Goal: Transaction & Acquisition: Book appointment/travel/reservation

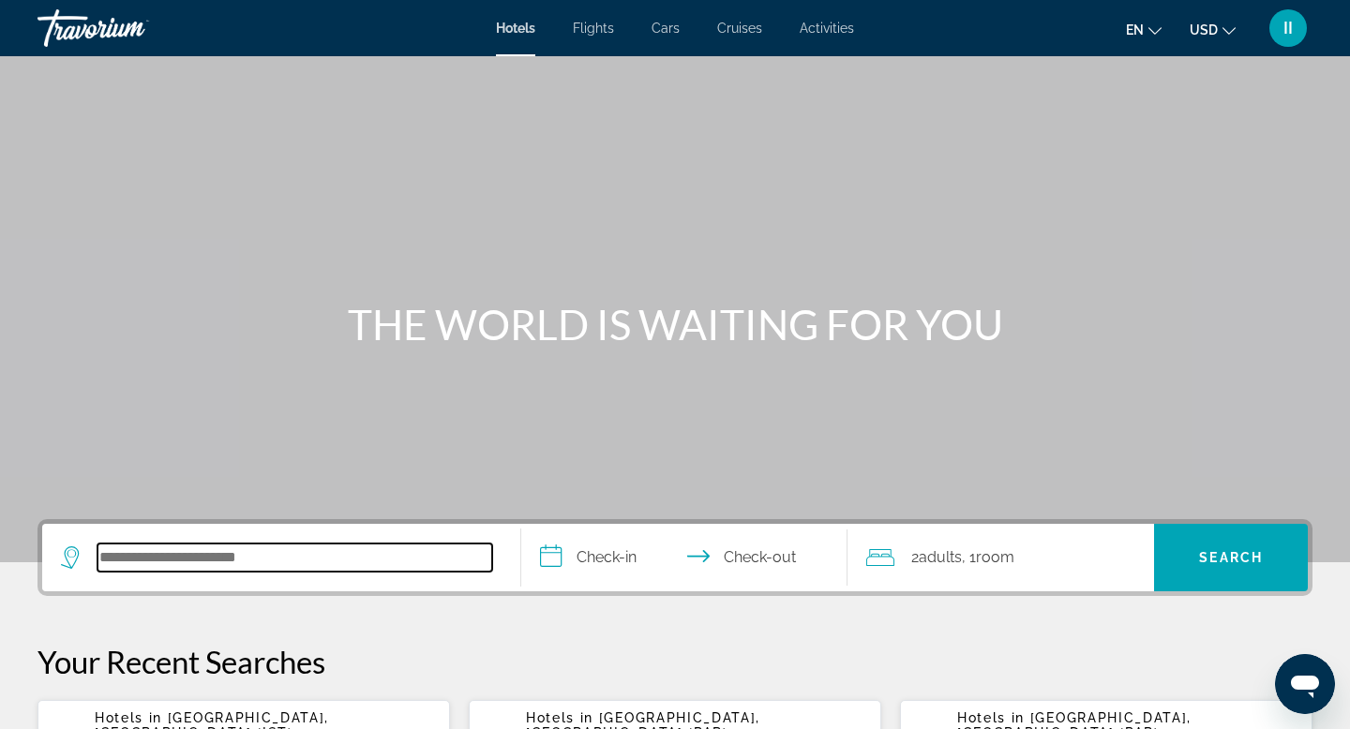
click at [119, 572] on input "Search hotel destination" at bounding box center [295, 558] width 395 height 28
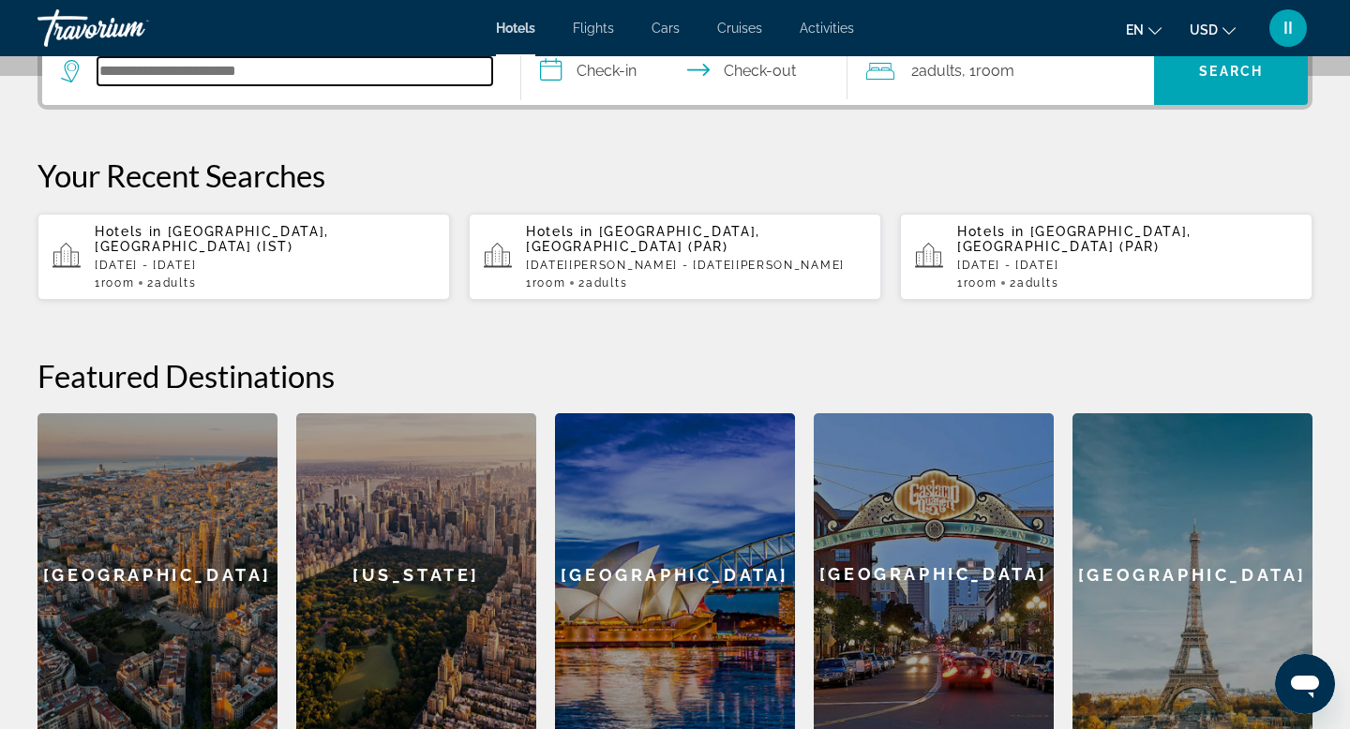
scroll to position [573, 0]
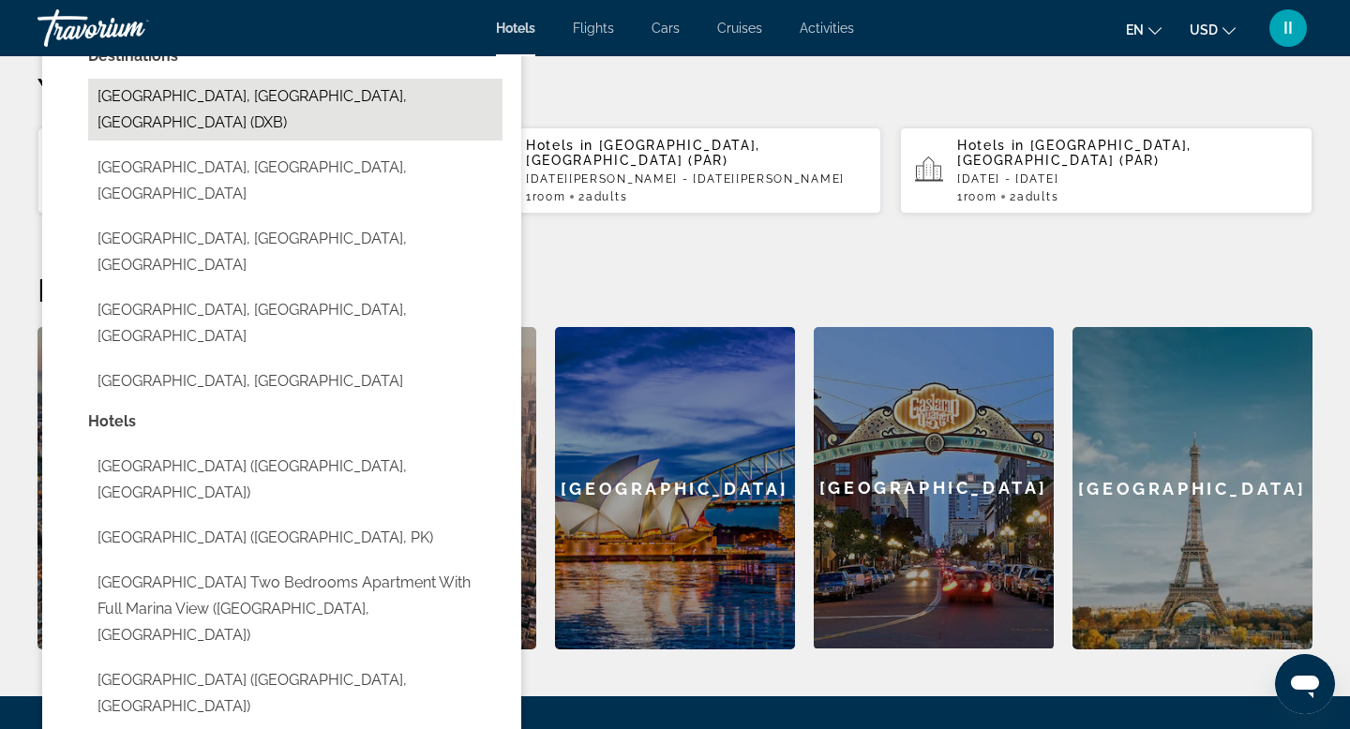
click at [187, 141] on button "[GEOGRAPHIC_DATA], [GEOGRAPHIC_DATA], [GEOGRAPHIC_DATA] (DXB)" at bounding box center [295, 110] width 414 height 62
type input "**********"
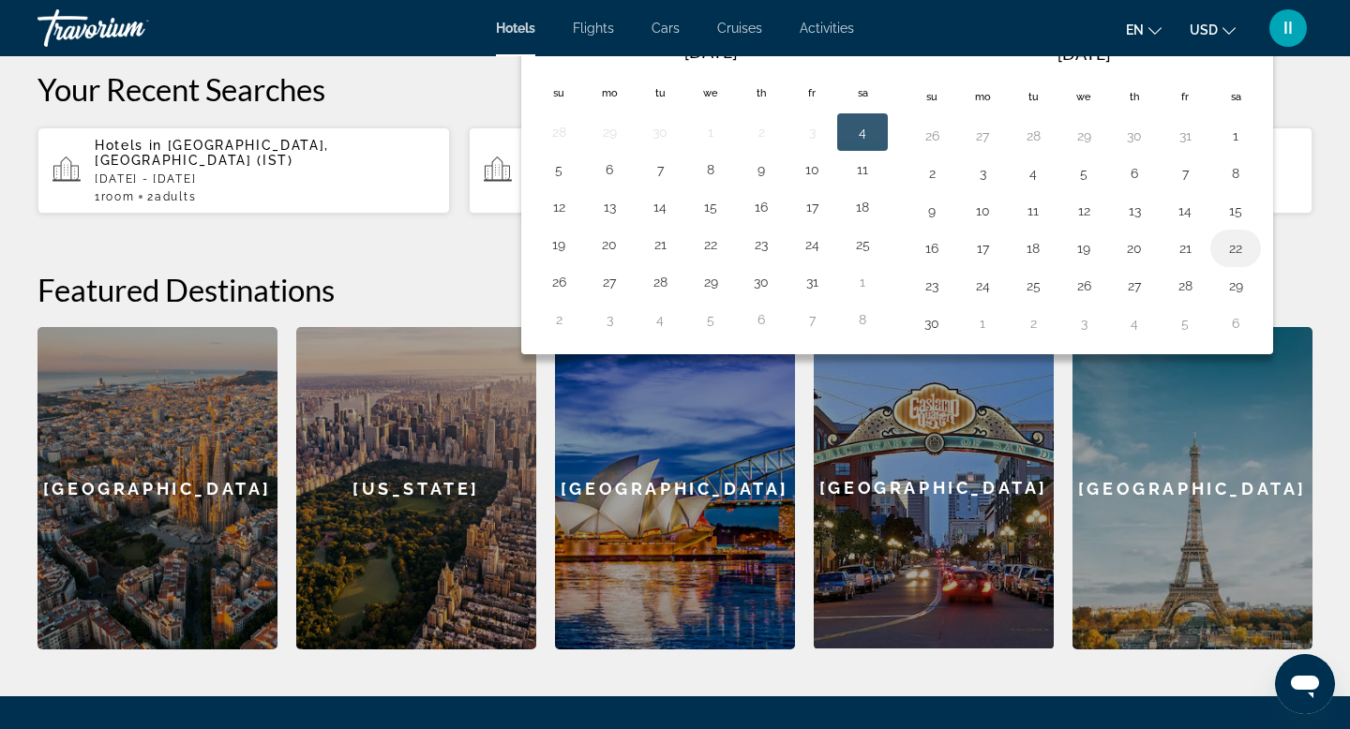
click at [1251, 262] on button "22" at bounding box center [1236, 248] width 30 height 26
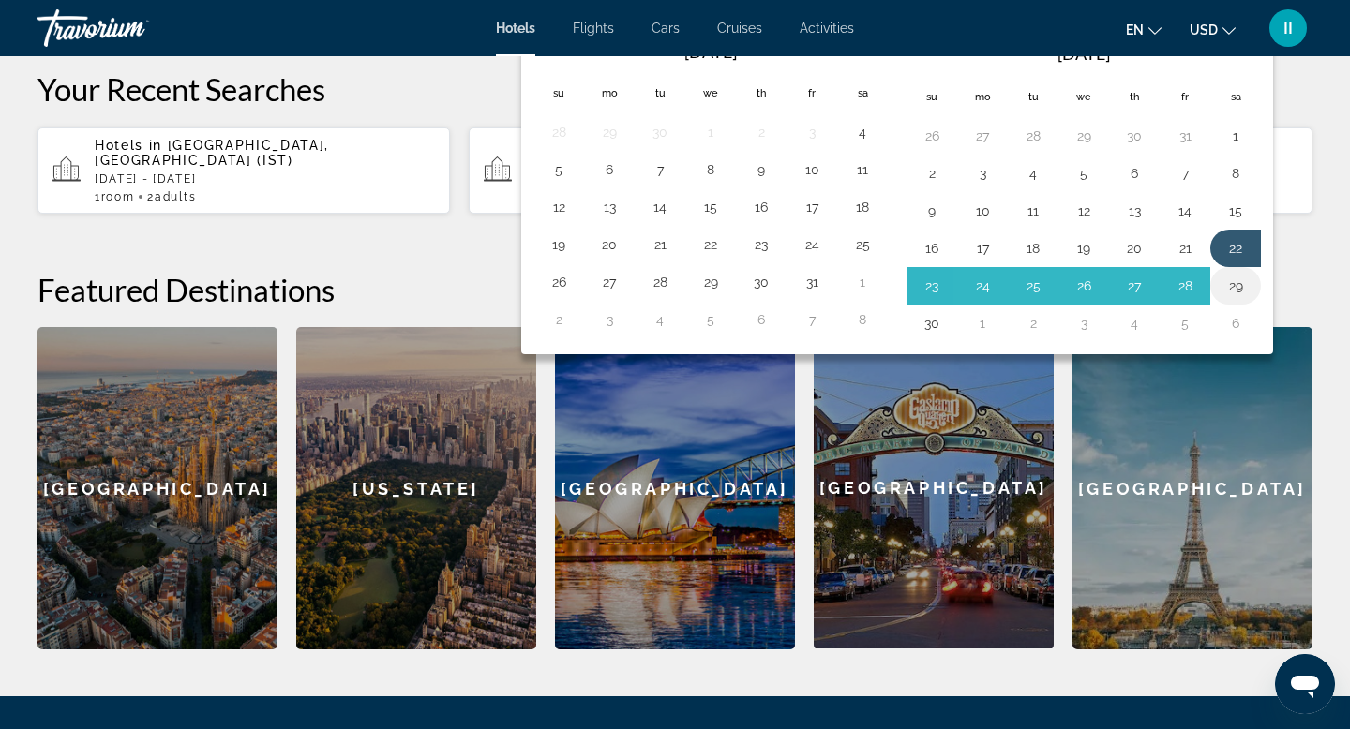
click at [1251, 299] on button "29" at bounding box center [1236, 286] width 30 height 26
type input "**********"
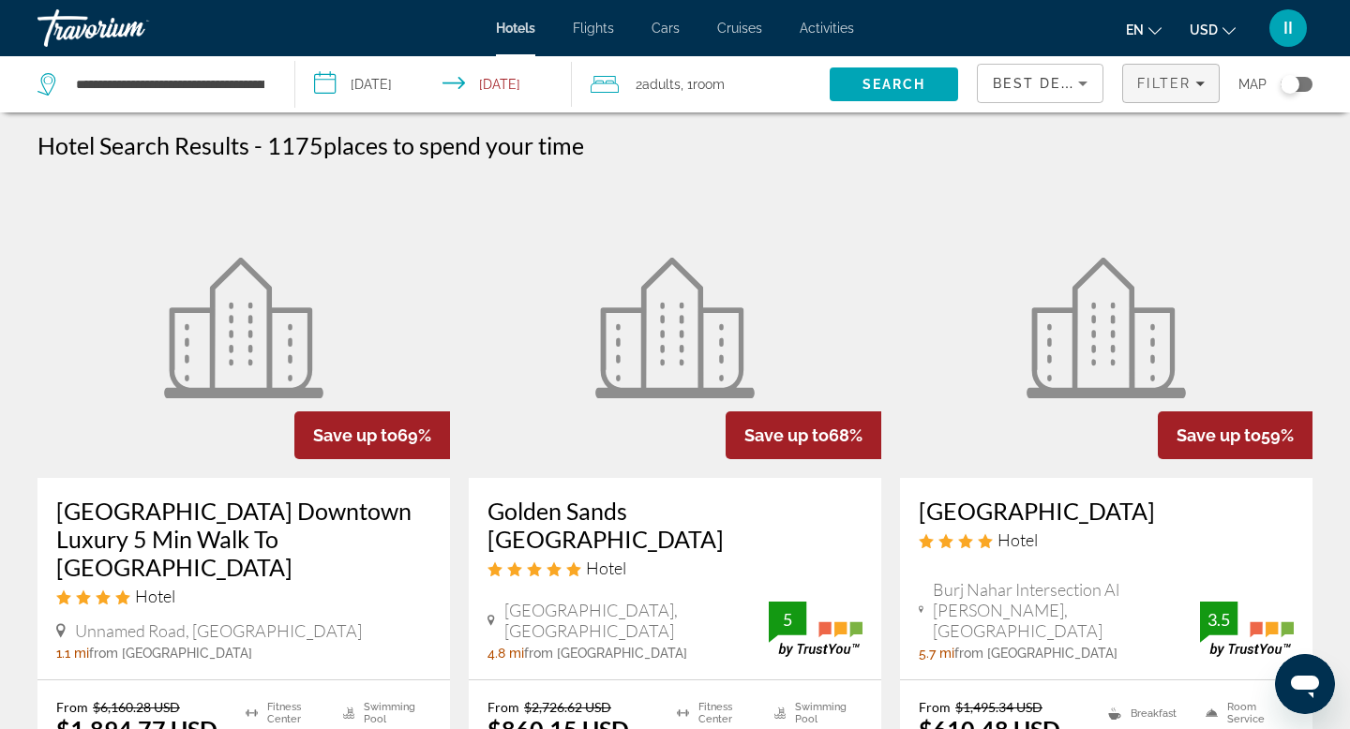
click at [1195, 86] on icon "Filters" at bounding box center [1199, 84] width 9 height 5
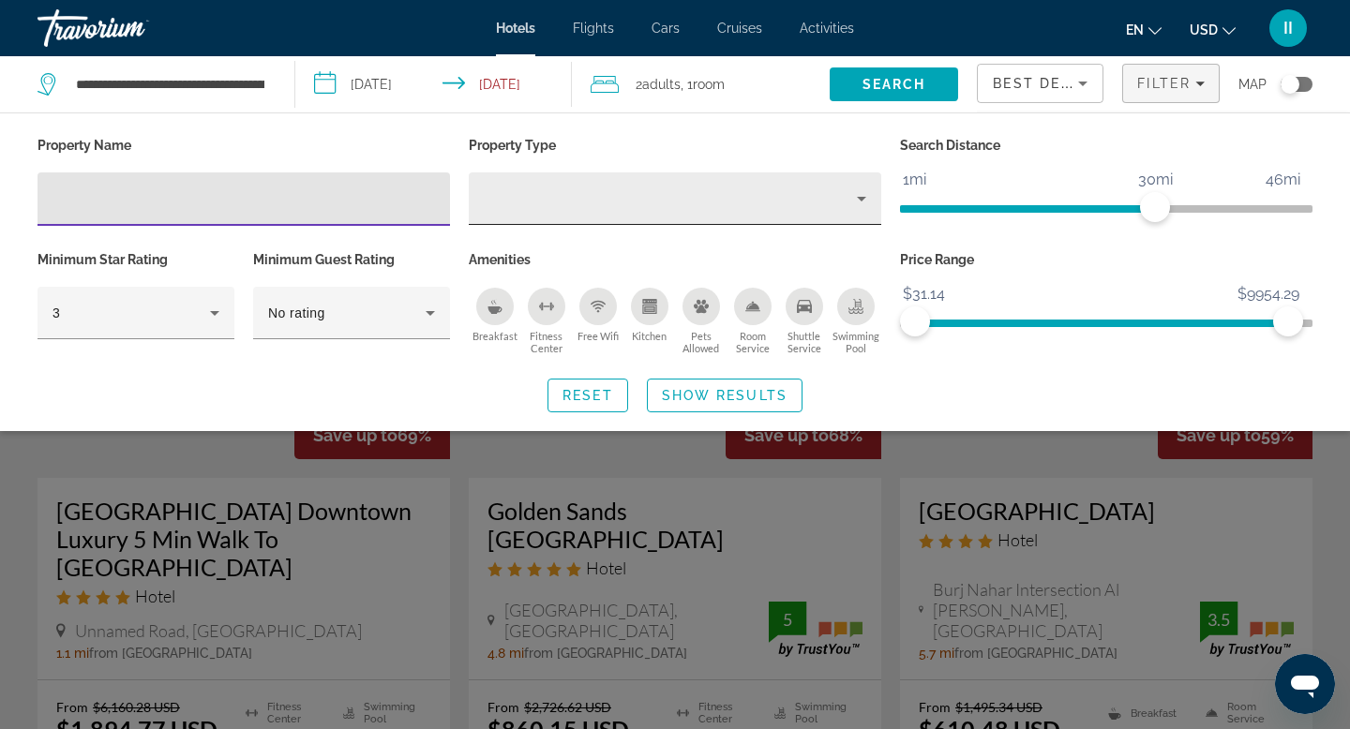
click at [859, 202] on icon "Property type" at bounding box center [861, 199] width 9 height 5
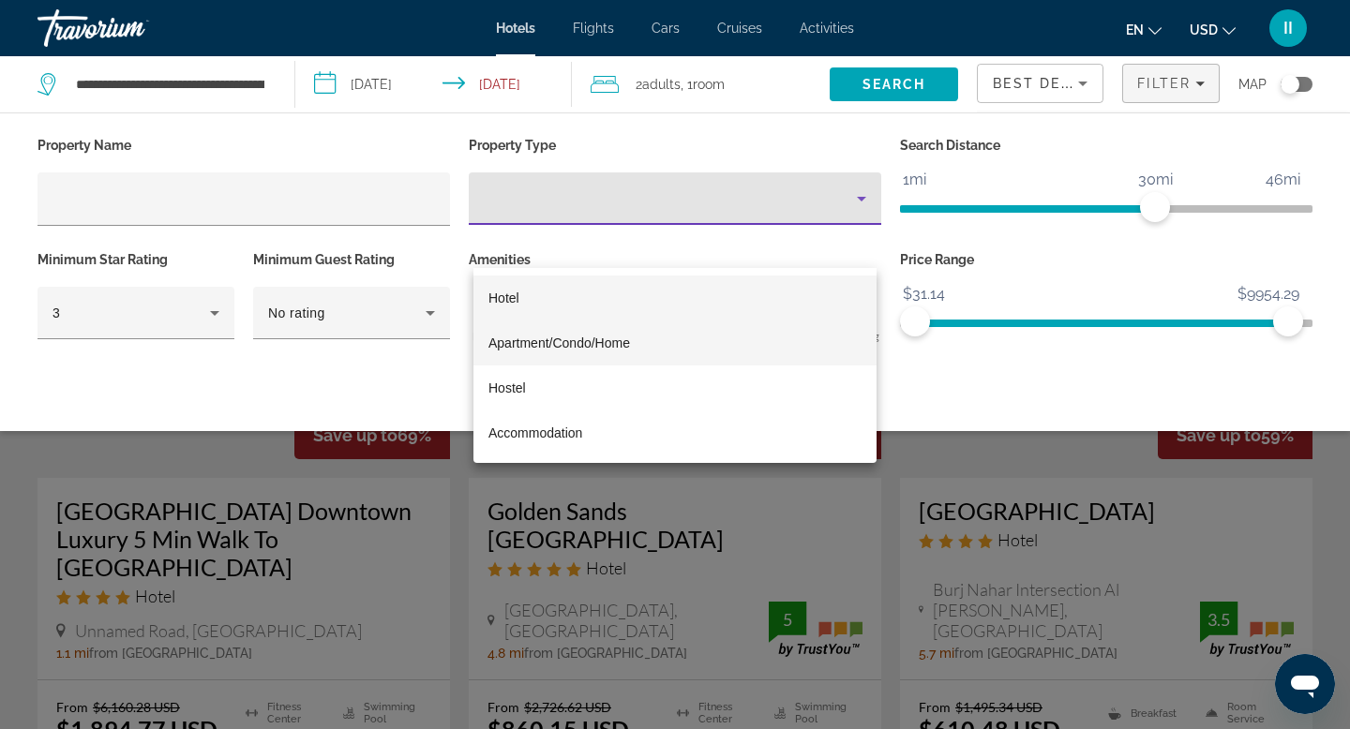
click at [628, 340] on span "Apartment/Condo/Home" at bounding box center [559, 343] width 142 height 15
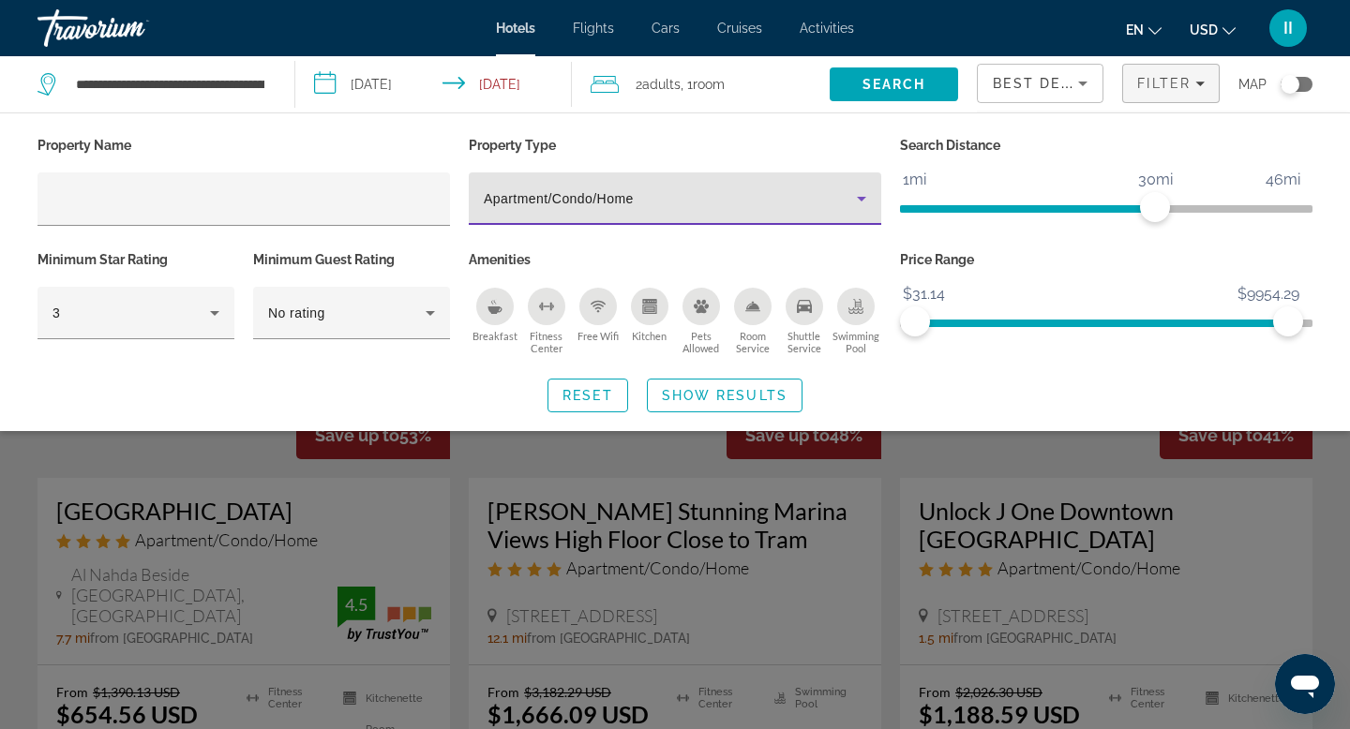
click at [646, 314] on icon "Kitchen" at bounding box center [649, 306] width 15 height 15
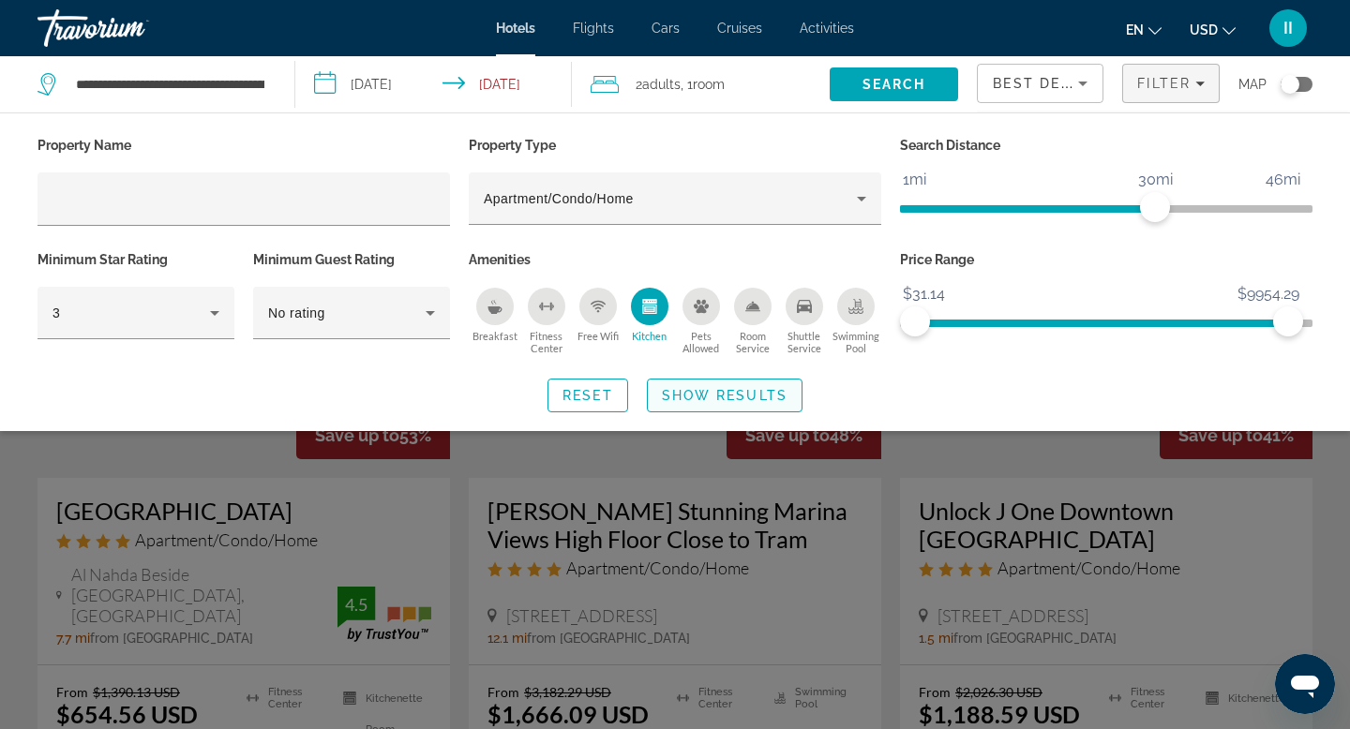
click at [728, 403] on span "Show Results" at bounding box center [725, 395] width 126 height 15
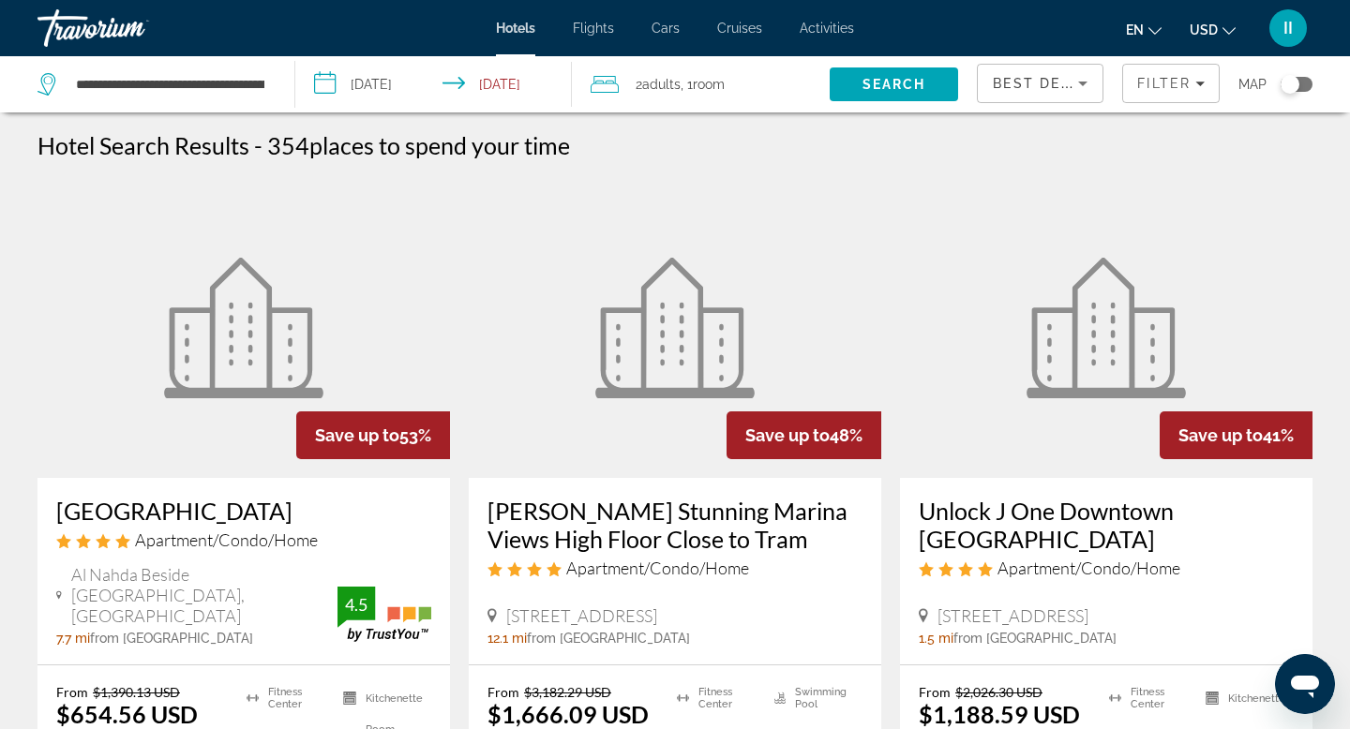
click at [1072, 95] on icon "Sort by" at bounding box center [1083, 83] width 23 height 23
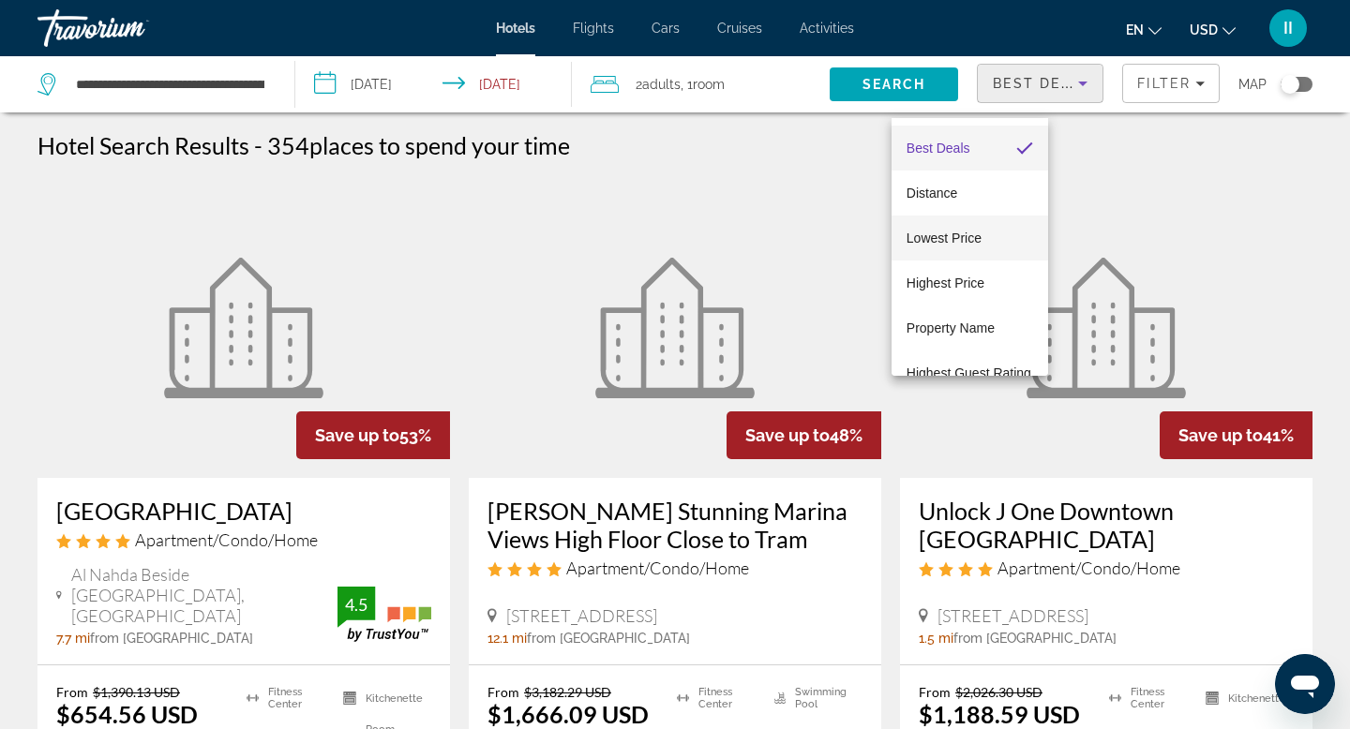
click at [961, 234] on span "Lowest Price" at bounding box center [944, 238] width 75 height 15
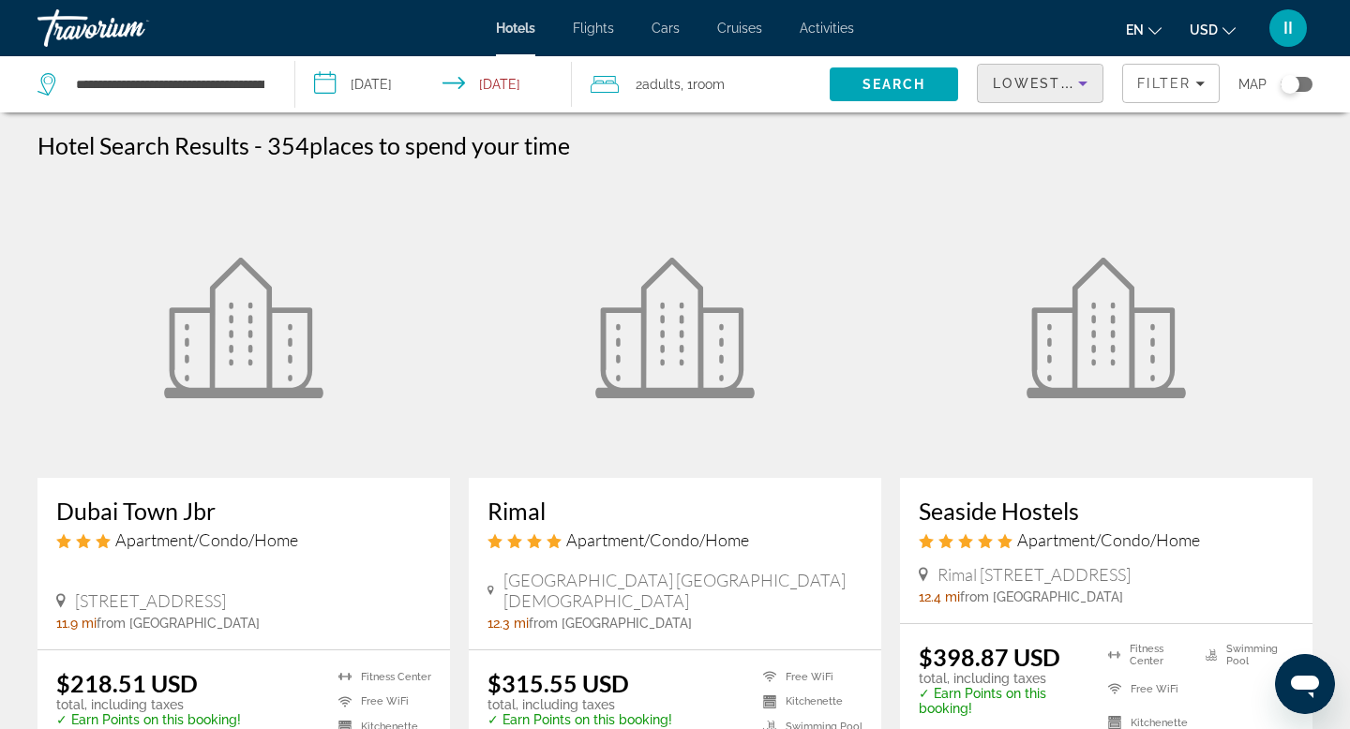
click at [1294, 92] on div "Toggle map" at bounding box center [1297, 84] width 32 height 15
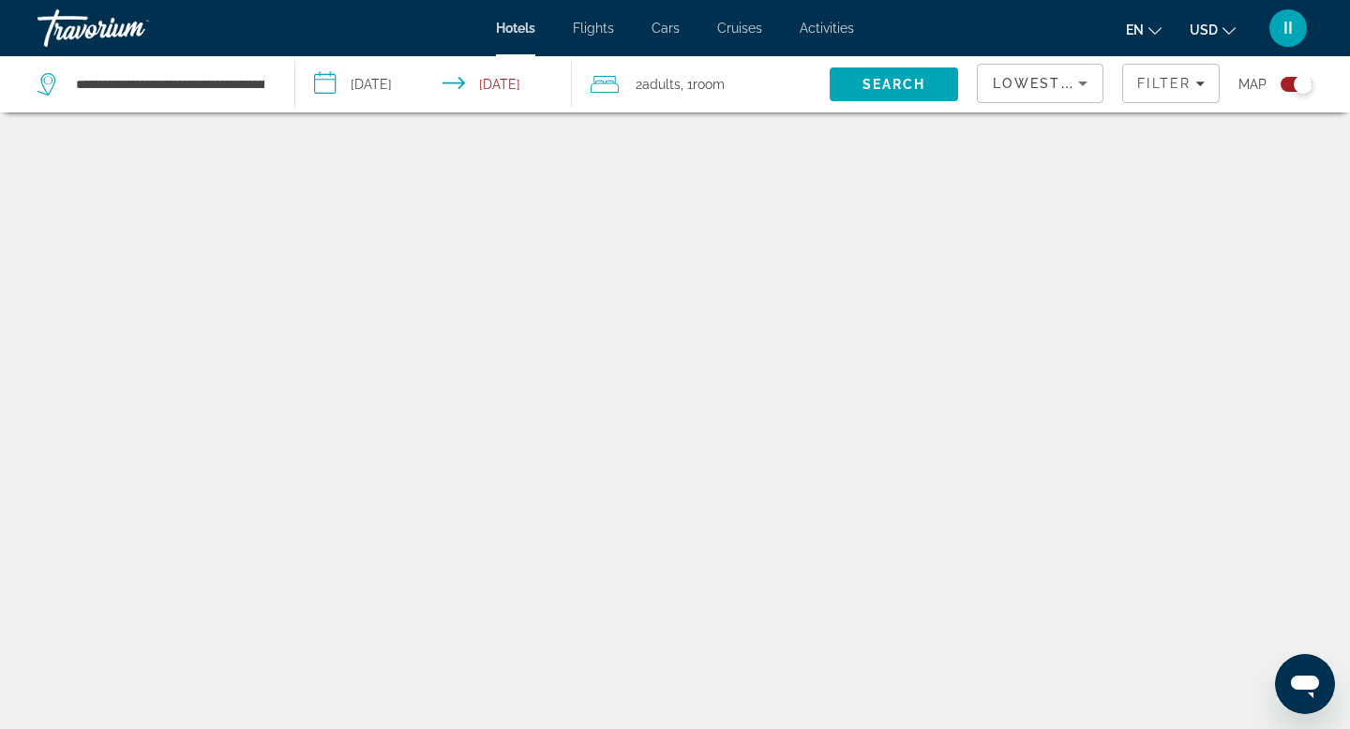
scroll to position [141, 0]
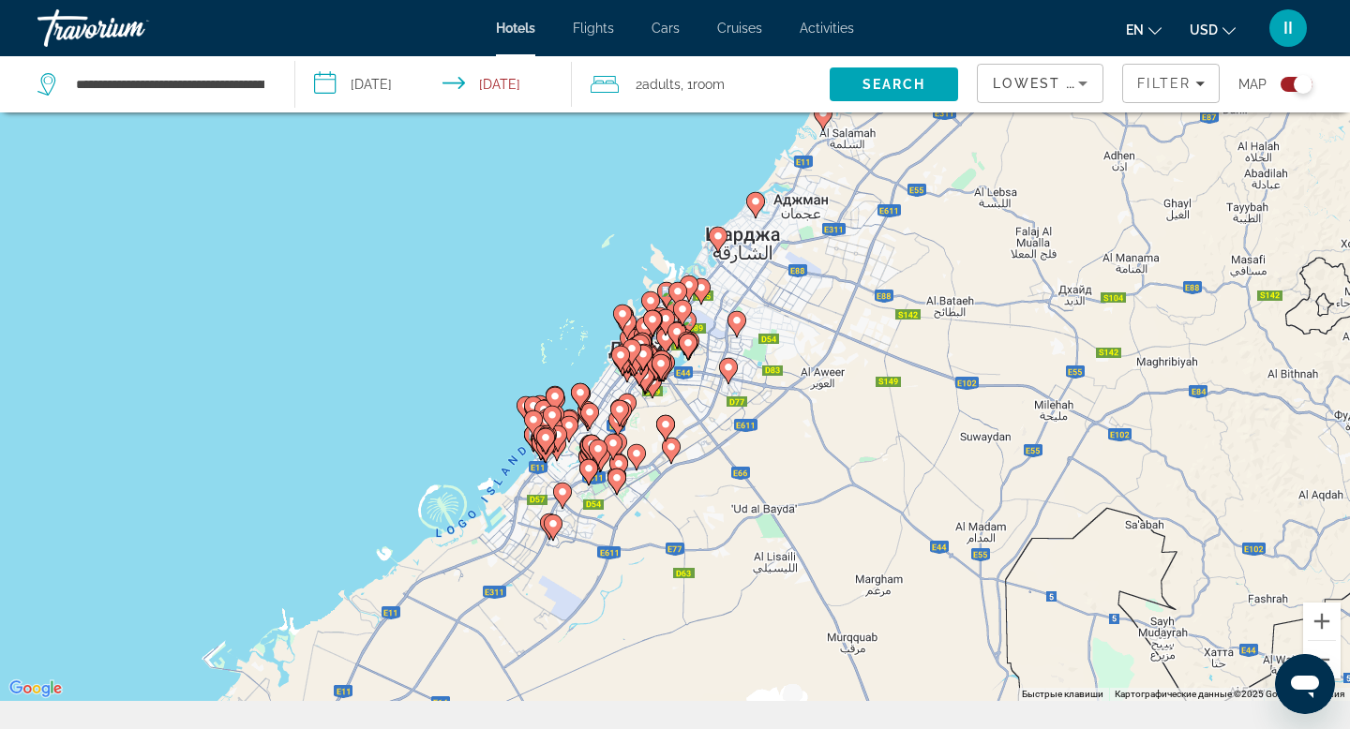
click at [583, 398] on image "Main content" at bounding box center [580, 392] width 11 height 11
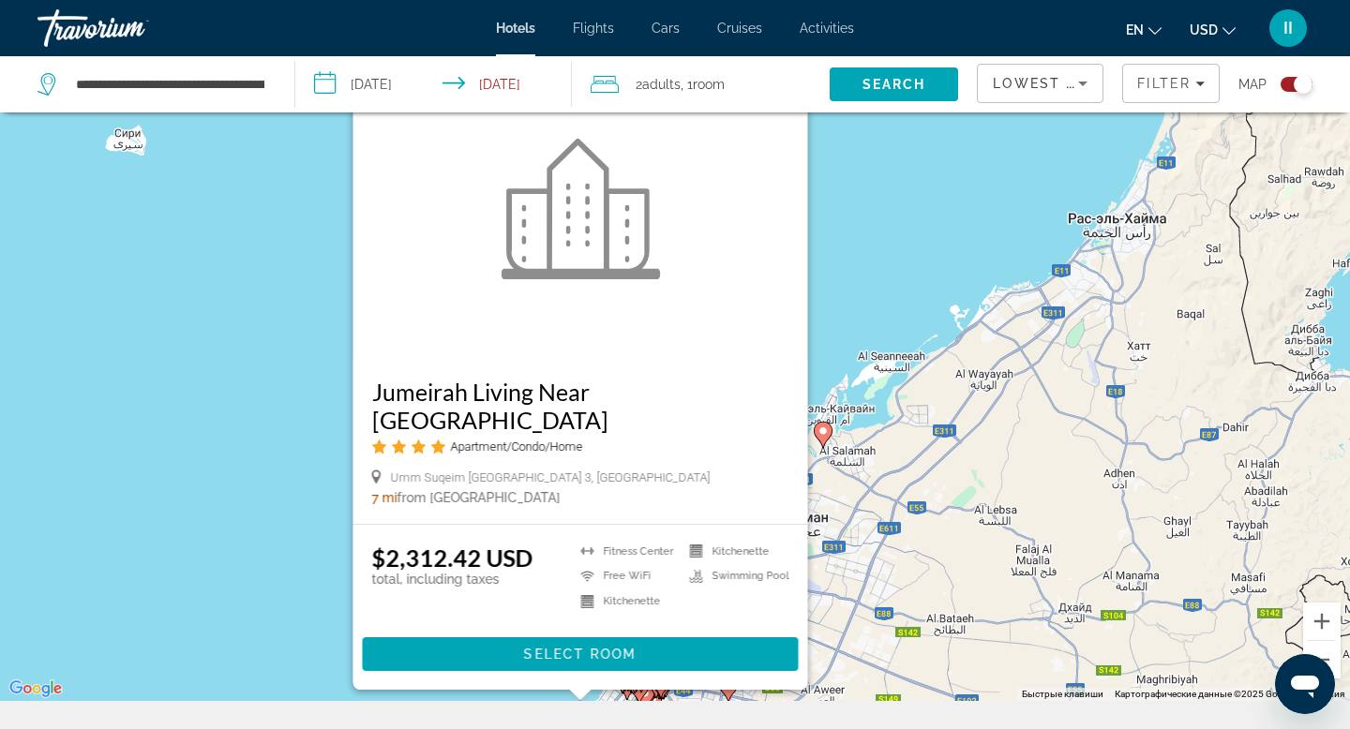
click at [892, 259] on div "Чтобы активировать перетаскивание с помощью клавиатуры, нажмите Alt + Ввод. Пос…" at bounding box center [675, 336] width 1350 height 729
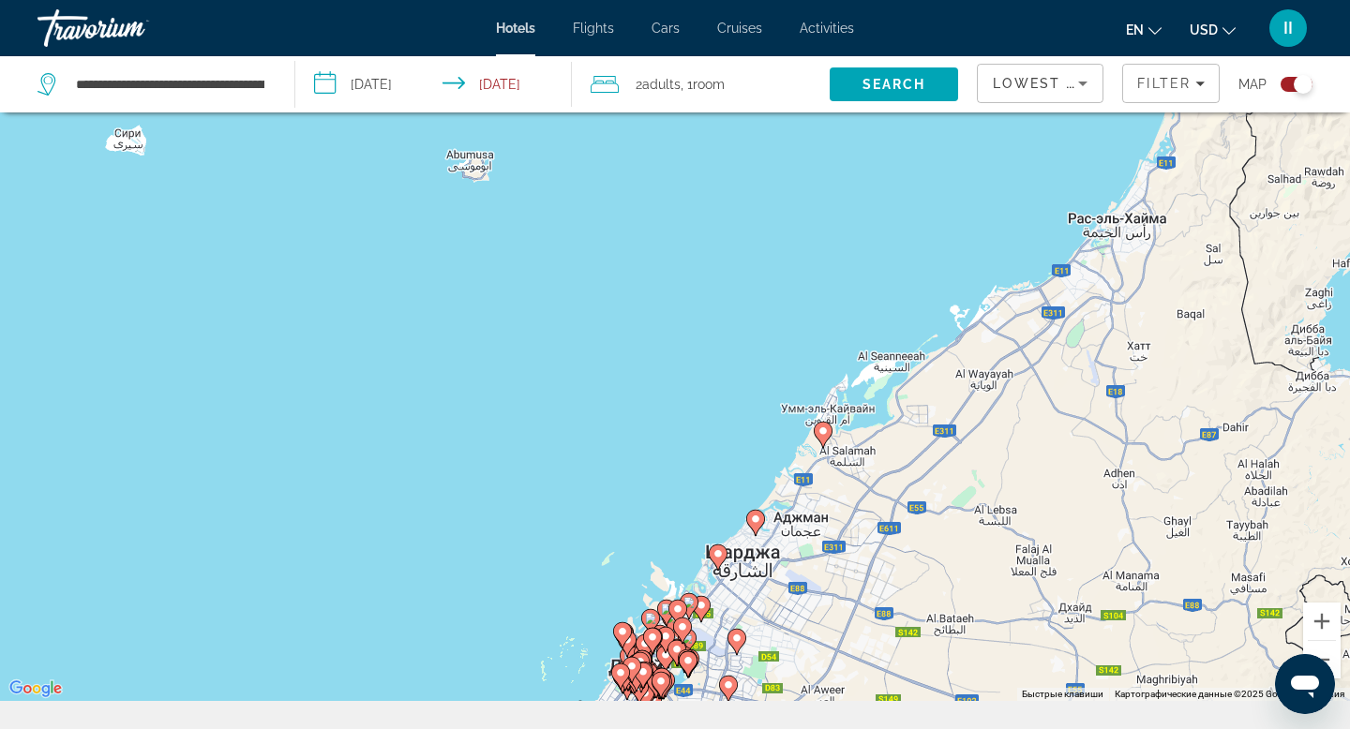
click at [718, 560] on image "Main content" at bounding box center [718, 553] width 11 height 11
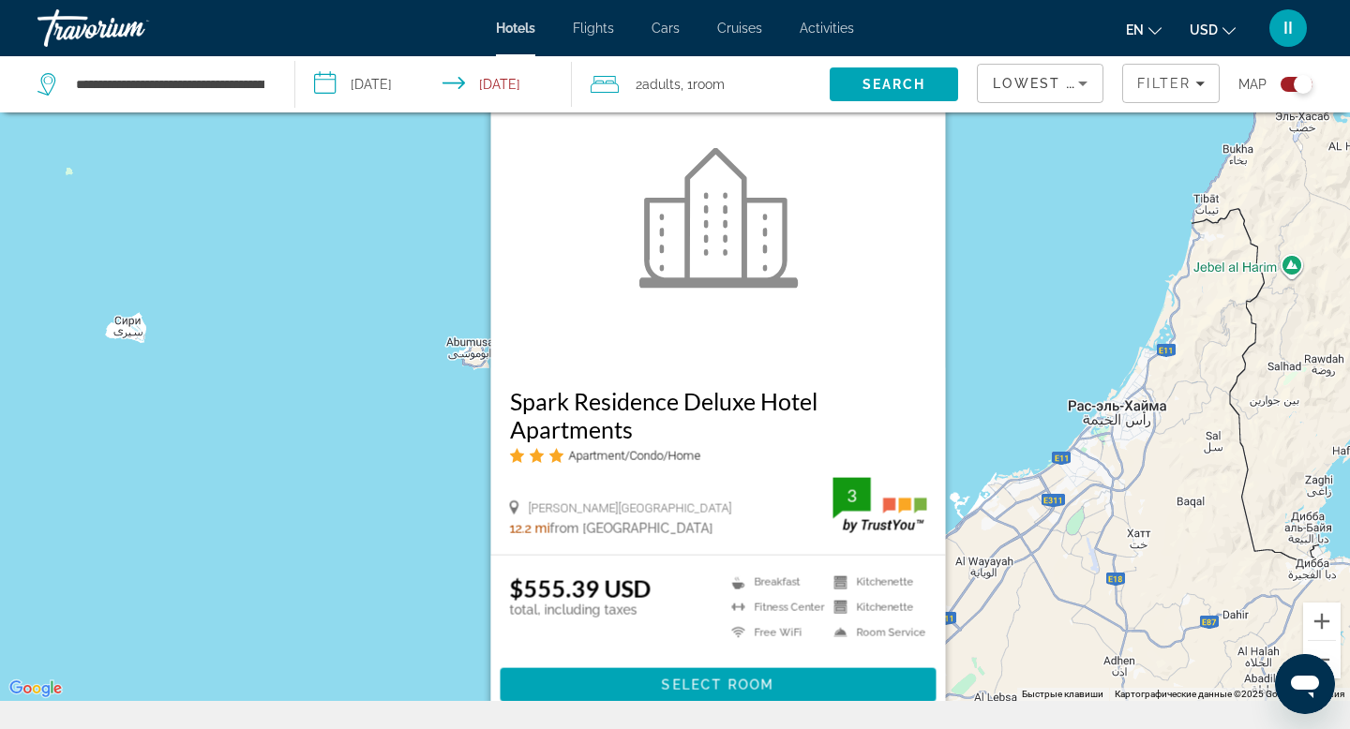
click at [1067, 289] on div "Чтобы активировать перетаскивание с помощью клавиатуры, нажмите Alt + Ввод. Пос…" at bounding box center [675, 336] width 1350 height 729
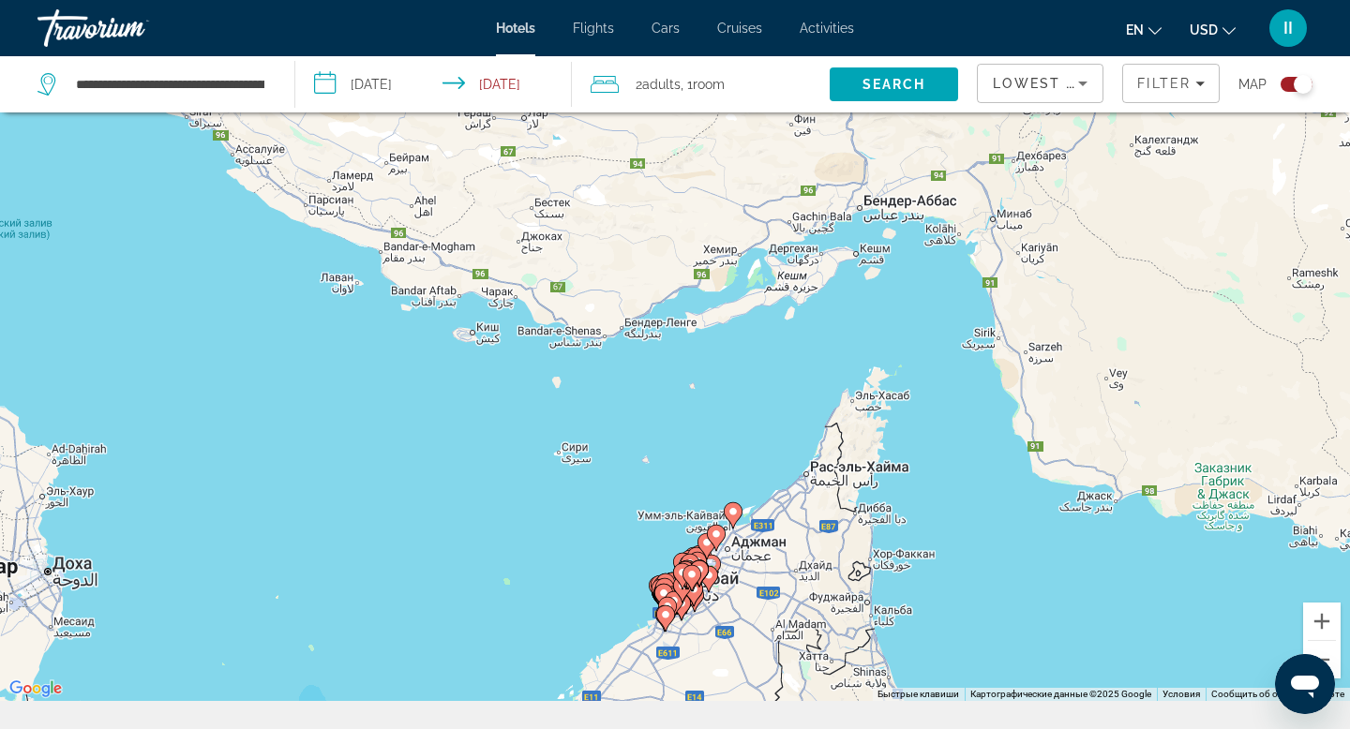
click at [733, 518] on image "Main content" at bounding box center [733, 511] width 11 height 11
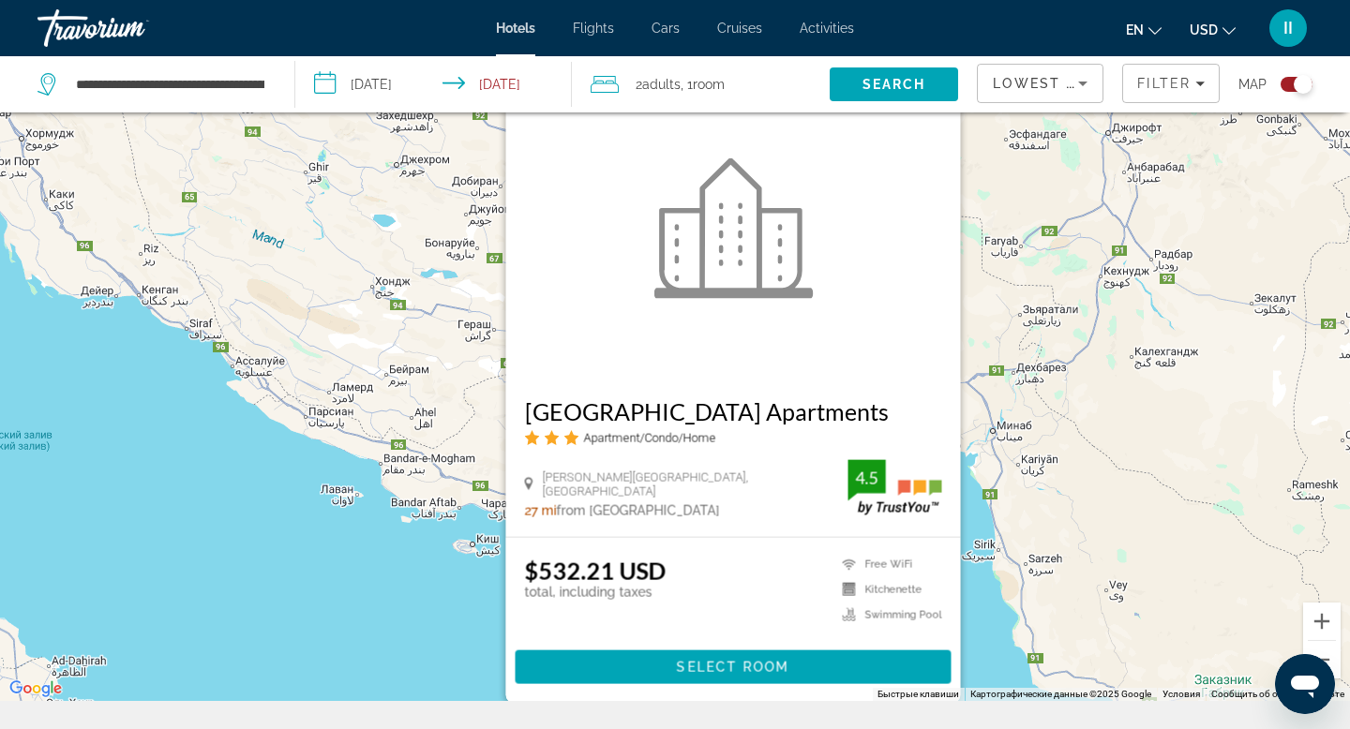
click at [339, 608] on div "Чтобы активировать перетаскивание с помощью клавиатуры, нажмите Alt + Ввод. Пос…" at bounding box center [675, 336] width 1350 height 729
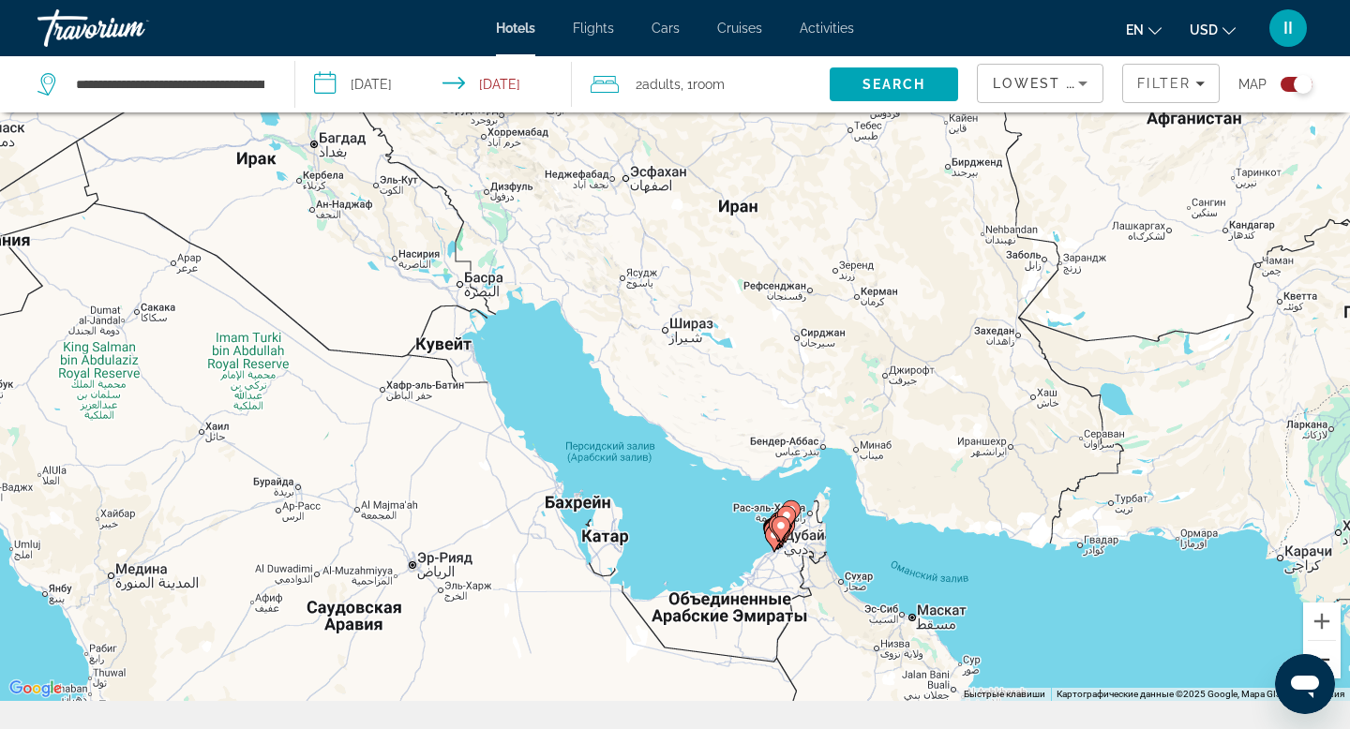
click at [1334, 679] on button "Уменьшить" at bounding box center [1322, 660] width 38 height 38
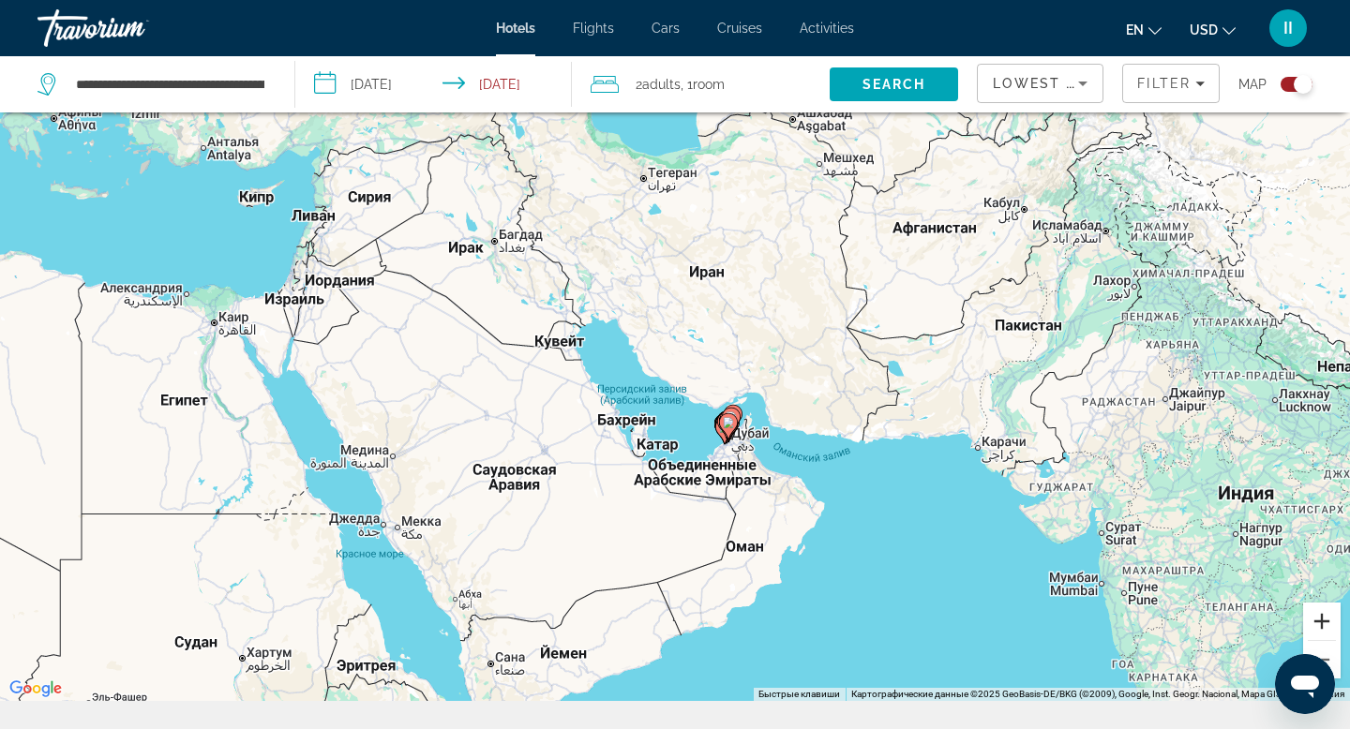
click at [1326, 640] on button "Увеличить" at bounding box center [1322, 622] width 38 height 38
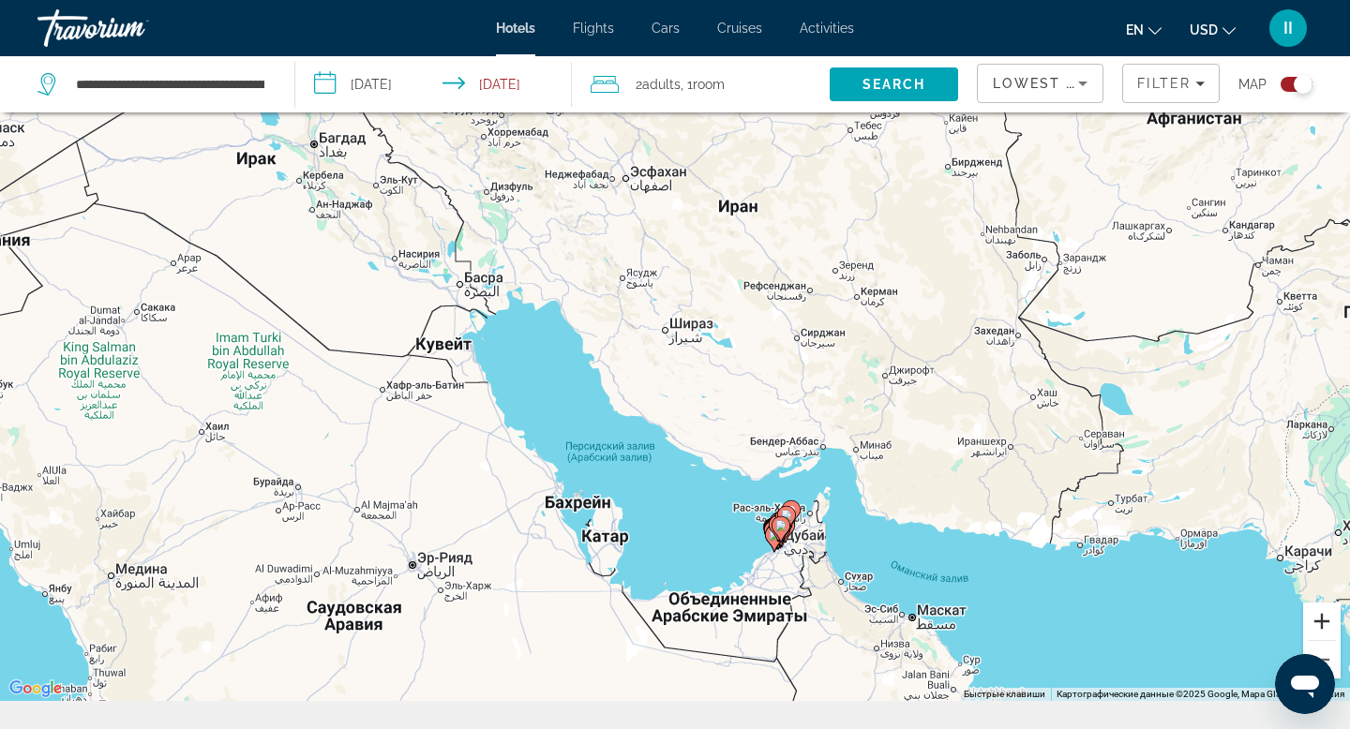
click at [1326, 640] on button "Увеличить" at bounding box center [1322, 622] width 38 height 38
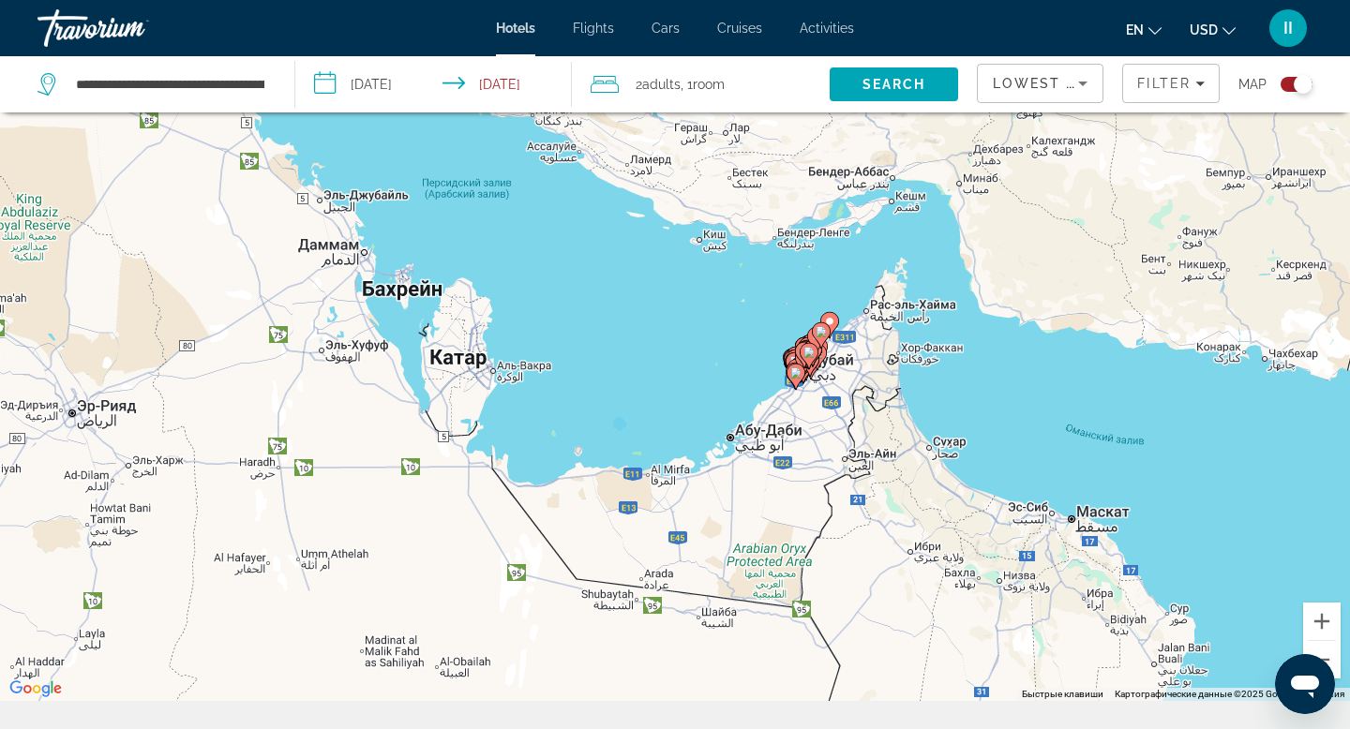
drag, startPoint x: 917, startPoint y: 563, endPoint x: 840, endPoint y: 182, distance: 389.3
click at [840, 182] on div "Чтобы активировать перетаскивание с помощью клавиатуры, нажмите Alt + Ввод. Пос…" at bounding box center [675, 336] width 1350 height 729
click at [1321, 640] on button "Увеличить" at bounding box center [1322, 622] width 38 height 38
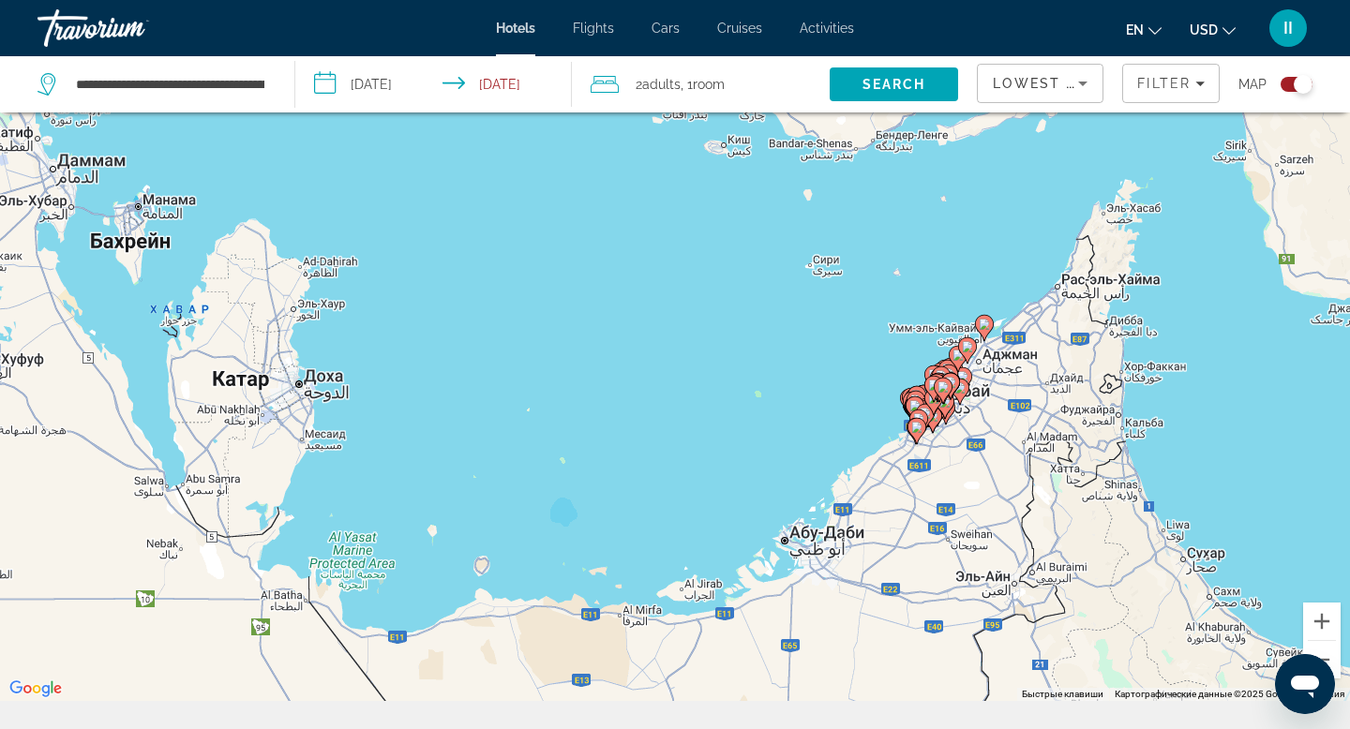
click at [1168, 328] on div "Чтобы активировать перетаскивание с помощью клавиатуры, нажмите Alt + Ввод. Пос…" at bounding box center [675, 336] width 1350 height 729
click at [1324, 640] on button "Увеличить" at bounding box center [1322, 622] width 38 height 38
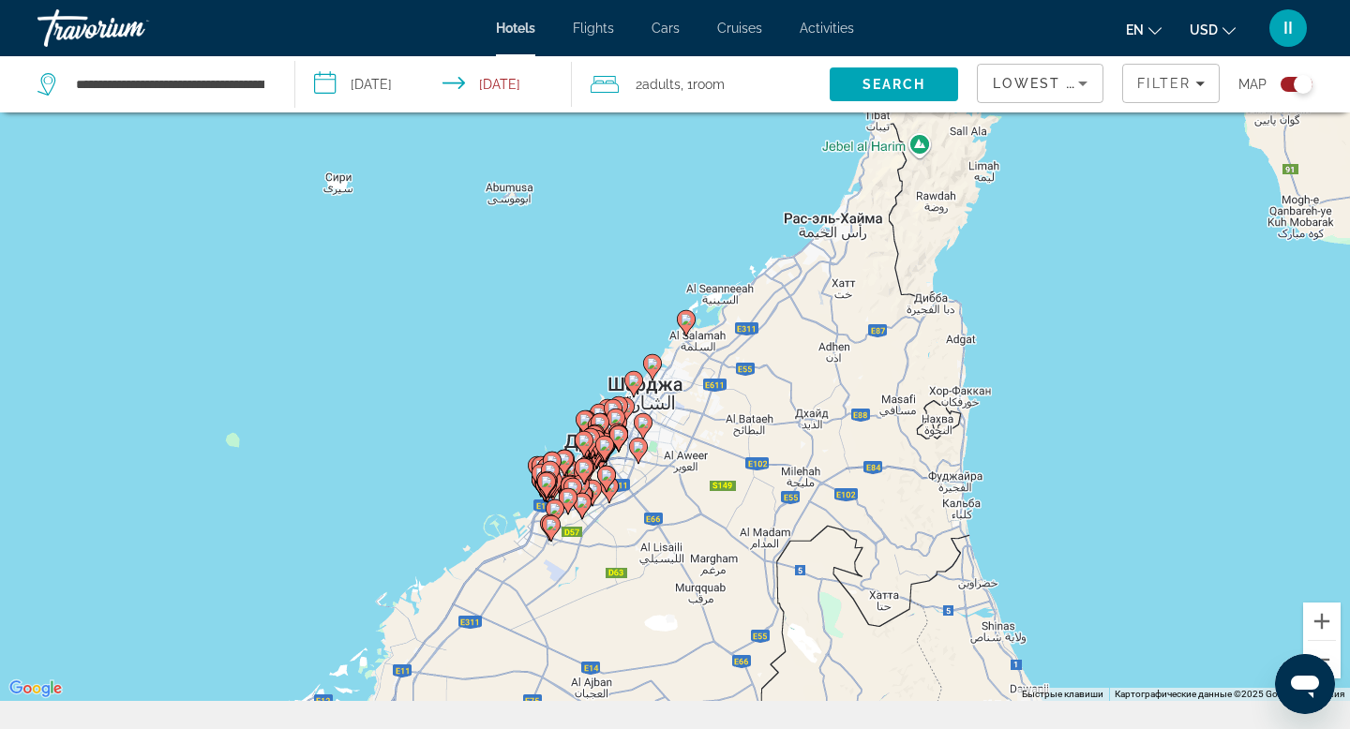
drag, startPoint x: 1279, startPoint y: 579, endPoint x: 667, endPoint y: 568, distance: 612.3
click at [667, 568] on div "Чтобы активировать перетаскивание с помощью клавиатуры, нажмите Alt + Ввод. Пос…" at bounding box center [675, 336] width 1350 height 729
click at [1323, 640] on button "Увеличить" at bounding box center [1322, 622] width 38 height 38
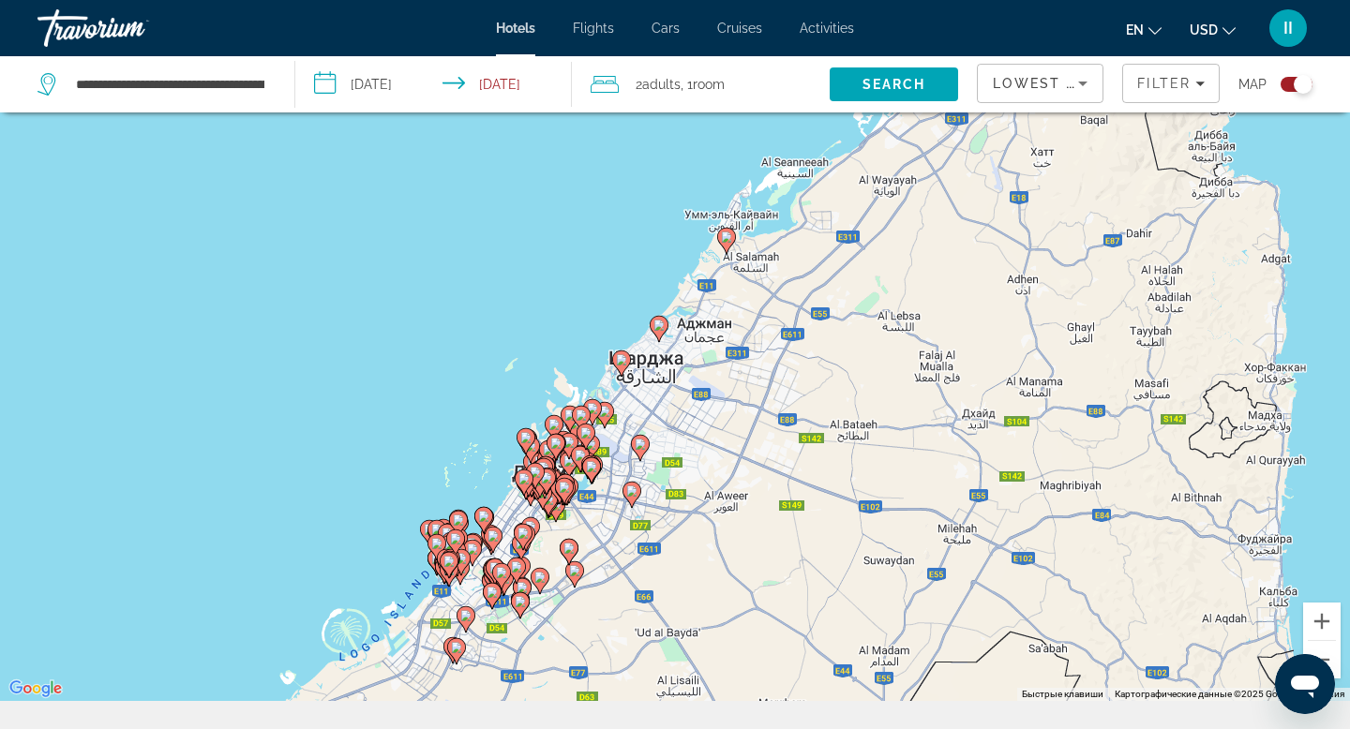
drag, startPoint x: 752, startPoint y: 608, endPoint x: 783, endPoint y: 523, distance: 89.9
click at [783, 523] on div "Чтобы активировать перетаскивание с помощью клавиатуры, нажмите Alt + Ввод. Пос…" at bounding box center [675, 336] width 1350 height 729
click at [556, 430] on image "Main content" at bounding box center [553, 424] width 11 height 11
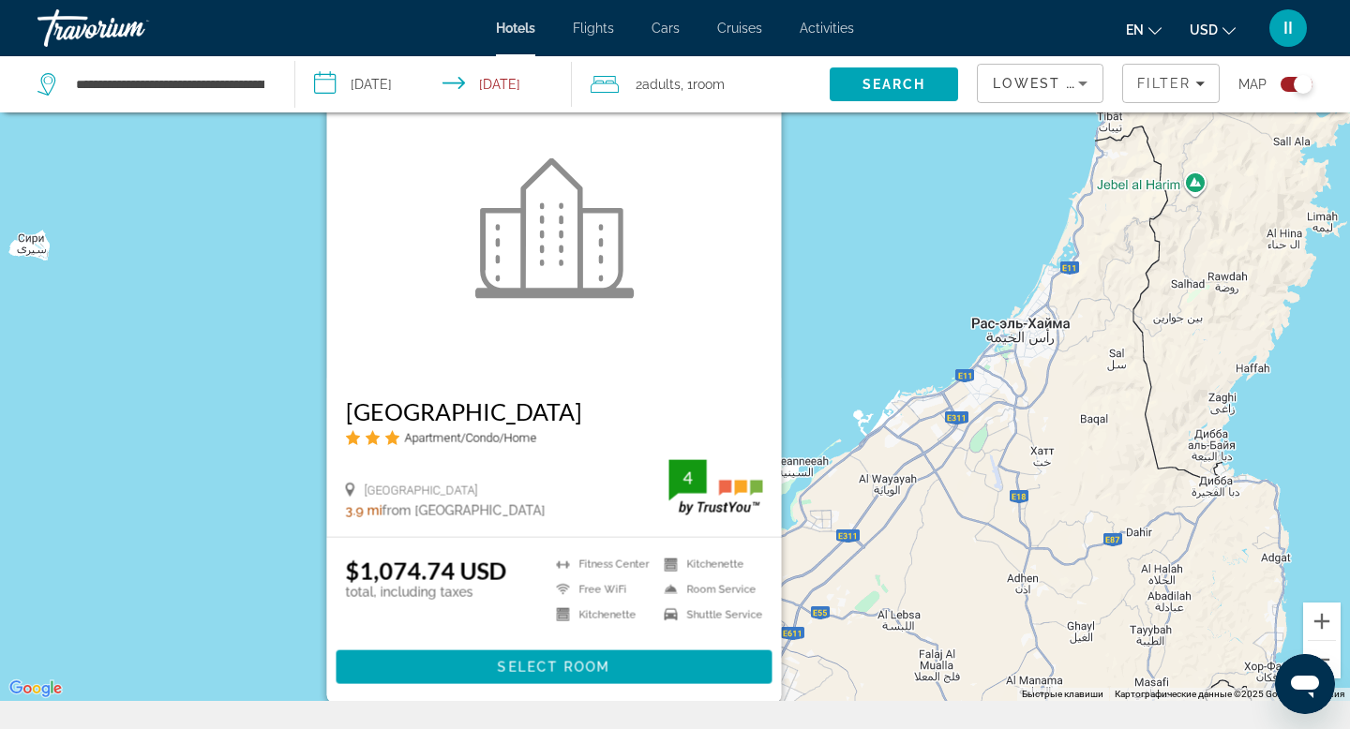
click at [87, 271] on div "Чтобы активировать перетаскивание с помощью клавиатуры, нажмите Alt + Ввод. Пос…" at bounding box center [675, 336] width 1350 height 729
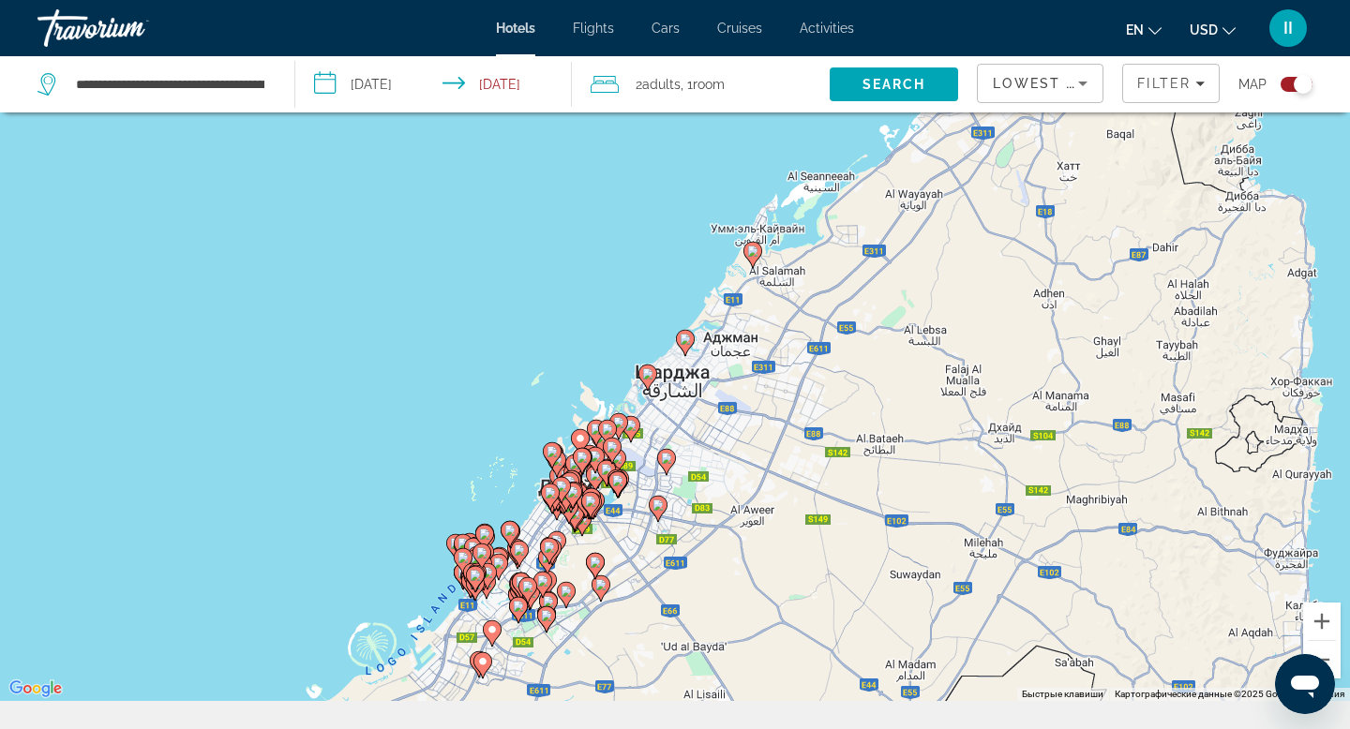
drag, startPoint x: 995, startPoint y: 614, endPoint x: 1020, endPoint y: 327, distance: 288.0
click at [1020, 327] on div "Чтобы активировать перетаскивание с помощью клавиатуры, нажмите Alt + Ввод. Пос…" at bounding box center [675, 336] width 1350 height 729
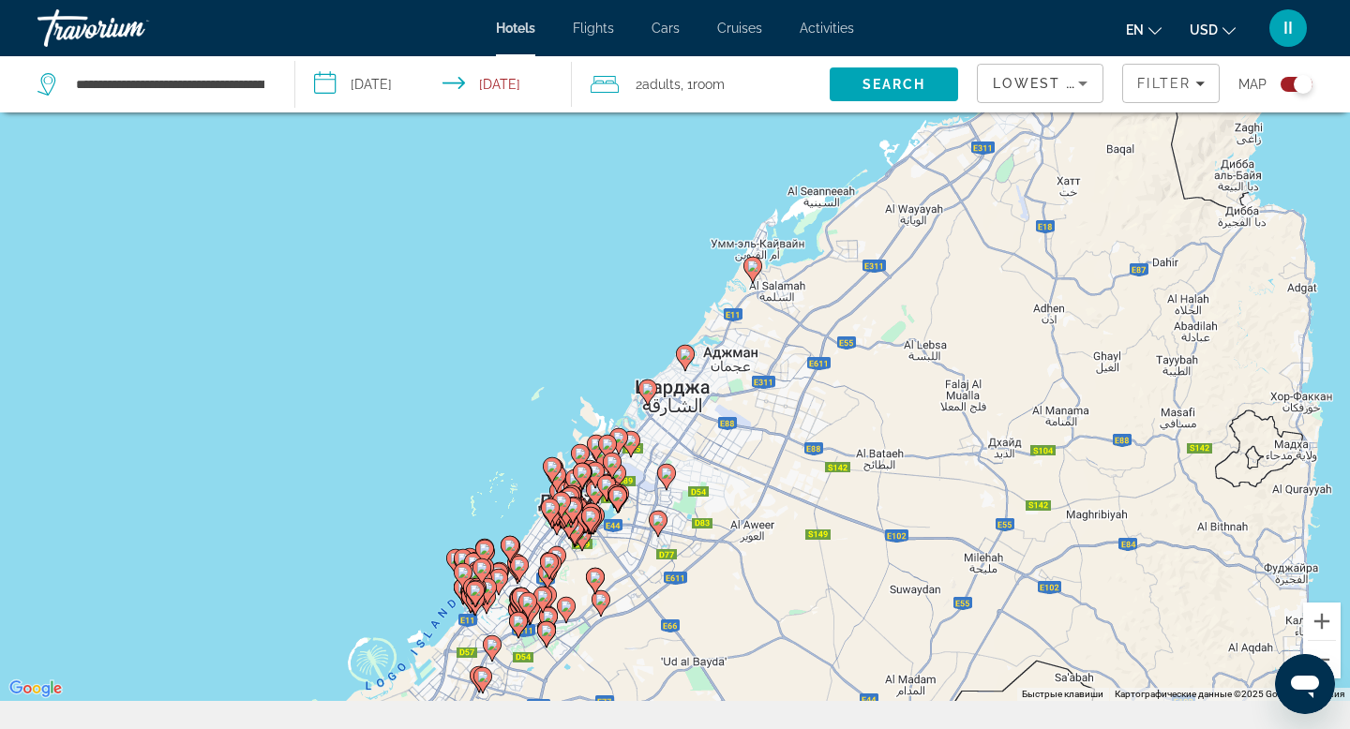
click at [560, 485] on gmp-advanced-marker "Main content" at bounding box center [552, 471] width 19 height 28
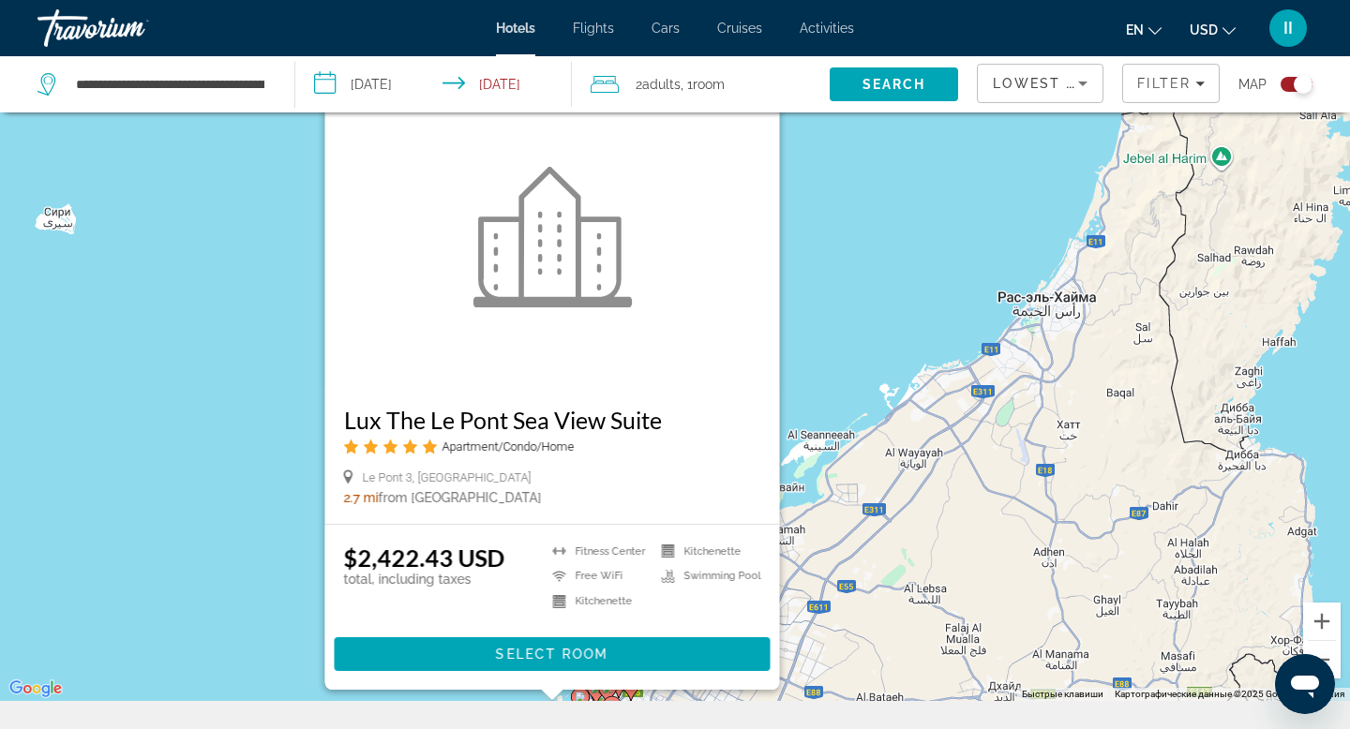
click at [909, 312] on div "Чтобы активировать перетаскивание с помощью клавиатуры, нажмите Alt + Ввод. Пос…" at bounding box center [675, 336] width 1350 height 729
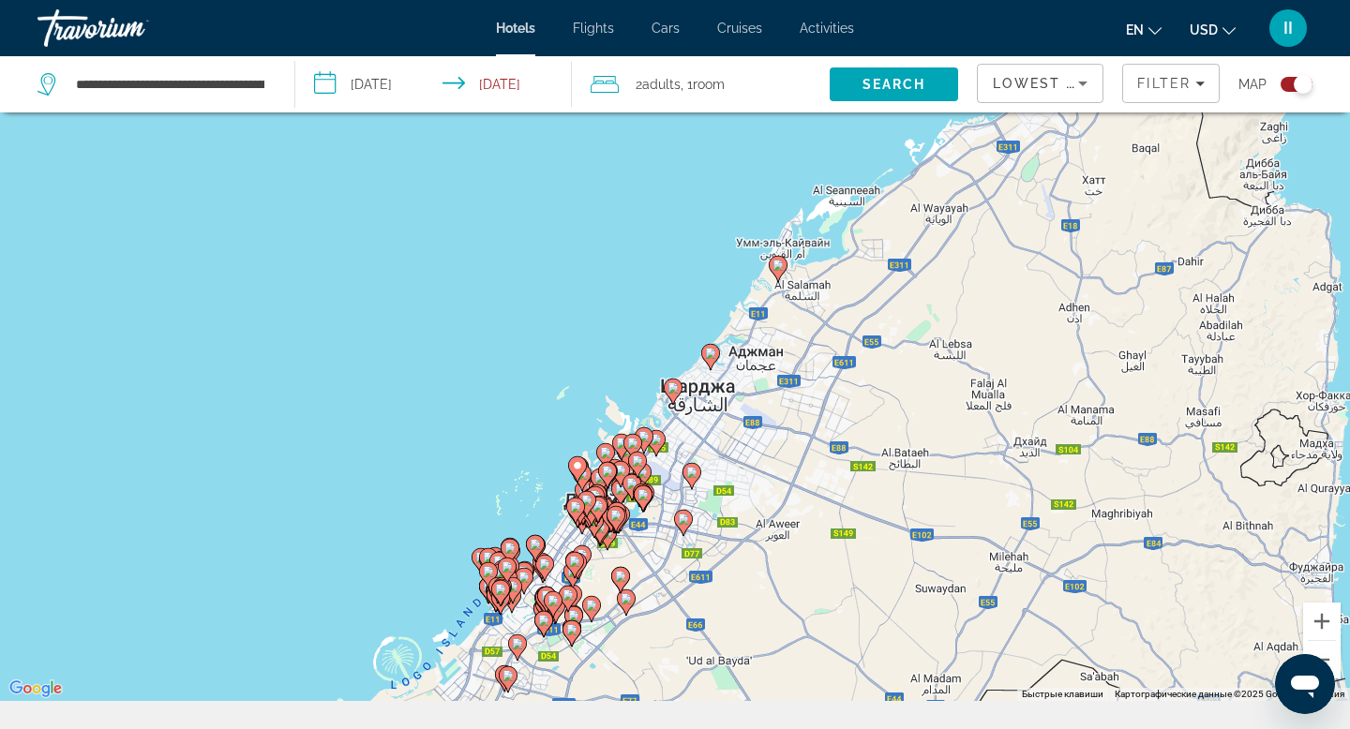
drag, startPoint x: 755, startPoint y: 462, endPoint x: 780, endPoint y: 216, distance: 247.9
click at [780, 216] on div "Чтобы активировать перетаскивание с помощью клавиатуры, нажмите Alt + Ввод. Пос…" at bounding box center [675, 336] width 1350 height 729
click at [608, 458] on image "Main content" at bounding box center [605, 452] width 11 height 11
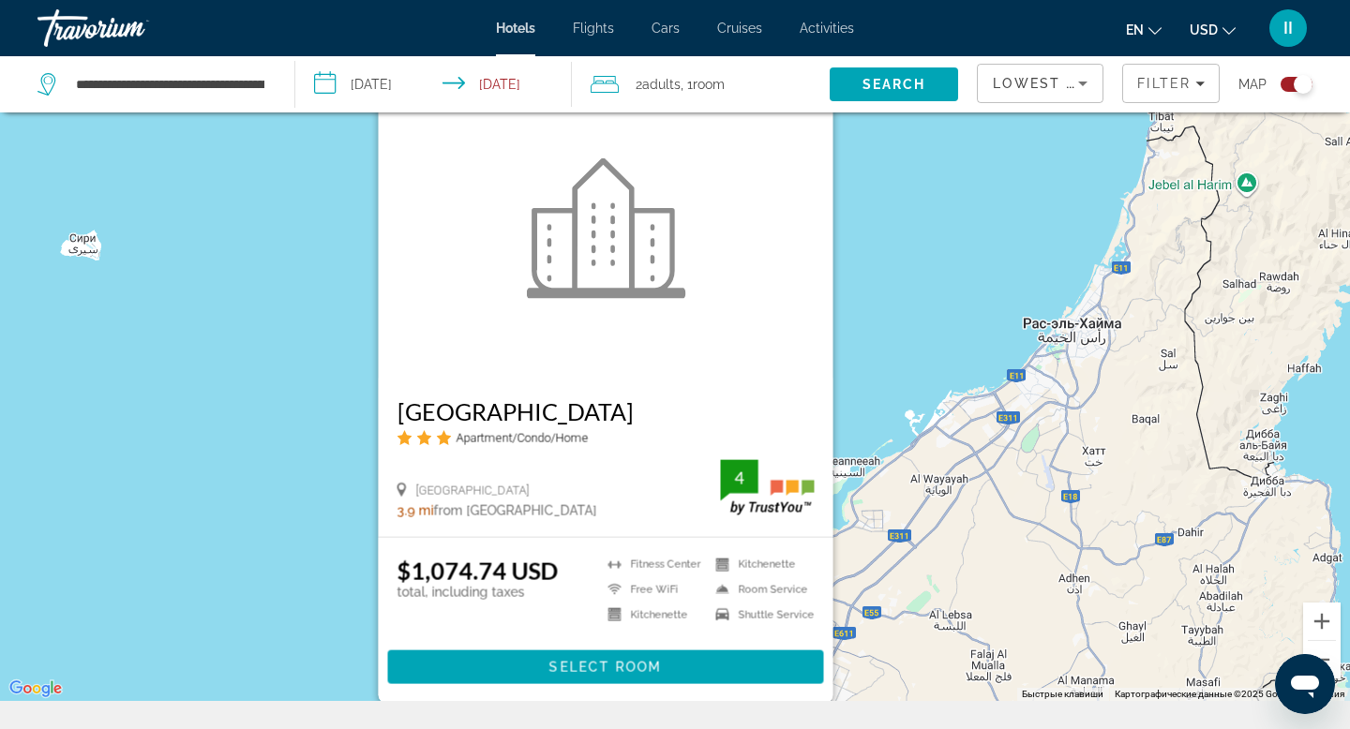
click at [908, 373] on div "Чтобы активировать перетаскивание с помощью клавиатуры, нажмите Alt + Ввод. Пос…" at bounding box center [675, 336] width 1350 height 729
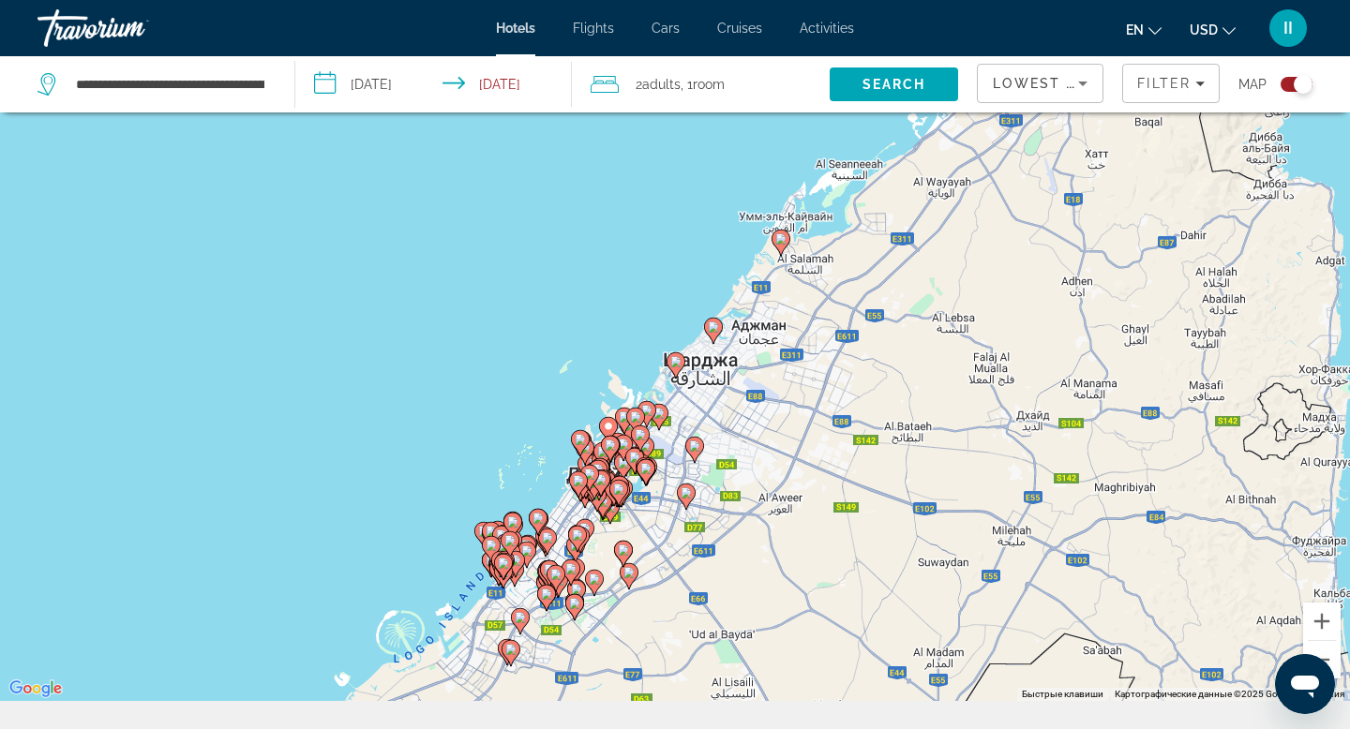
drag, startPoint x: 801, startPoint y: 601, endPoint x: 803, endPoint y: 299, distance: 301.9
click at [803, 299] on div "Чтобы активировать перетаскивание с помощью клавиатуры, нажмите Alt + Ввод. Пос…" at bounding box center [675, 336] width 1350 height 729
click at [581, 492] on gmp-advanced-marker "Main content" at bounding box center [589, 478] width 19 height 28
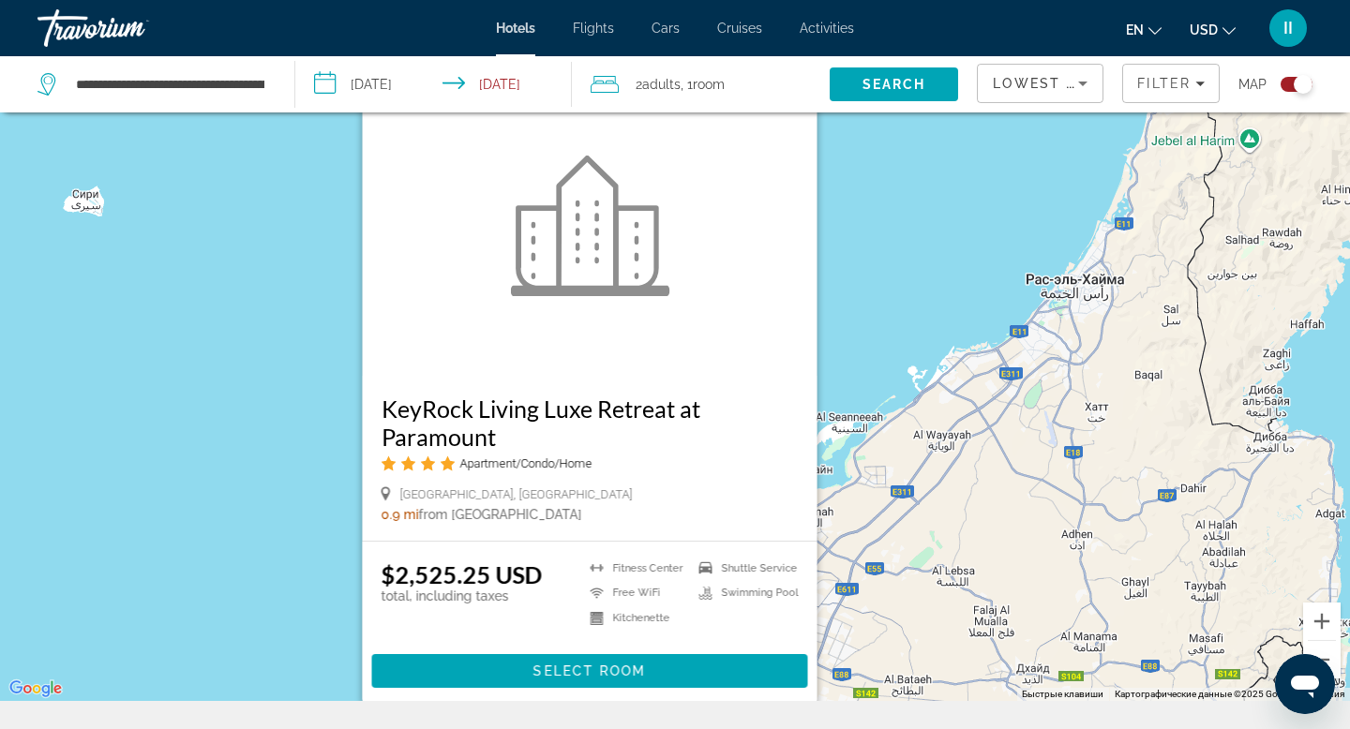
click at [939, 338] on div "Чтобы активировать перетаскивание с помощью клавиатуры, нажмите Alt + Ввод. Пос…" at bounding box center [675, 336] width 1350 height 729
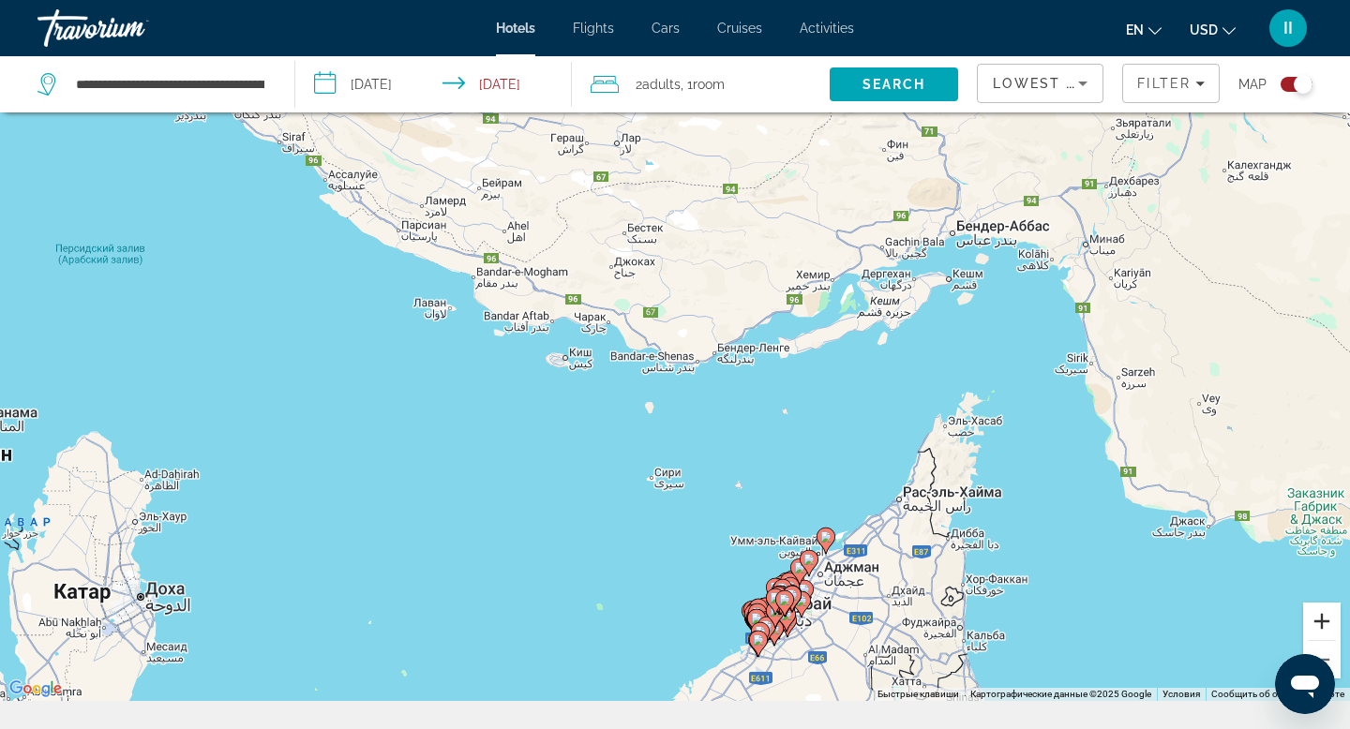
click at [1320, 640] on button "Увеличить" at bounding box center [1322, 622] width 38 height 38
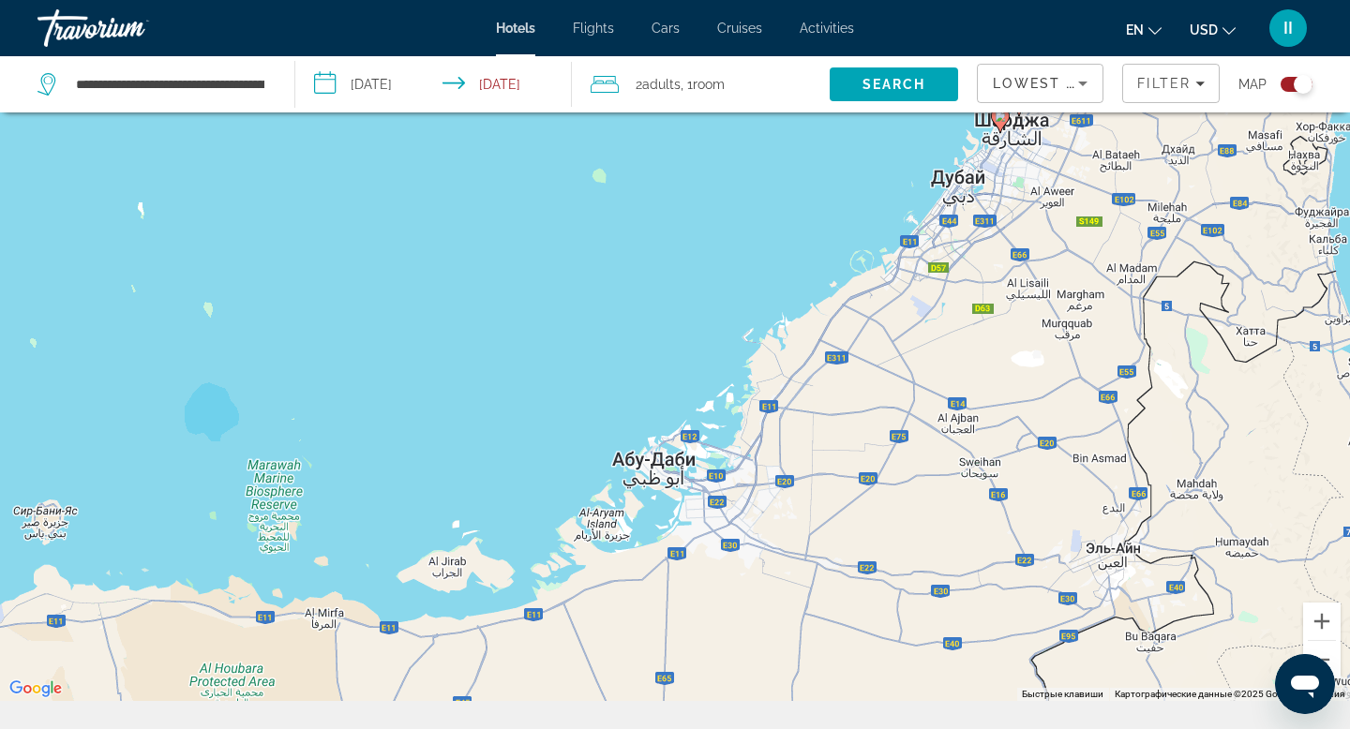
drag, startPoint x: 993, startPoint y: 588, endPoint x: 1068, endPoint y: -113, distance: 705.3
click at [1068, 0] on html "**********" at bounding box center [675, 223] width 1350 height 729
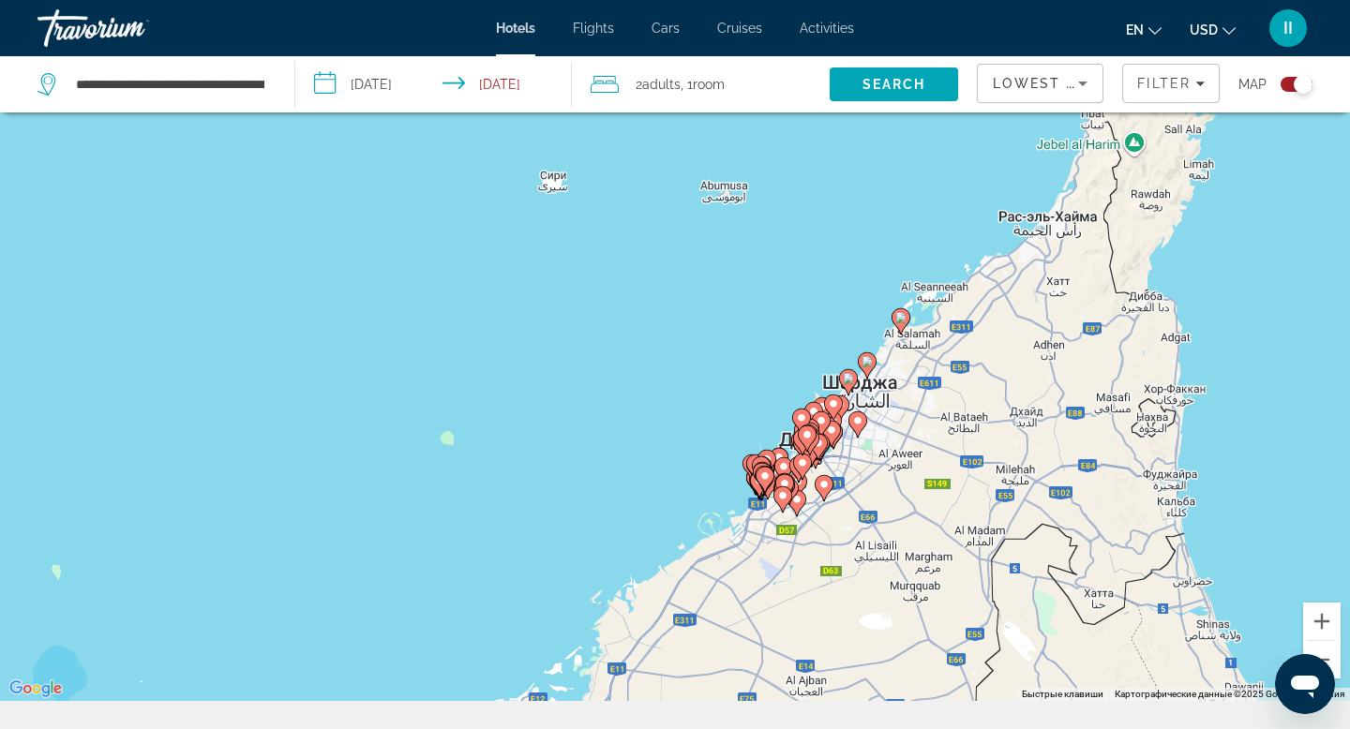
drag, startPoint x: 952, startPoint y: 385, endPoint x: 800, endPoint y: 708, distance: 356.5
click at [800, 701] on div "Чтобы активировать перетаскивание с помощью клавиатуры, нажмите Alt + Ввод. Пос…" at bounding box center [675, 336] width 1350 height 729
click at [903, 323] on image "Main content" at bounding box center [900, 317] width 11 height 11
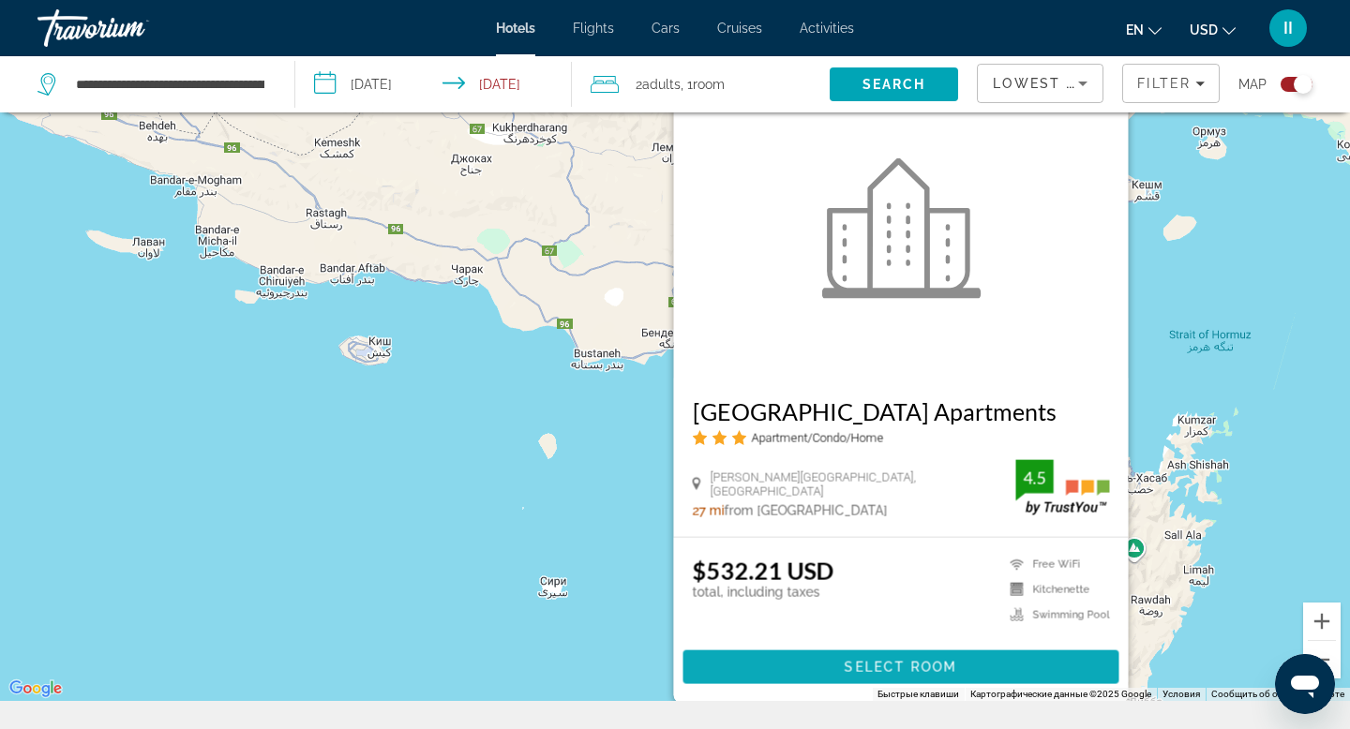
click at [929, 675] on span "Select Room" at bounding box center [901, 667] width 113 height 15
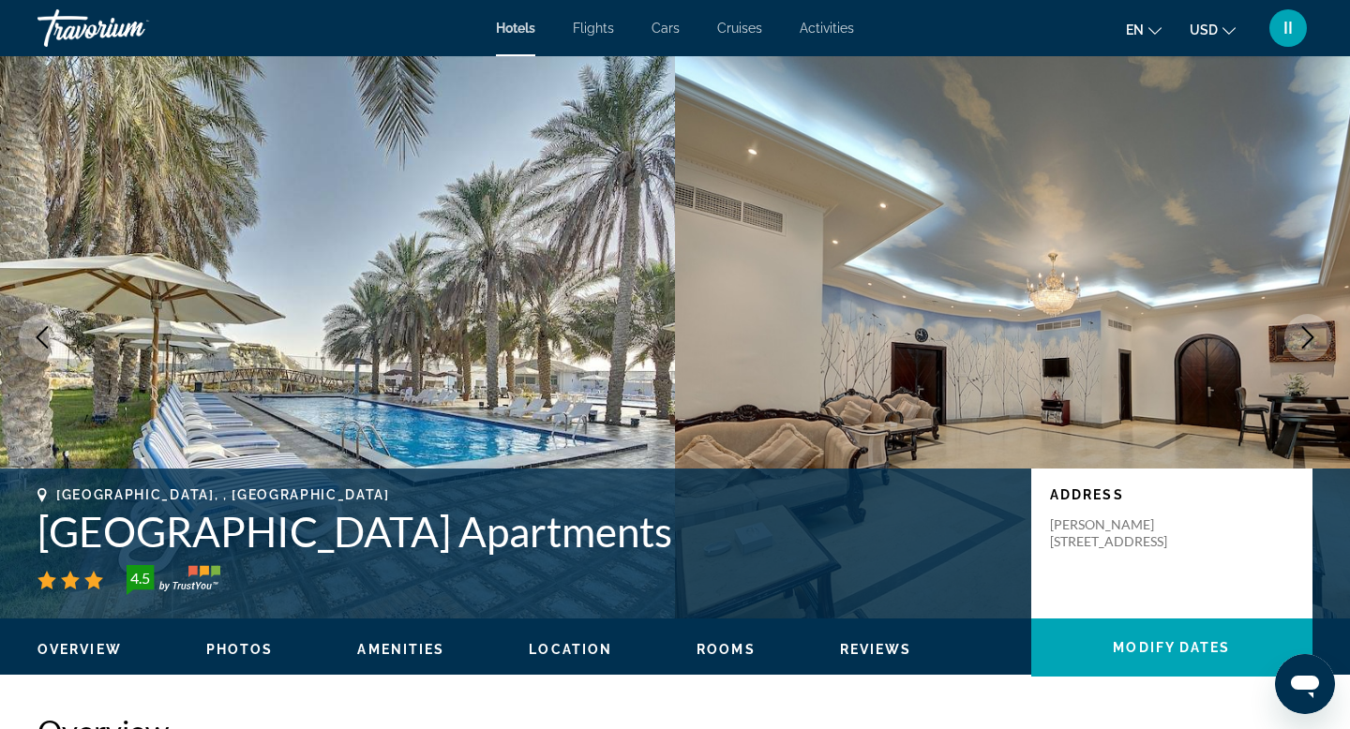
click at [1300, 349] on icon "Next image" at bounding box center [1308, 337] width 23 height 23
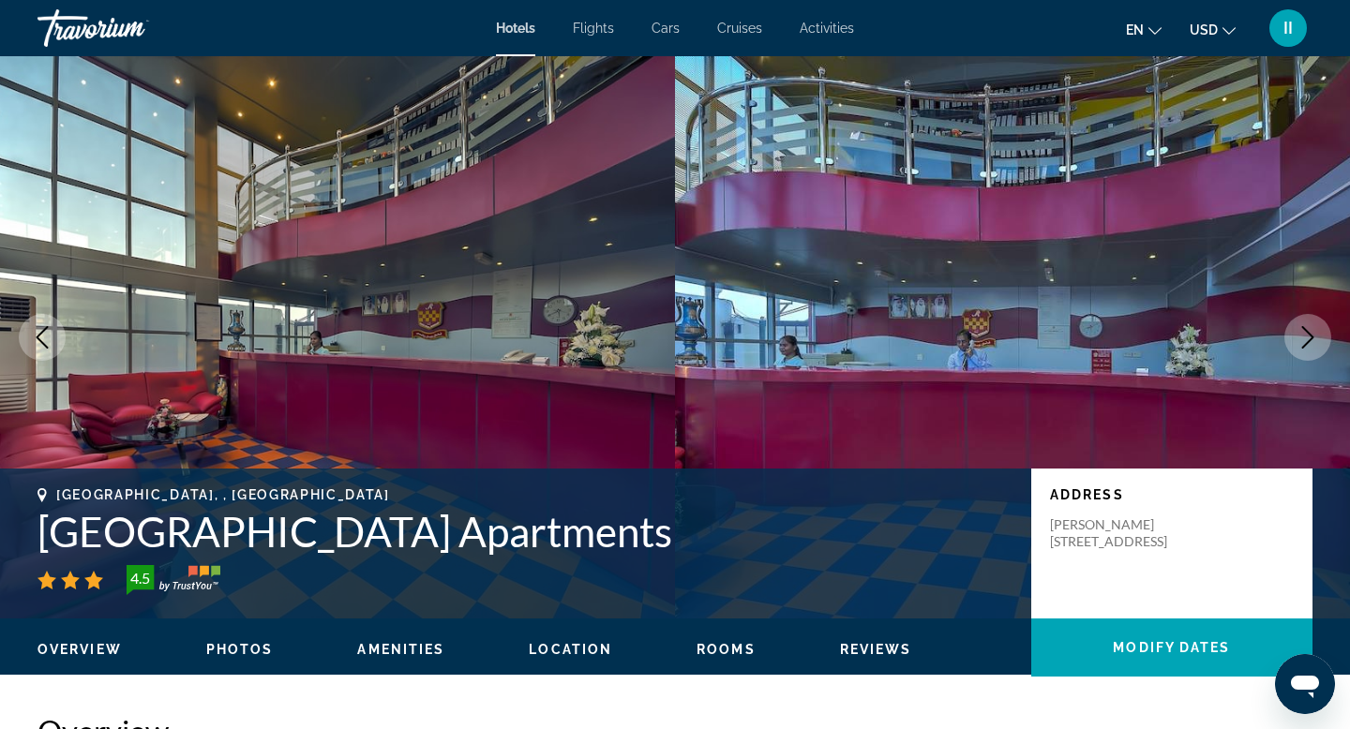
click at [1300, 349] on icon "Next image" at bounding box center [1308, 337] width 23 height 23
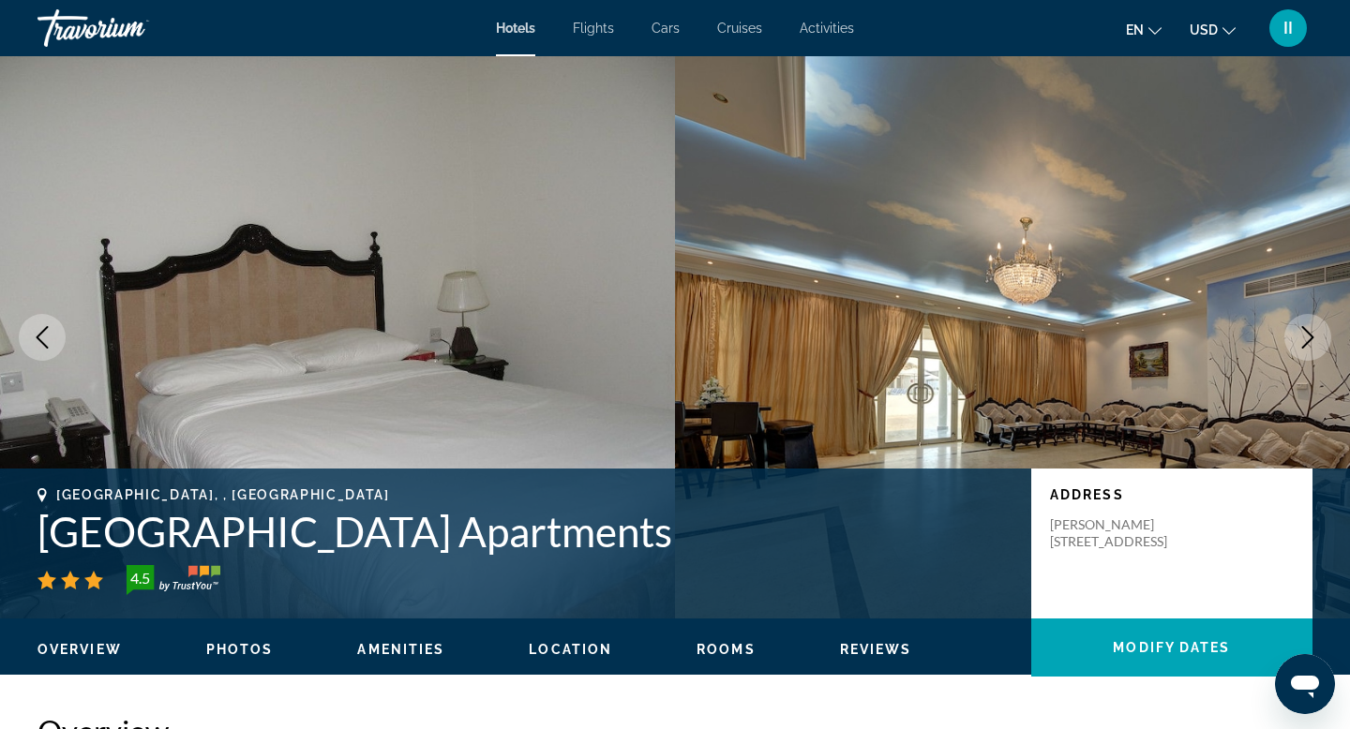
click at [1300, 349] on icon "Next image" at bounding box center [1308, 337] width 23 height 23
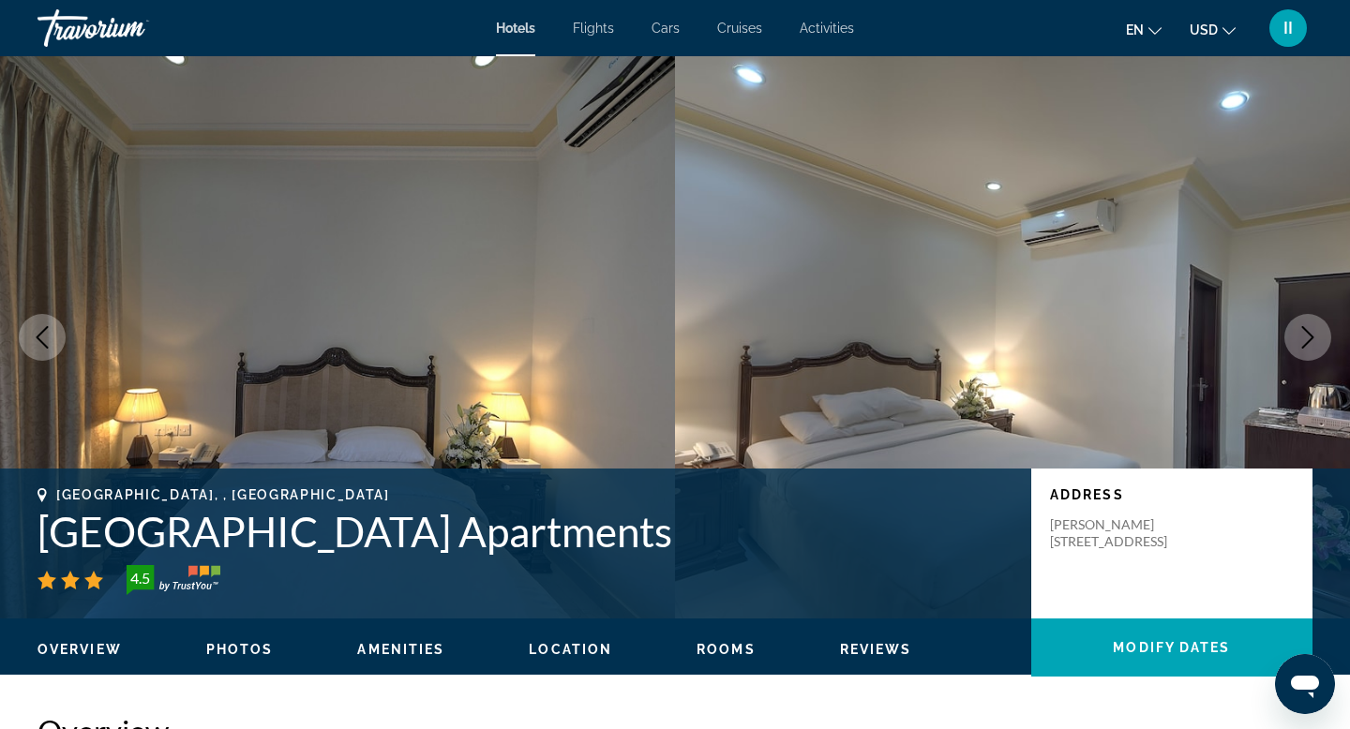
click at [1300, 349] on icon "Next image" at bounding box center [1308, 337] width 23 height 23
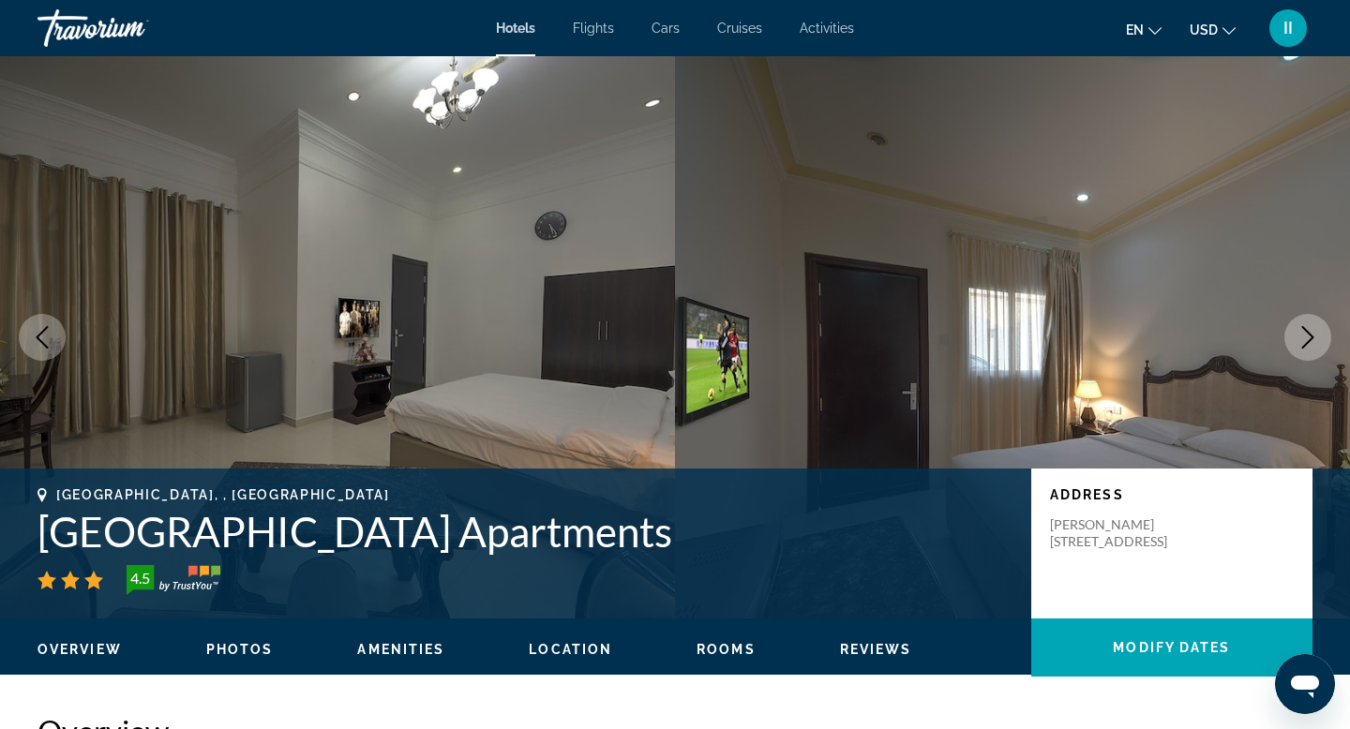
click at [49, 349] on icon "Previous image" at bounding box center [42, 337] width 23 height 23
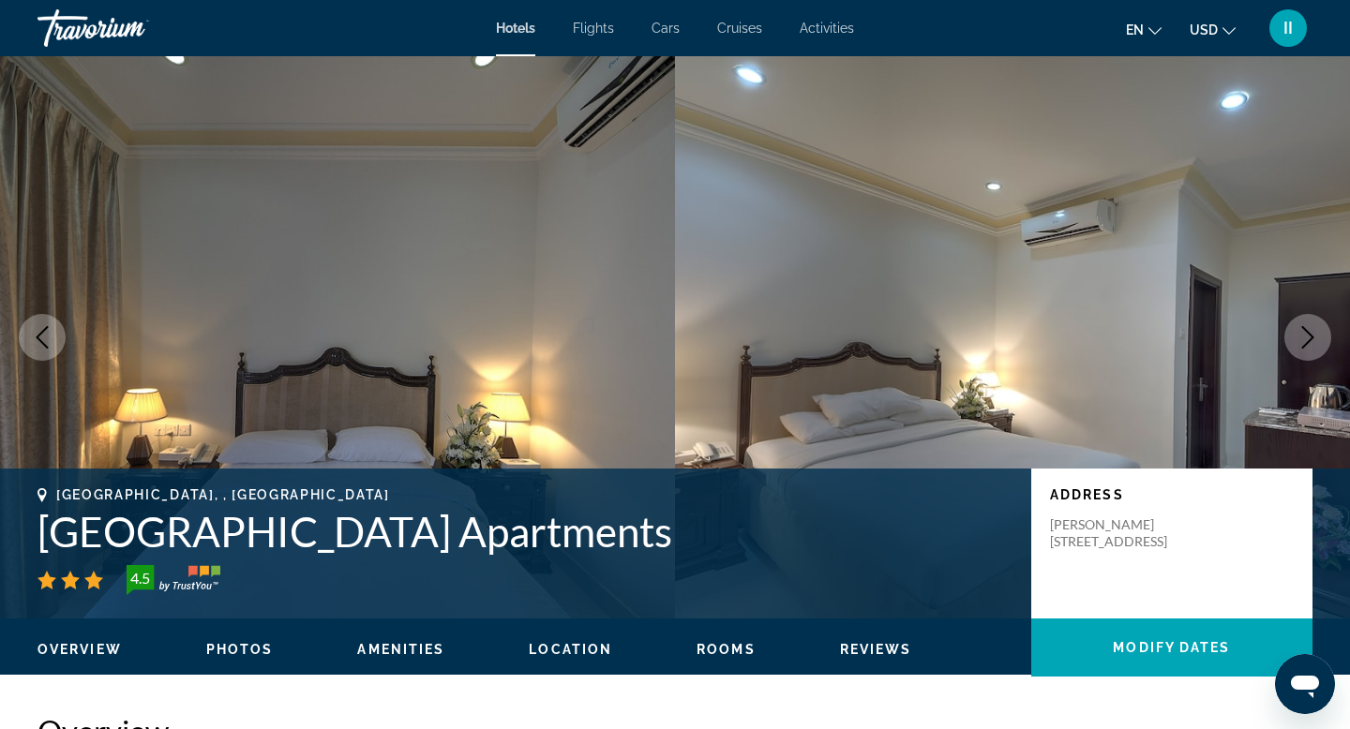
click at [49, 349] on icon "Previous image" at bounding box center [42, 337] width 23 height 23
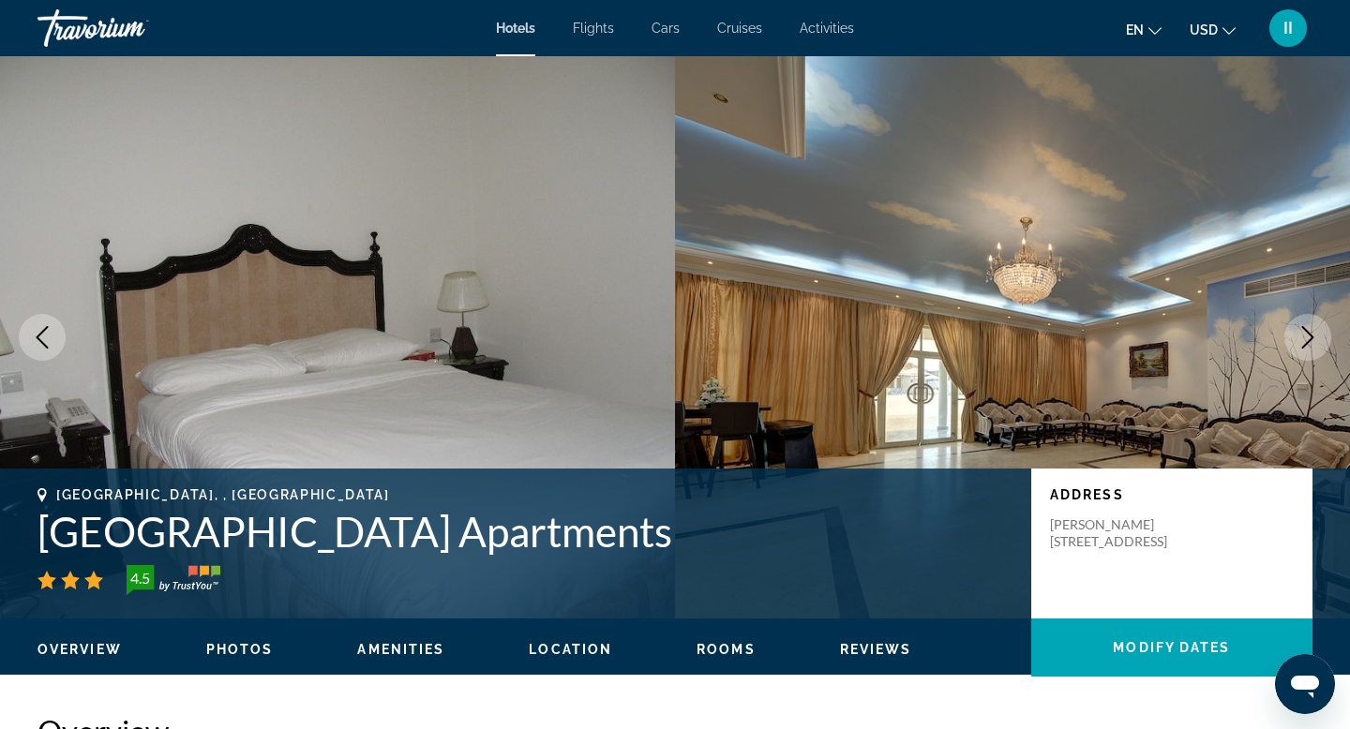
click at [49, 349] on icon "Previous image" at bounding box center [42, 337] width 23 height 23
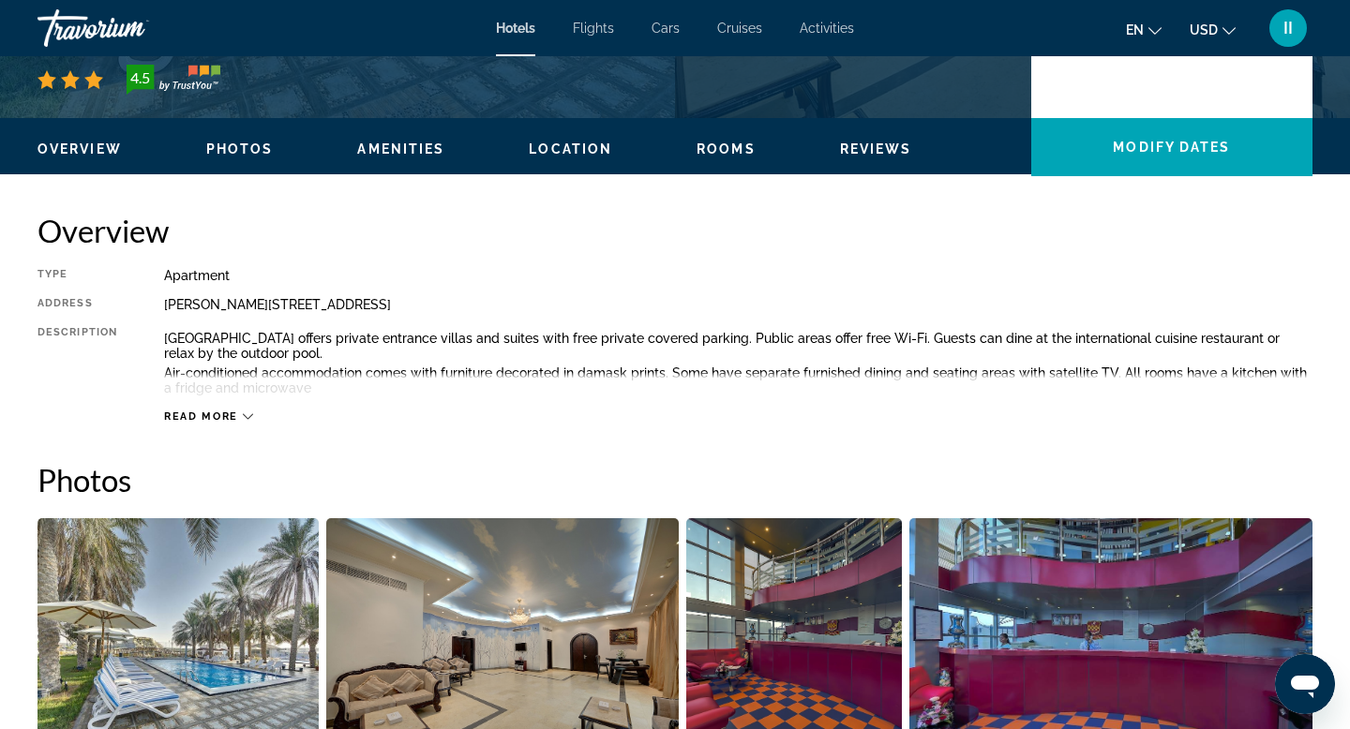
scroll to position [488, 0]
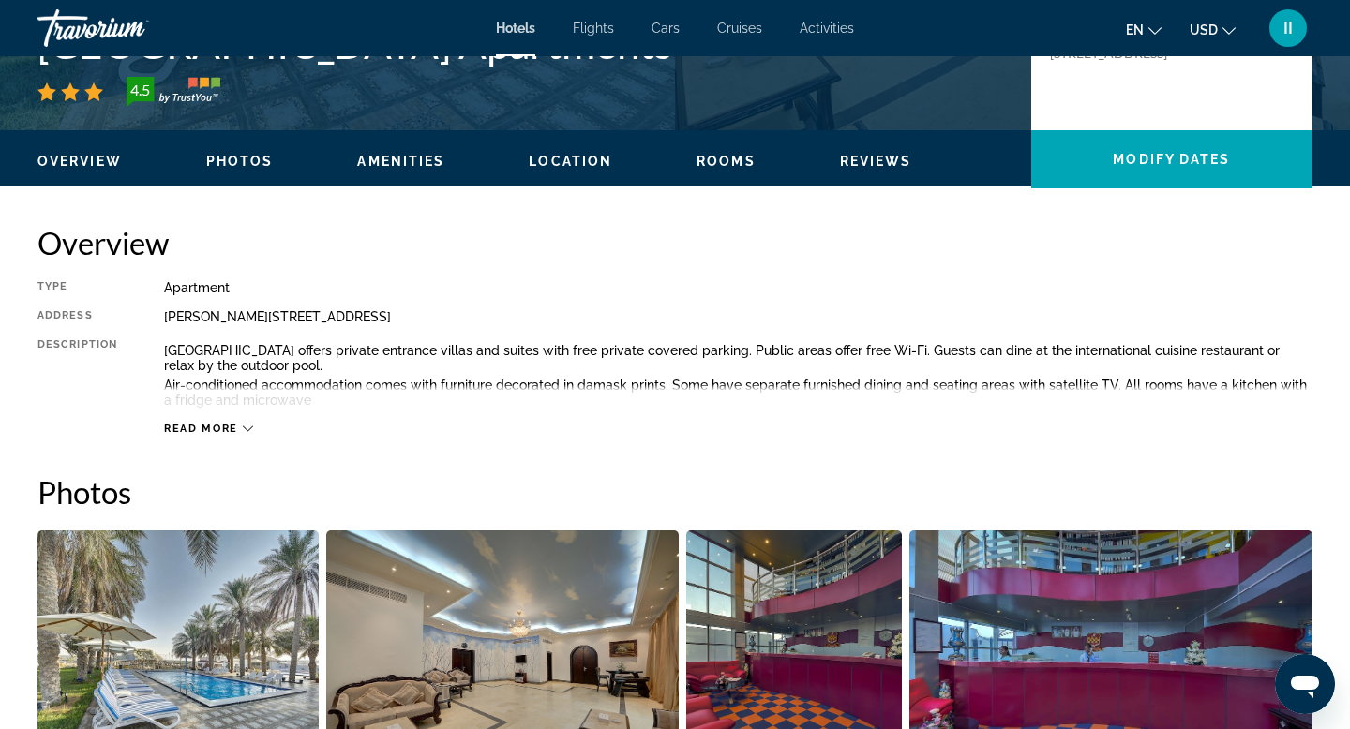
click at [253, 434] on icon "Main content" at bounding box center [248, 429] width 10 height 10
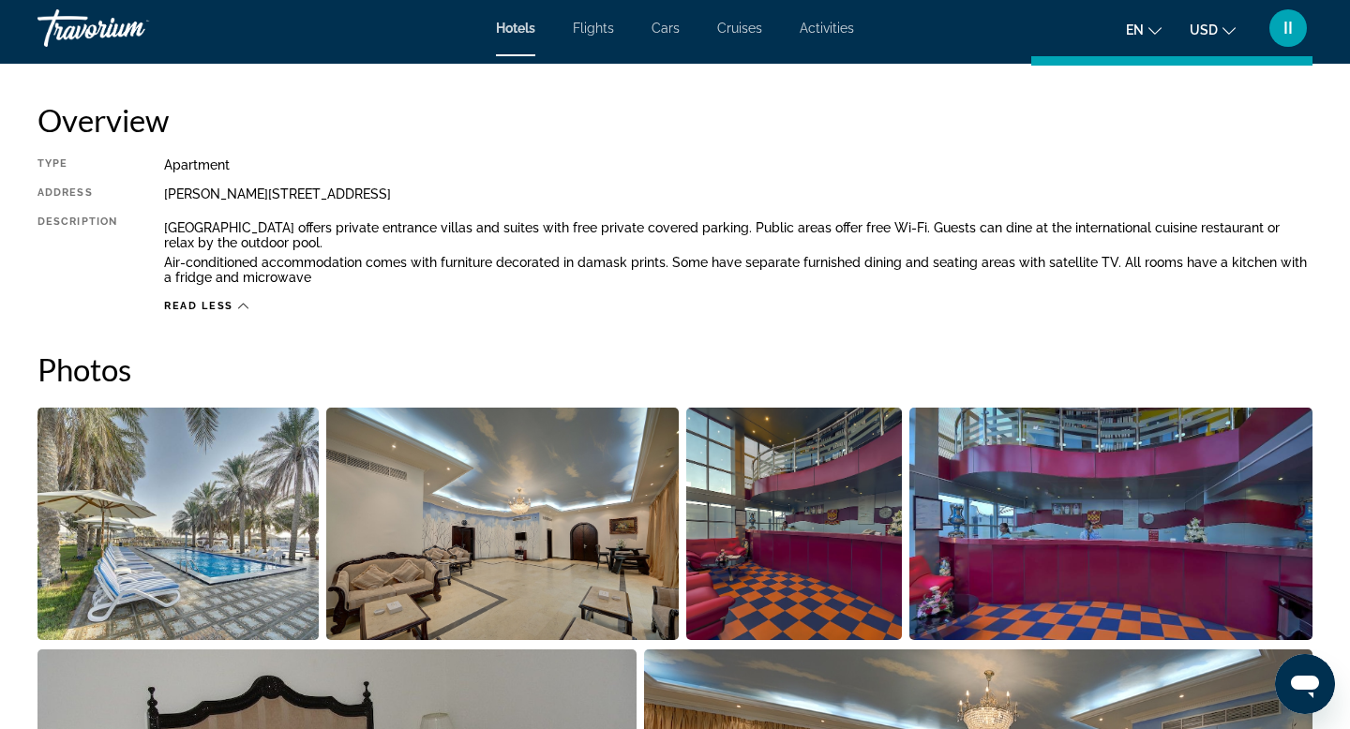
scroll to position [610, 0]
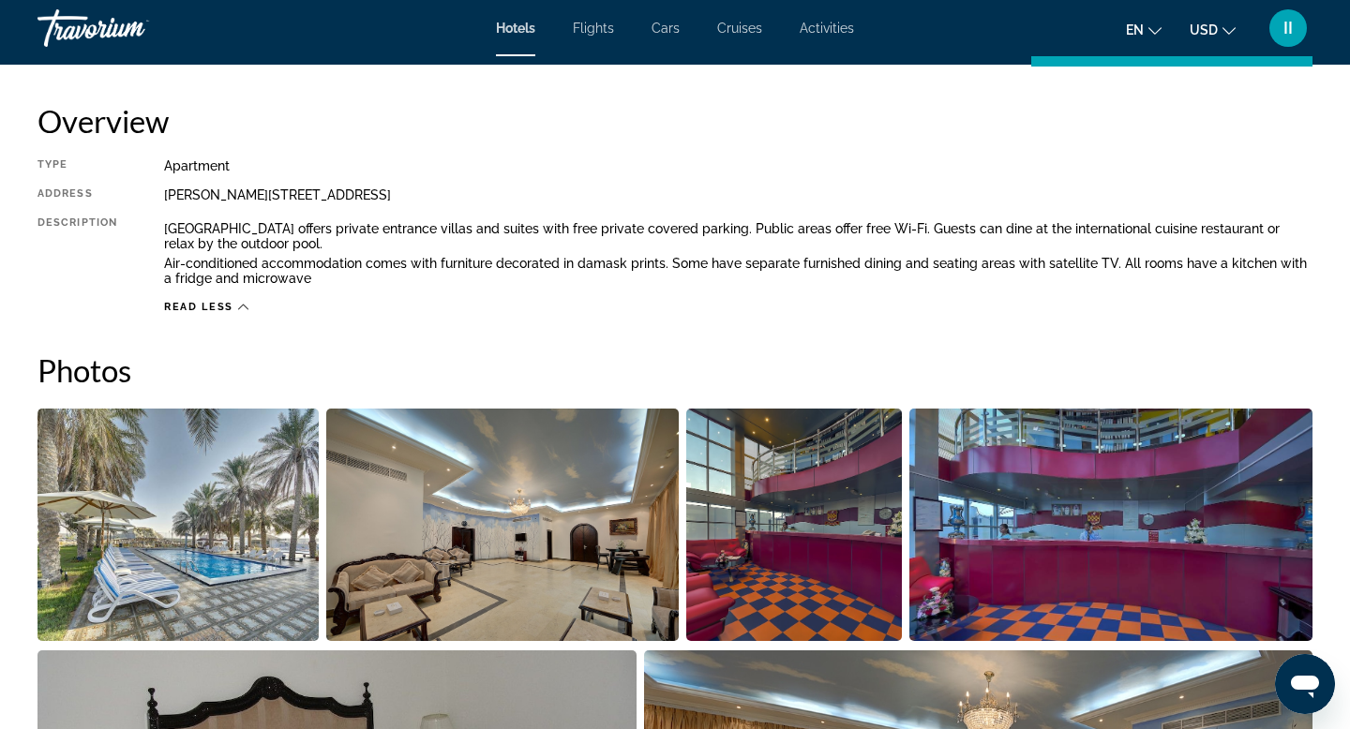
click at [1149, 34] on icon "Change language" at bounding box center [1155, 30] width 13 height 13
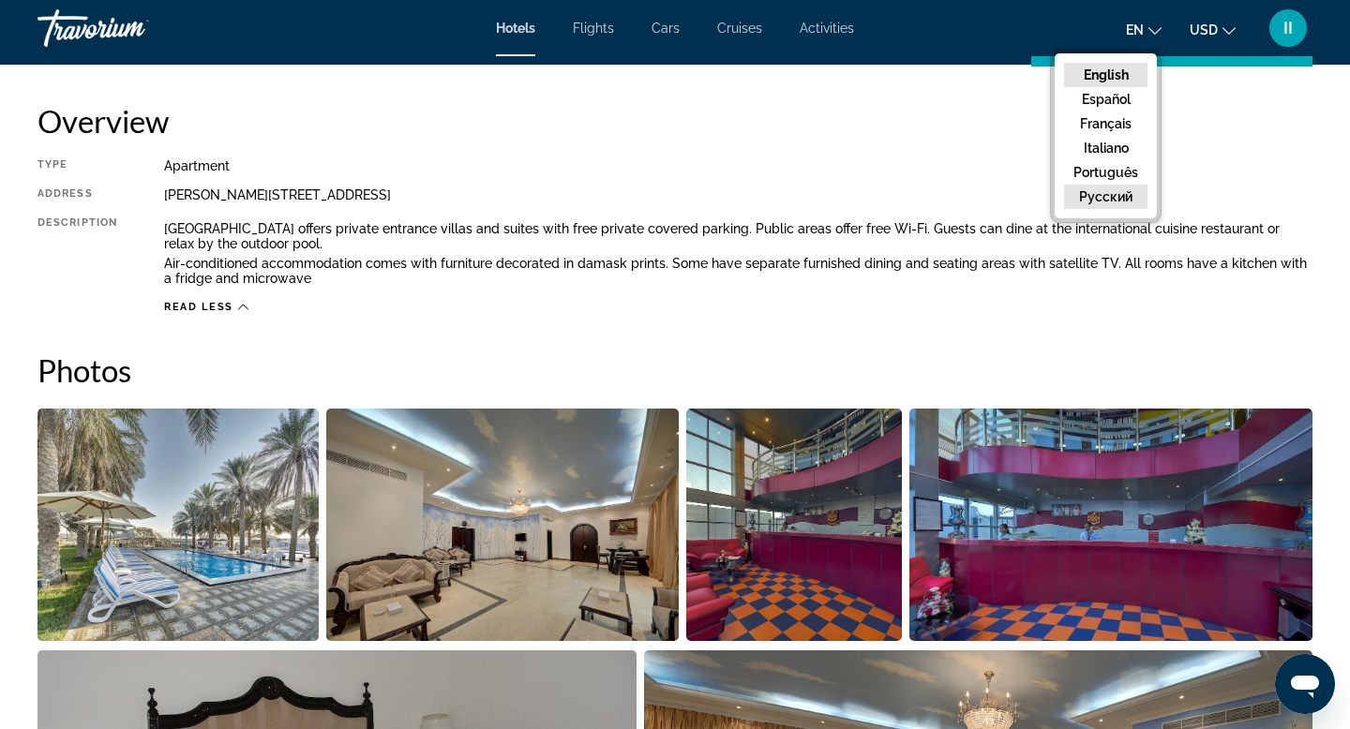
click at [1064, 209] on button "русский" at bounding box center [1105, 197] width 83 height 24
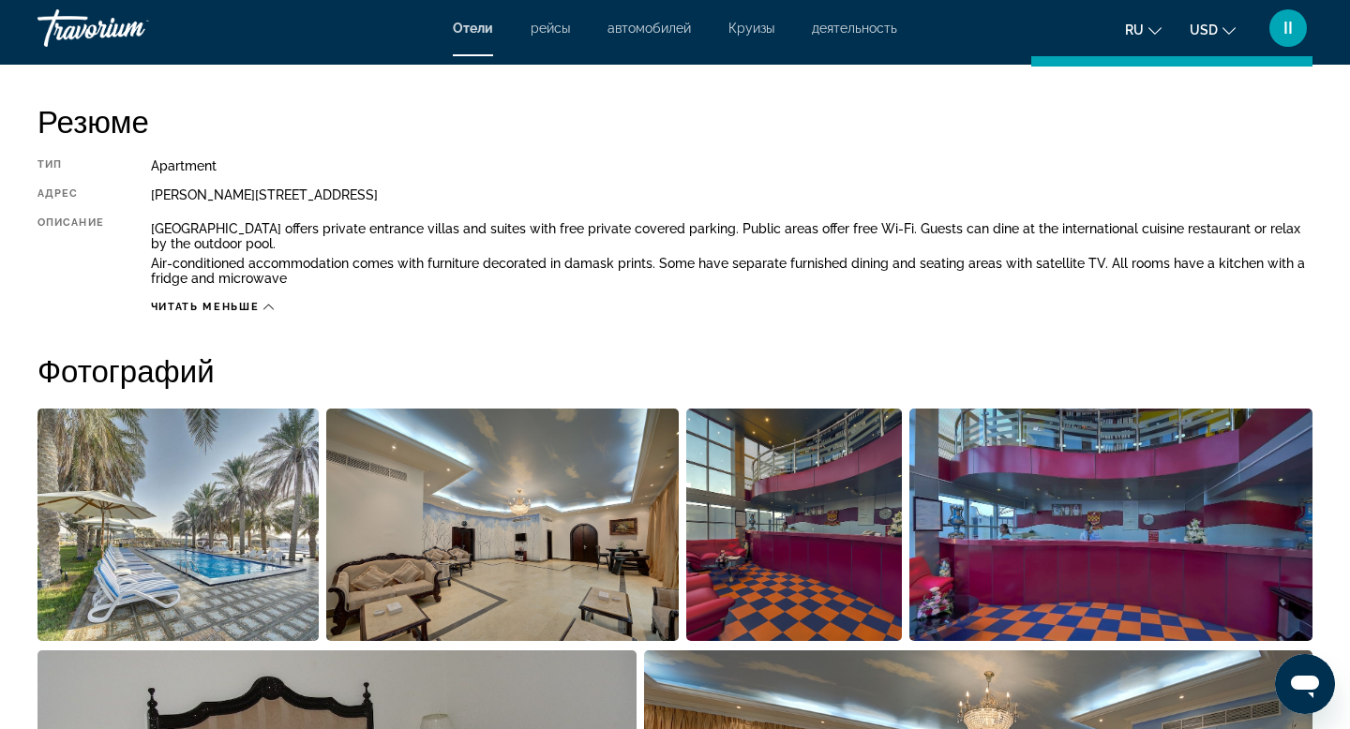
click at [892, 140] on h2 "Резюме" at bounding box center [675, 121] width 1275 height 38
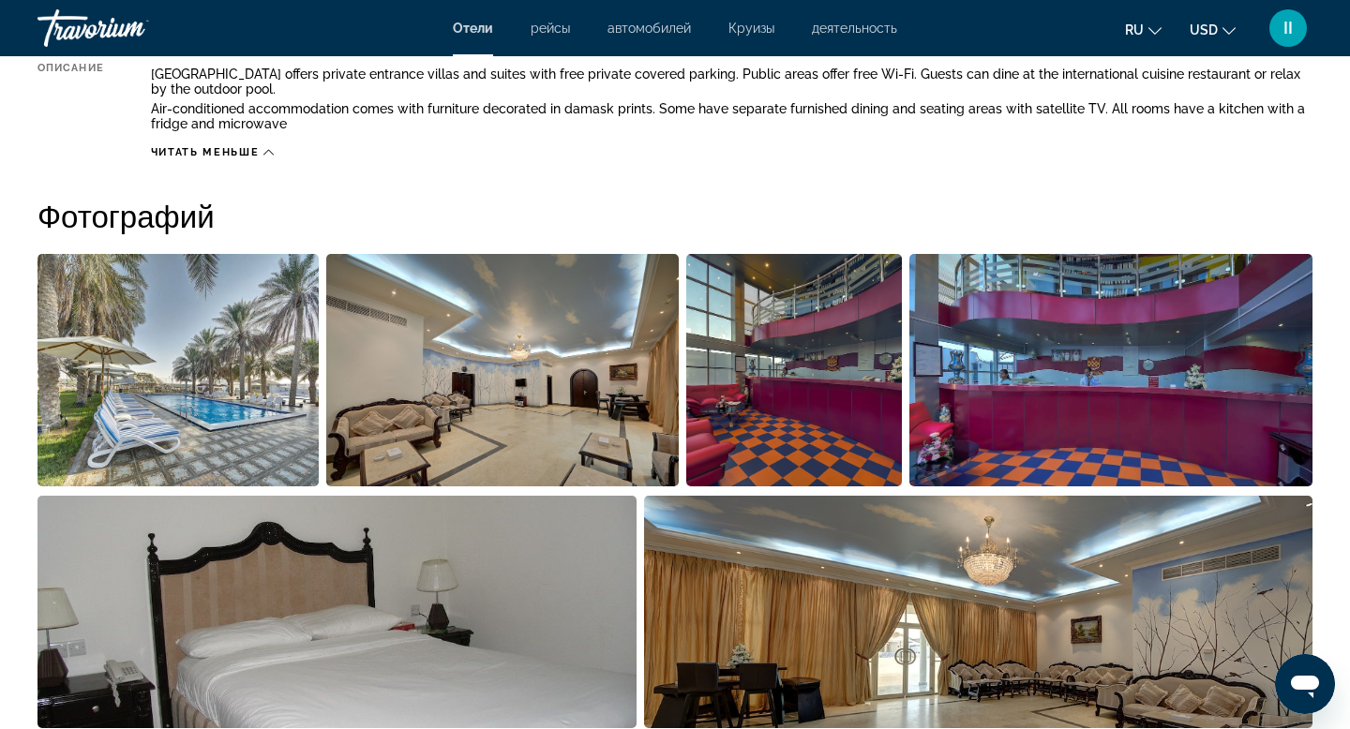
scroll to position [764, 0]
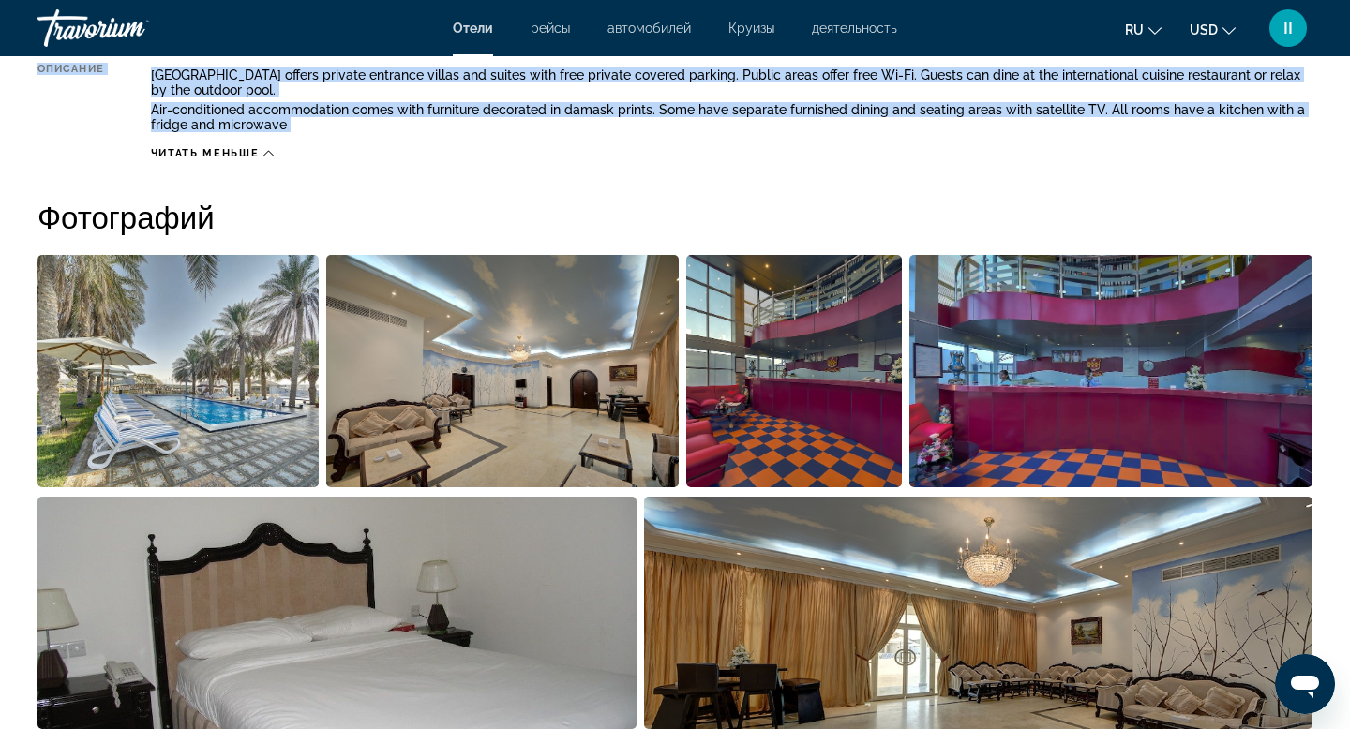
drag, startPoint x: 188, startPoint y: 245, endPoint x: 724, endPoint y: 362, distance: 548.0
click at [724, 160] on div "Тип Apartment адрес [PERSON_NAME][STREET_ADDRESS] [GEOGRAPHIC_DATA] offers priv…" at bounding box center [675, 83] width 1275 height 156
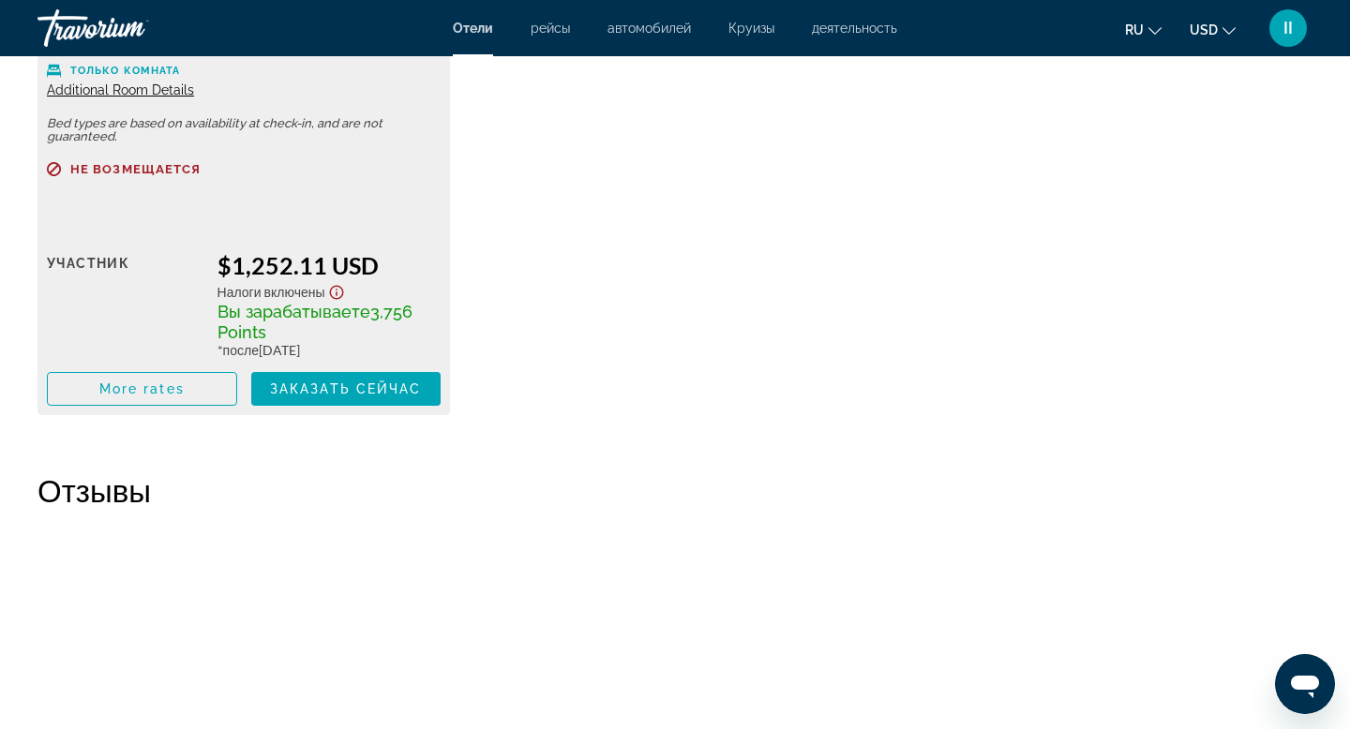
scroll to position [3509, 0]
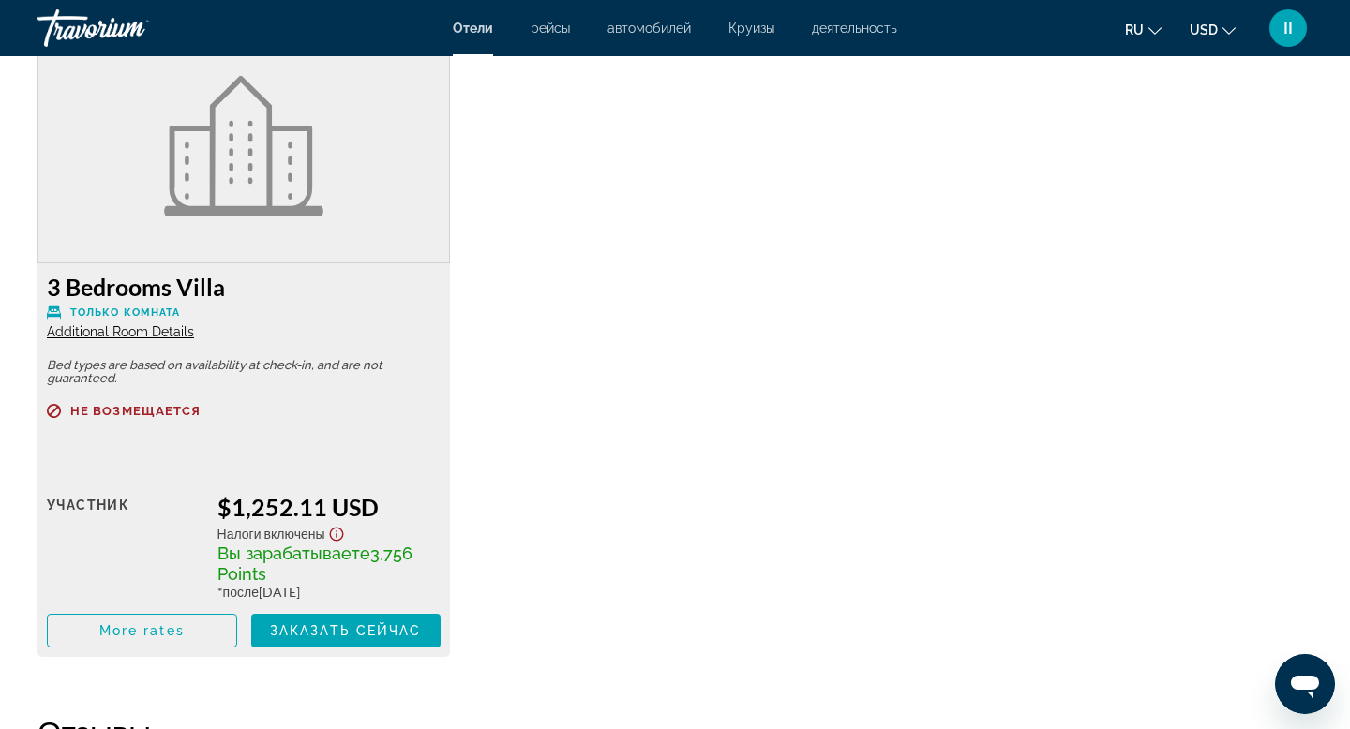
scroll to position [3232, 0]
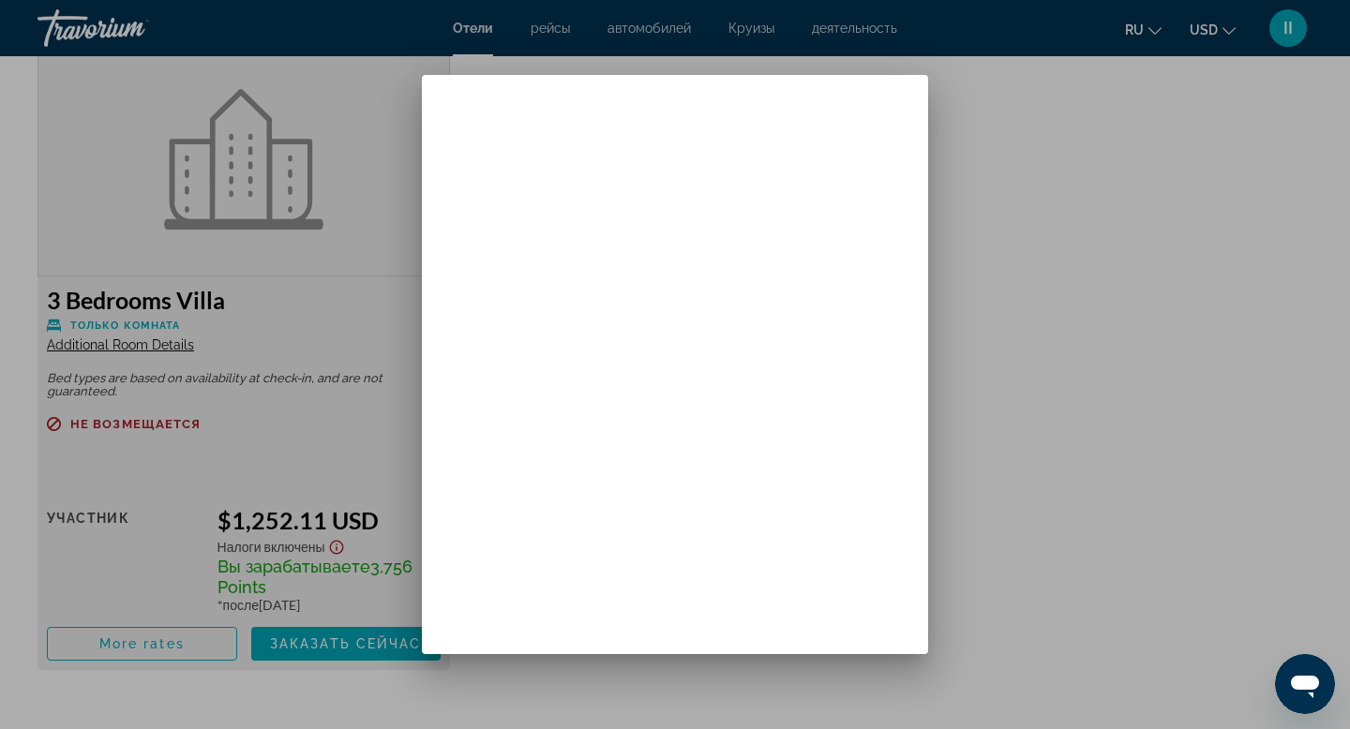
scroll to position [0, 0]
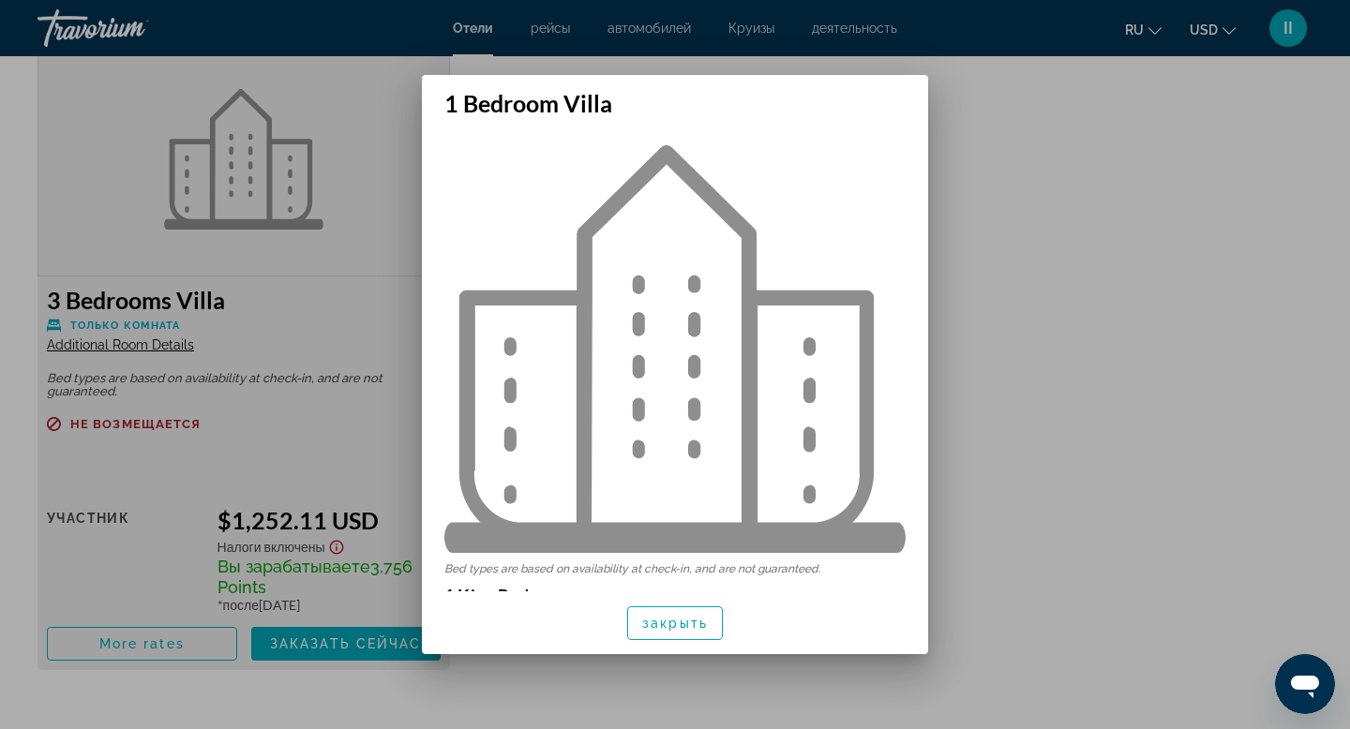
click at [966, 285] on div at bounding box center [675, 364] width 1350 height 729
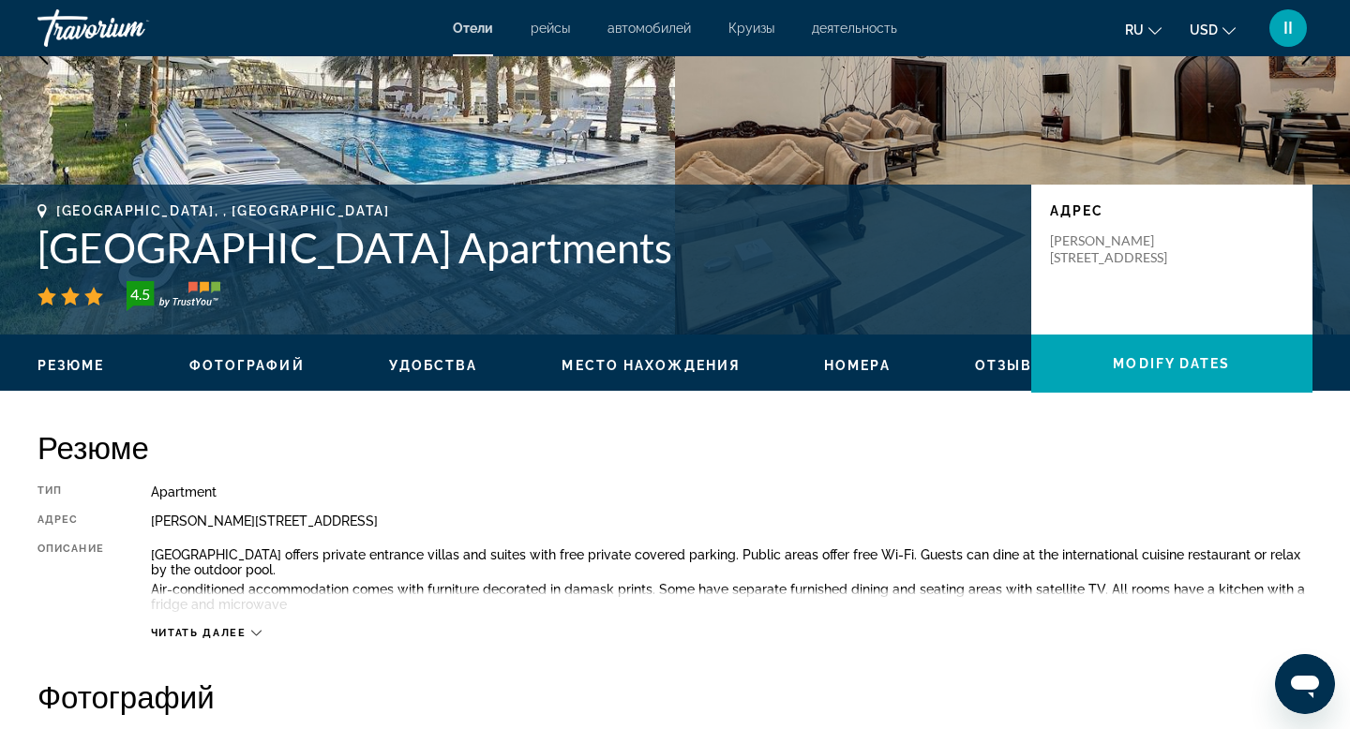
scroll to position [282, 0]
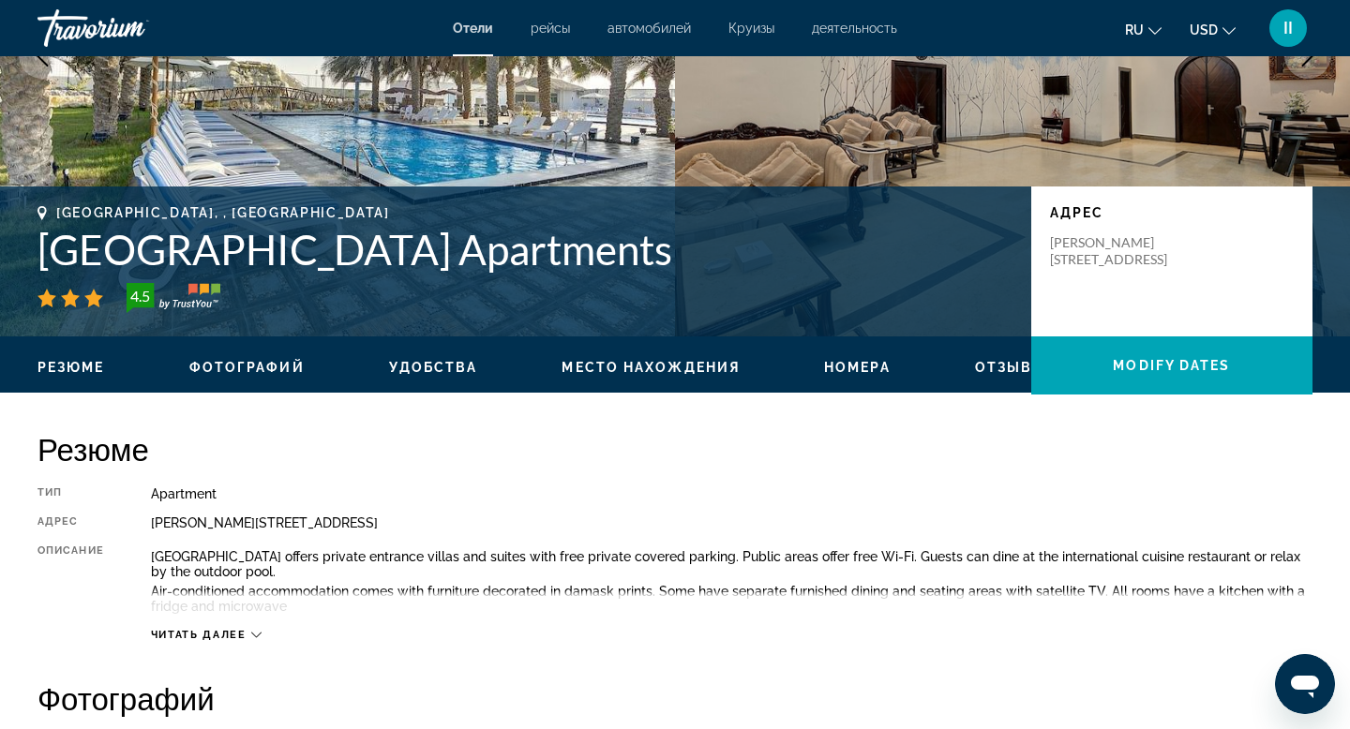
drag, startPoint x: 46, startPoint y: 390, endPoint x: 842, endPoint y: 396, distance: 796.0
click at [842, 274] on h1 "[GEOGRAPHIC_DATA] Apartments" at bounding box center [525, 249] width 975 height 49
copy h1 "[GEOGRAPHIC_DATA] Apartments"
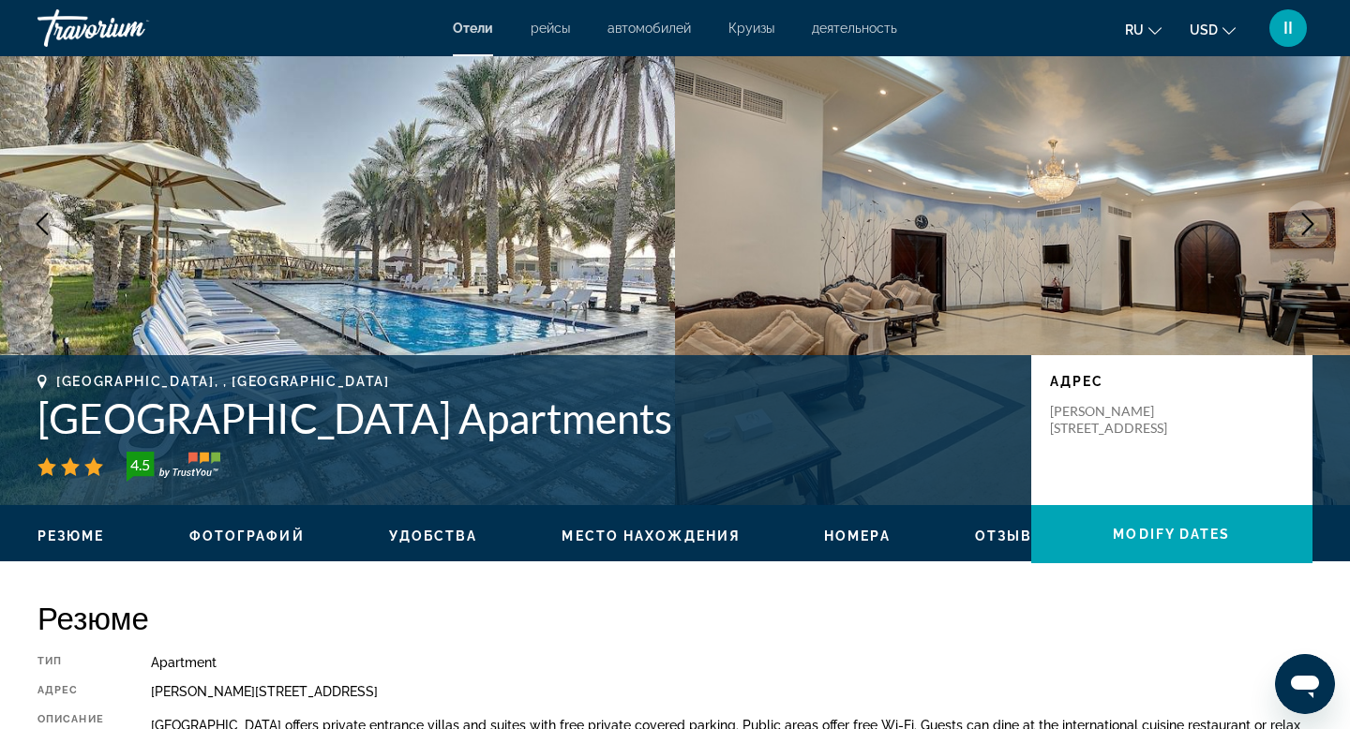
scroll to position [77, 0]
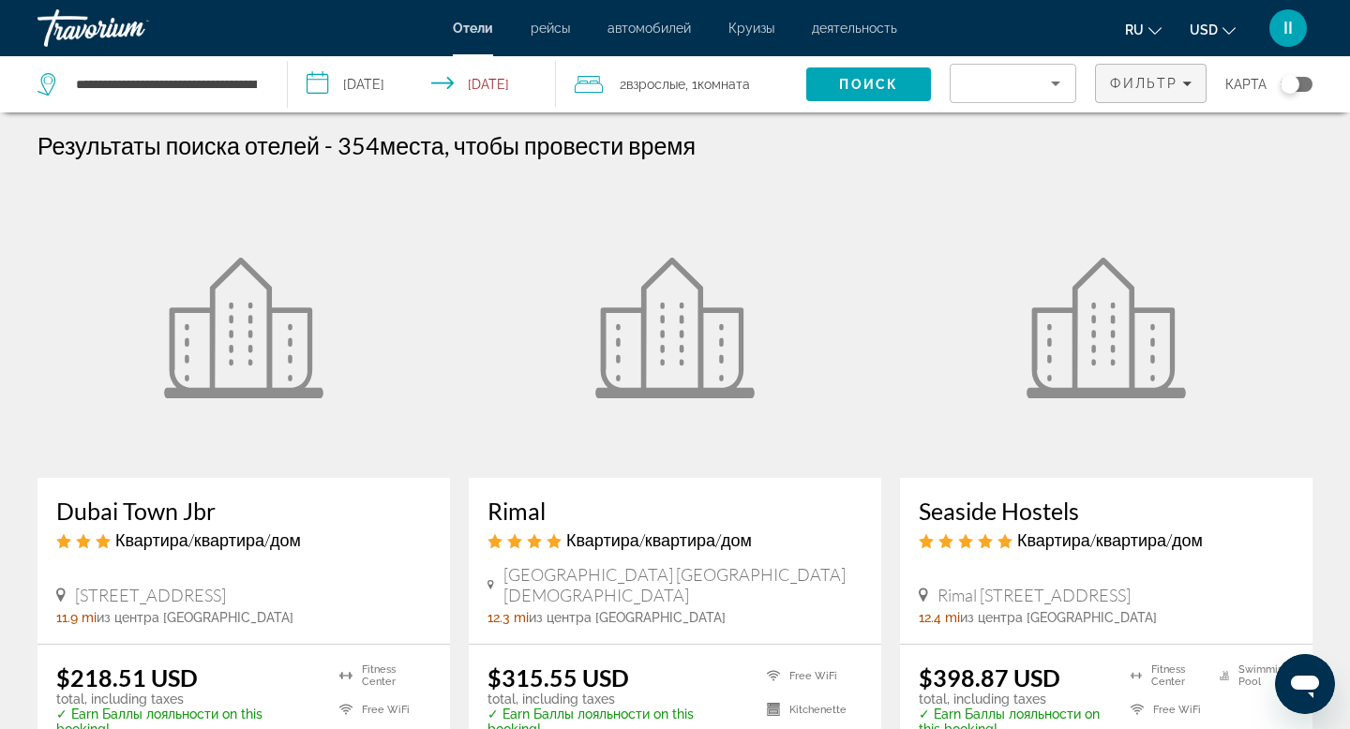
click at [1182, 88] on icon "Filters" at bounding box center [1186, 83] width 9 height 9
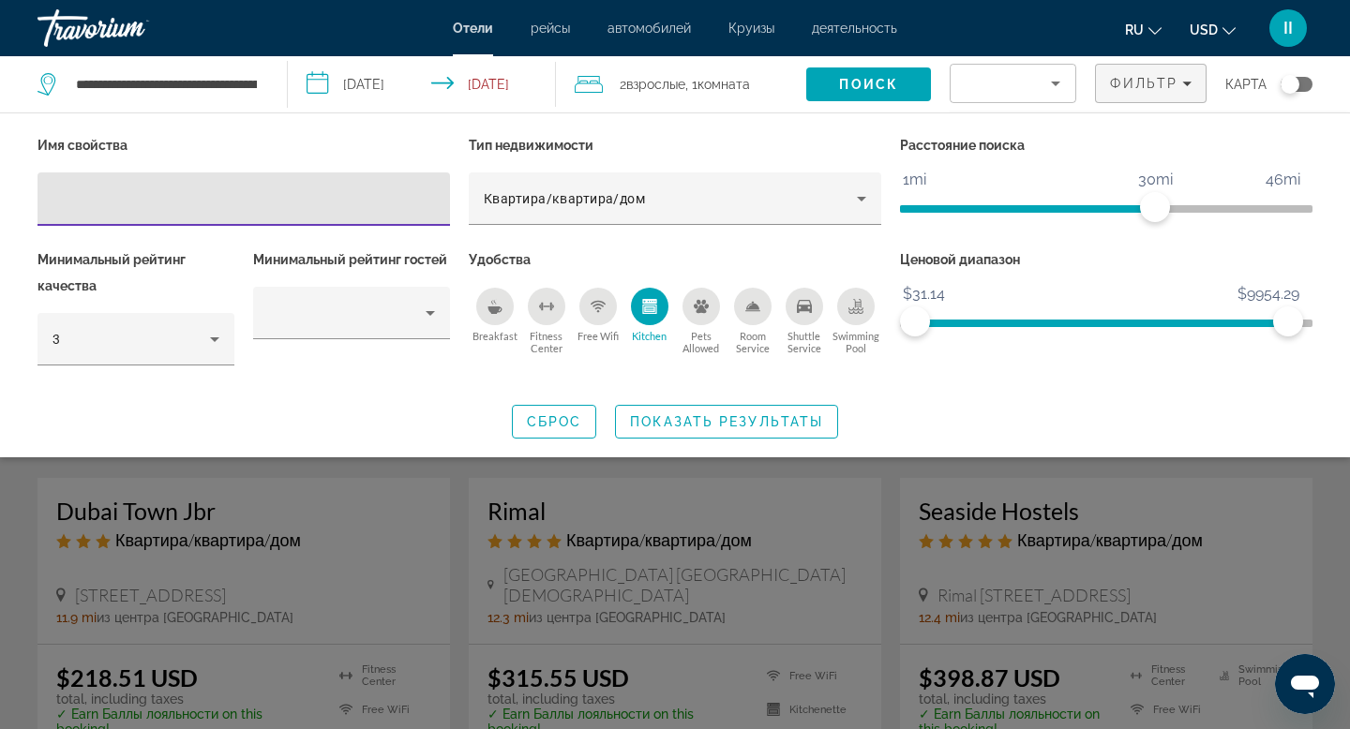
click at [599, 314] on icon "Free Wifi" at bounding box center [598, 306] width 15 height 15
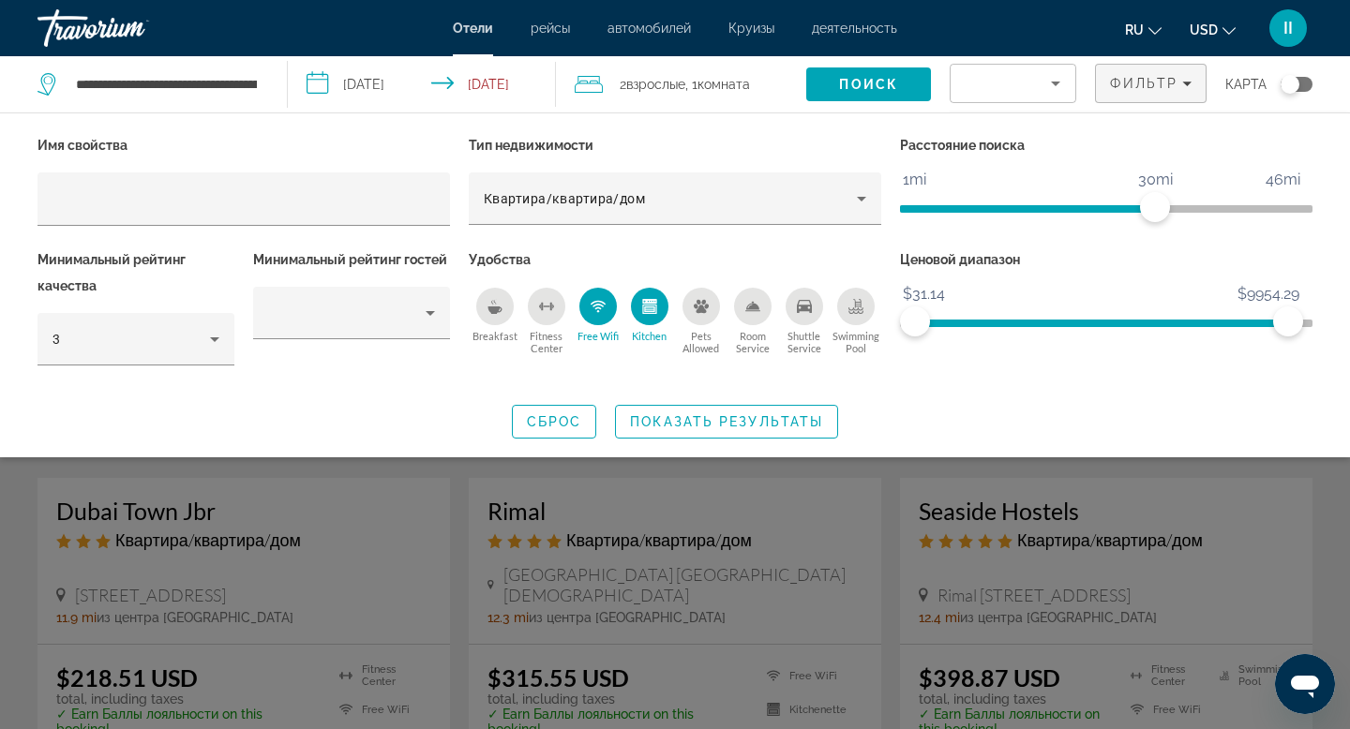
click at [848, 314] on icon "Swimming Pool" at bounding box center [855, 306] width 15 height 15
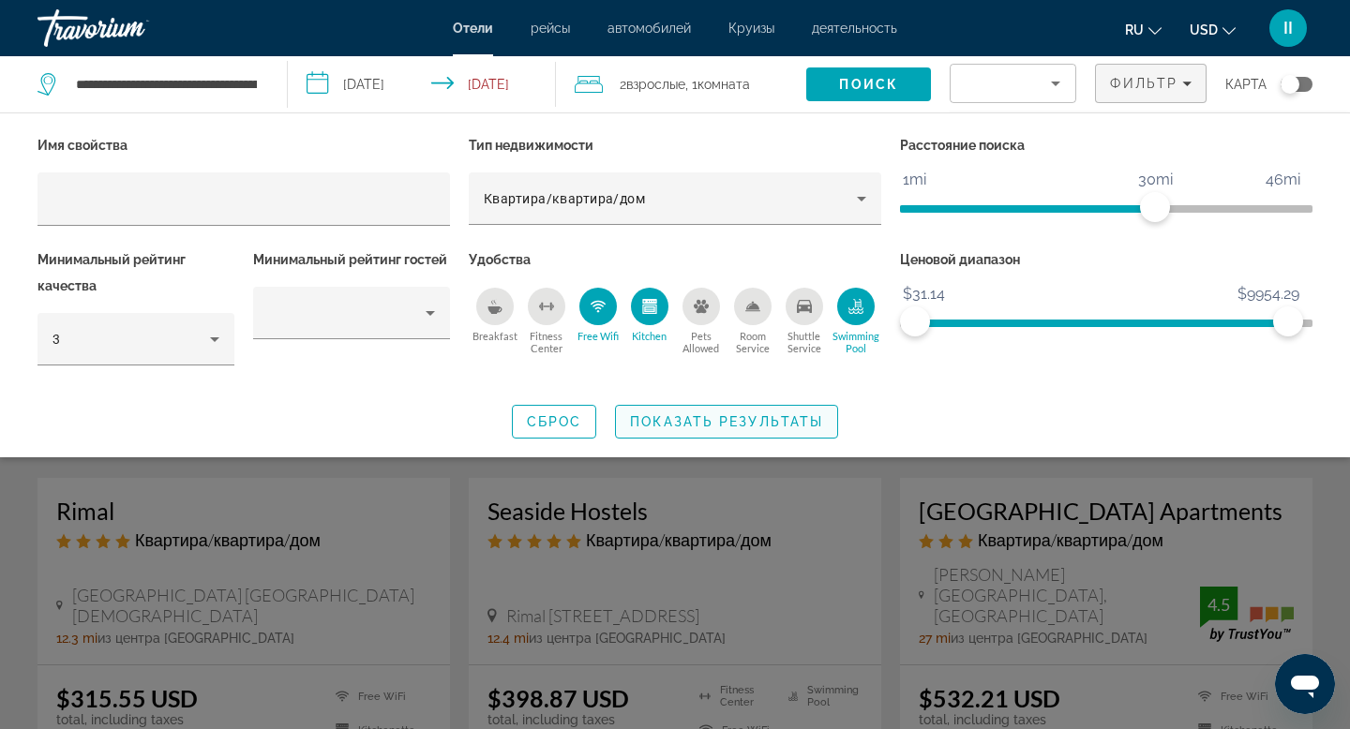
click at [736, 429] on span "Показать результаты" at bounding box center [726, 421] width 193 height 15
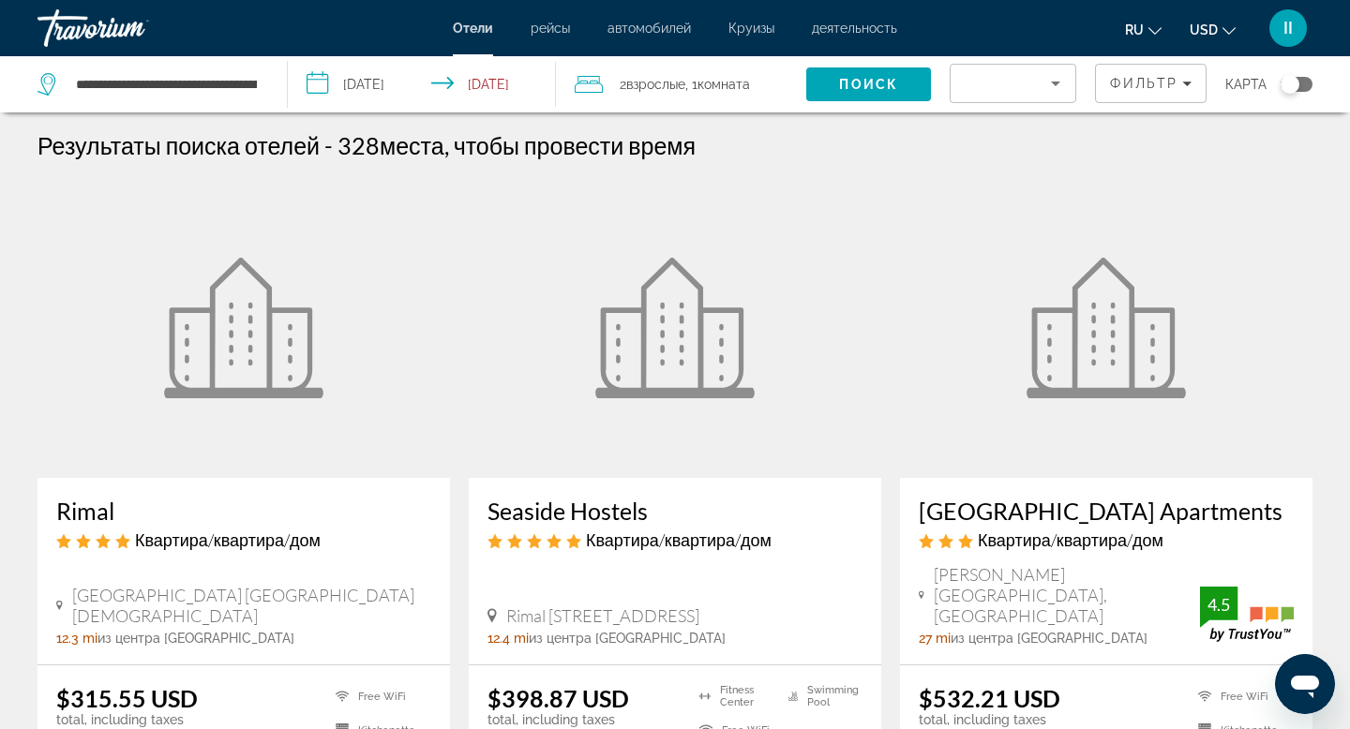
click at [1044, 95] on icon "Sort by" at bounding box center [1055, 83] width 23 height 23
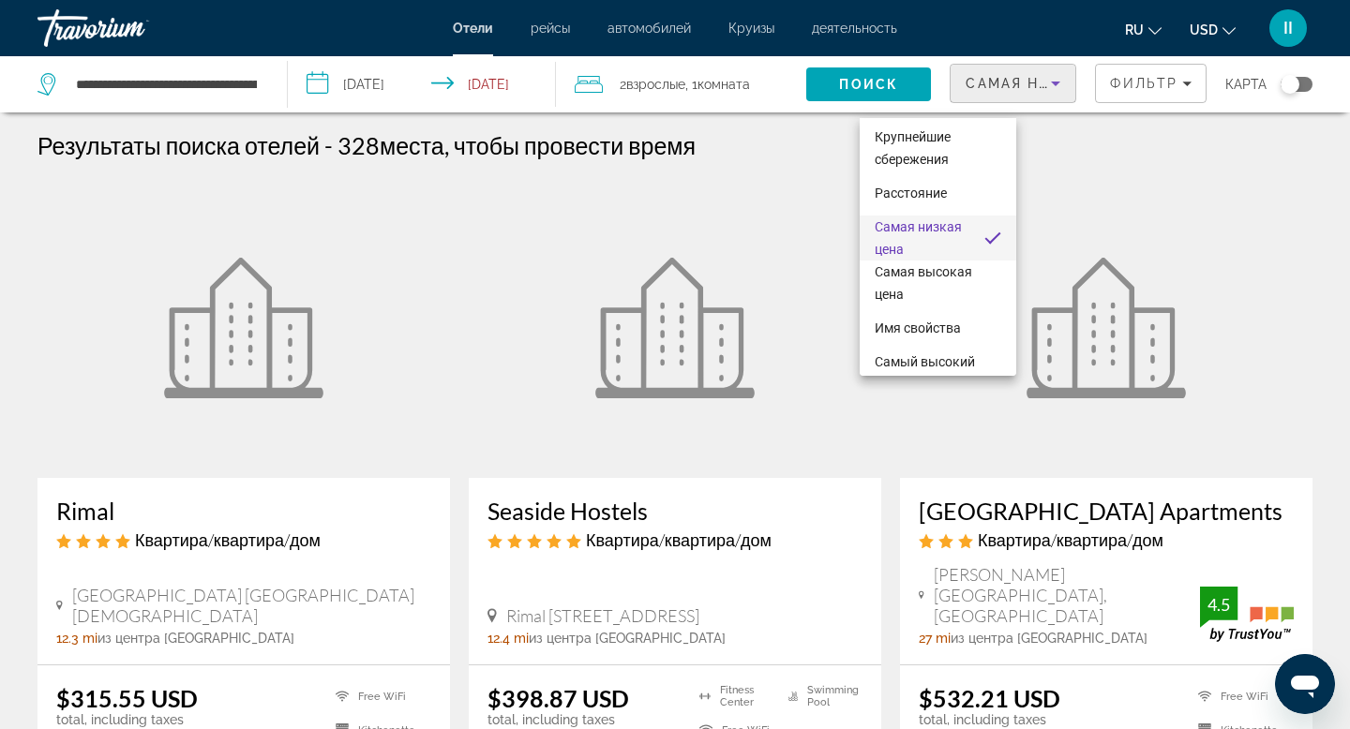
click at [1107, 38] on div at bounding box center [675, 364] width 1350 height 729
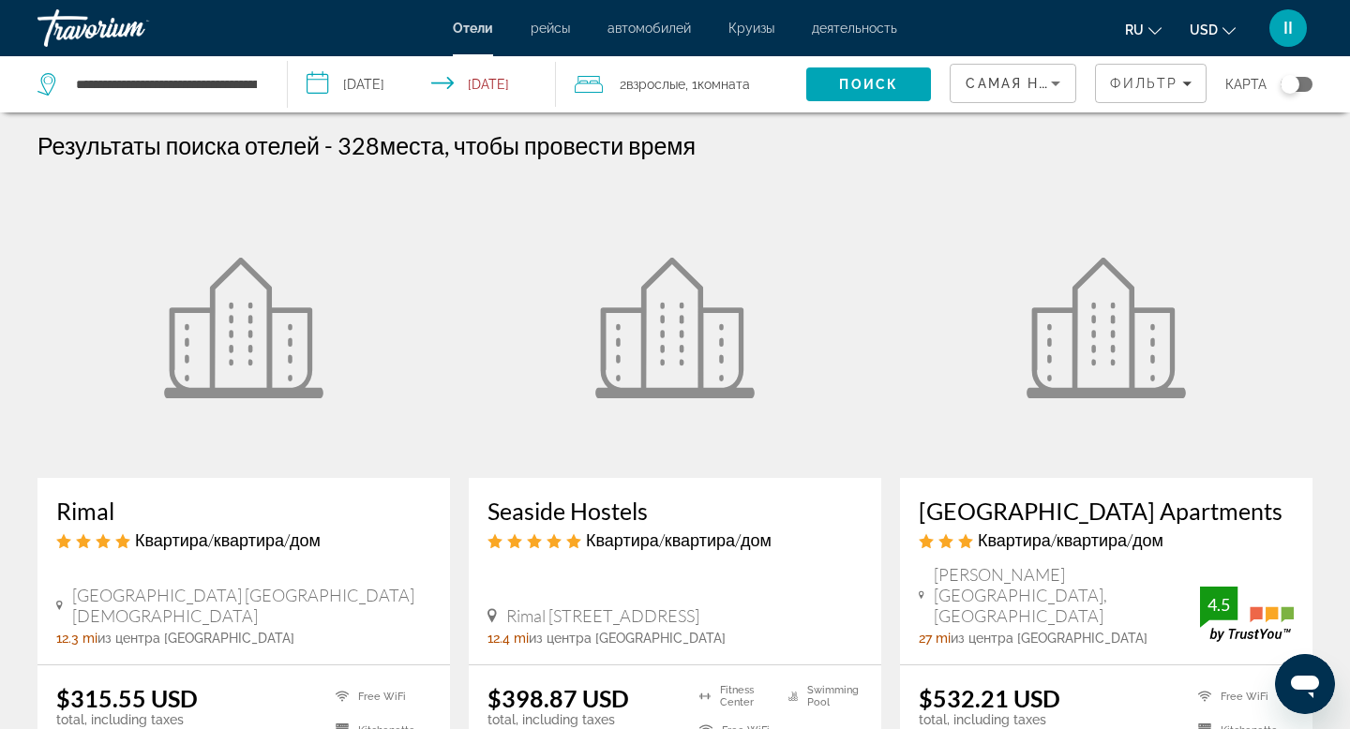
click at [1149, 35] on icon "Change language" at bounding box center [1155, 31] width 13 height 8
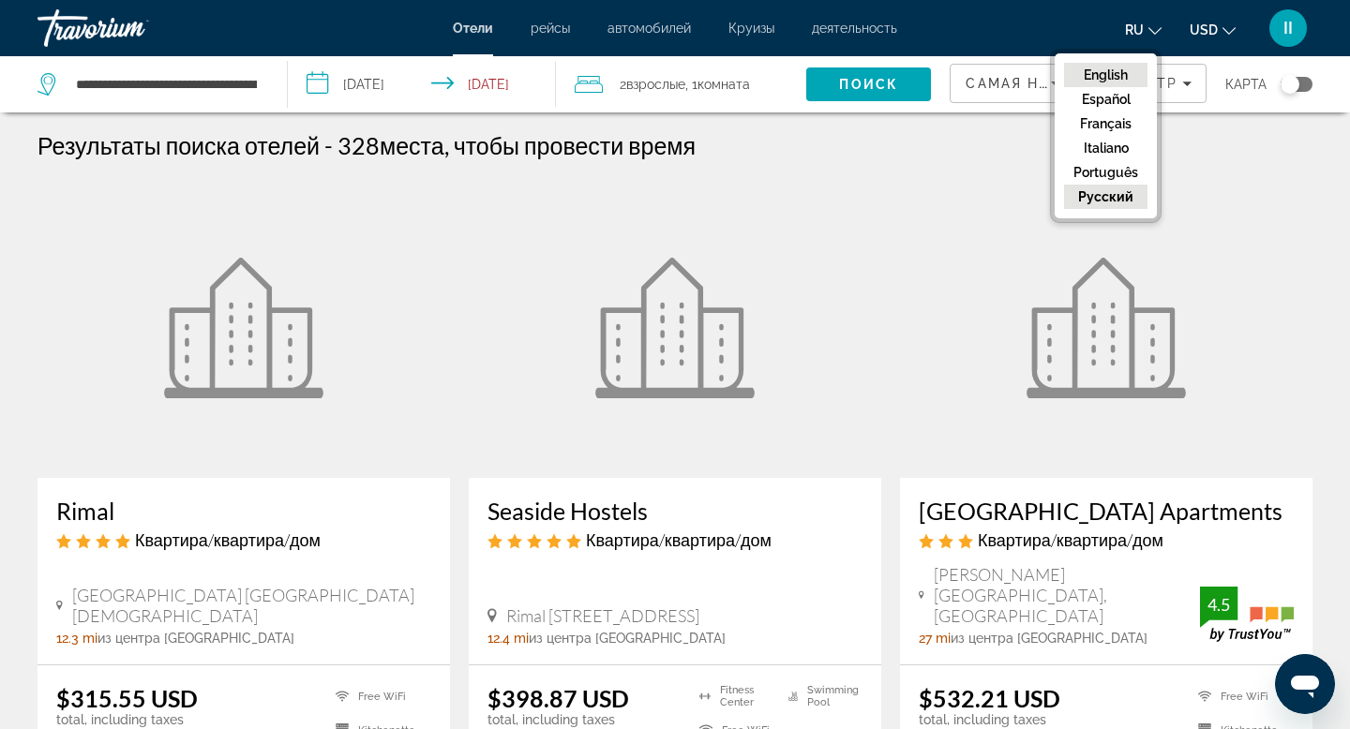
click at [1064, 87] on button "English" at bounding box center [1105, 75] width 83 height 24
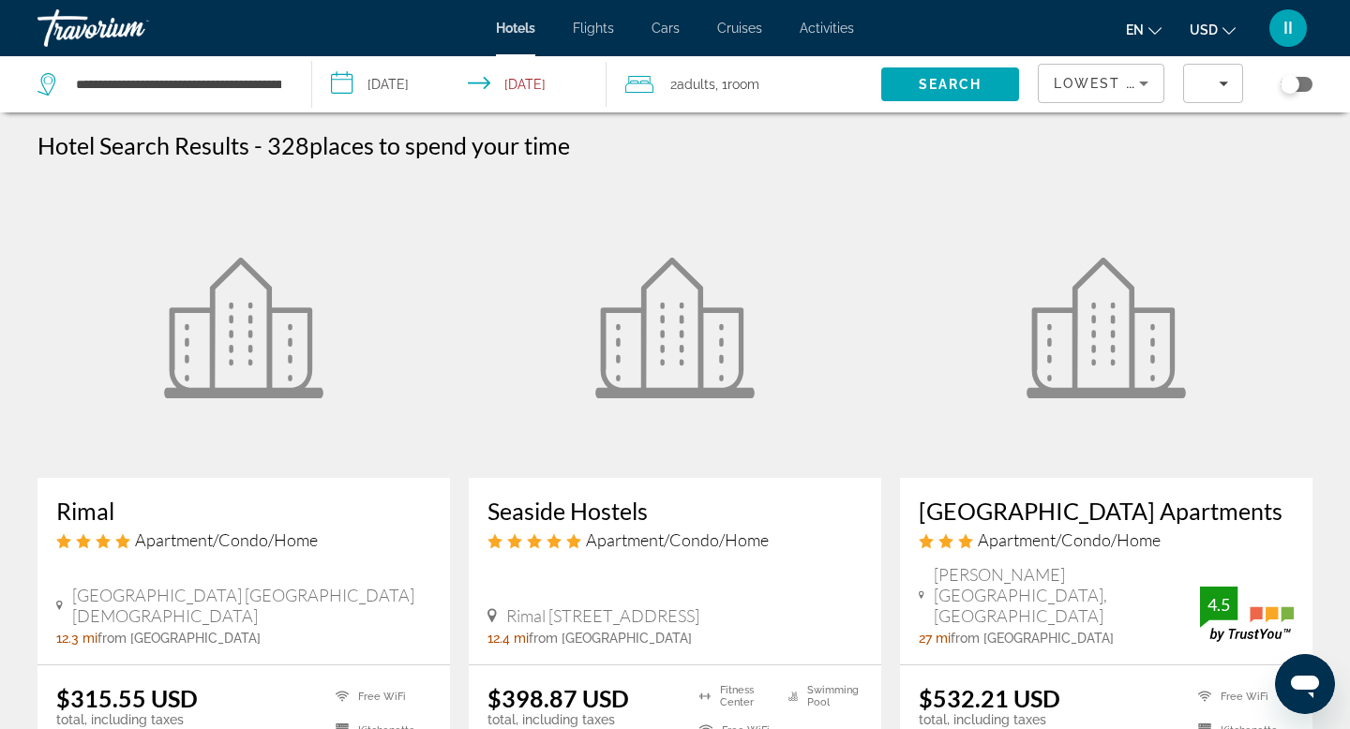
click at [1133, 95] on icon "Sort by" at bounding box center [1144, 83] width 23 height 23
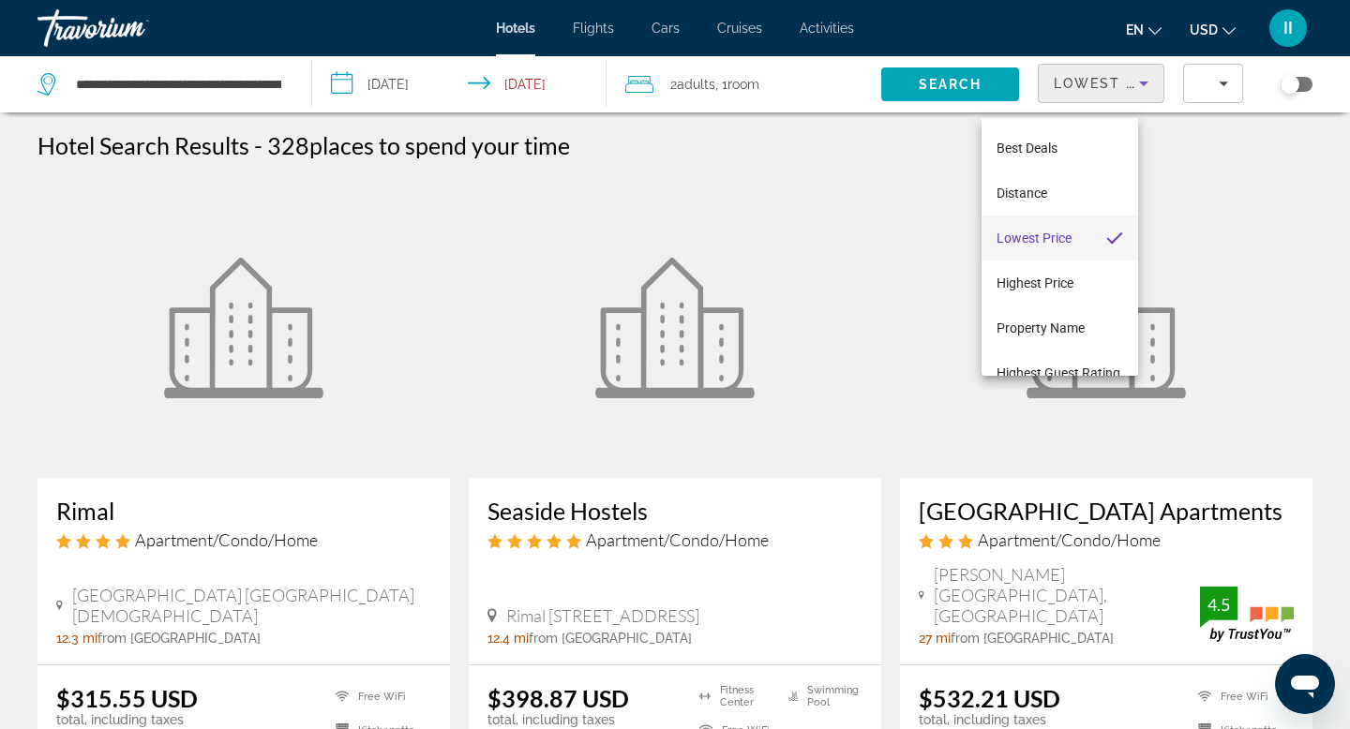
click at [1067, 240] on span "Lowest Price" at bounding box center [1034, 238] width 75 height 15
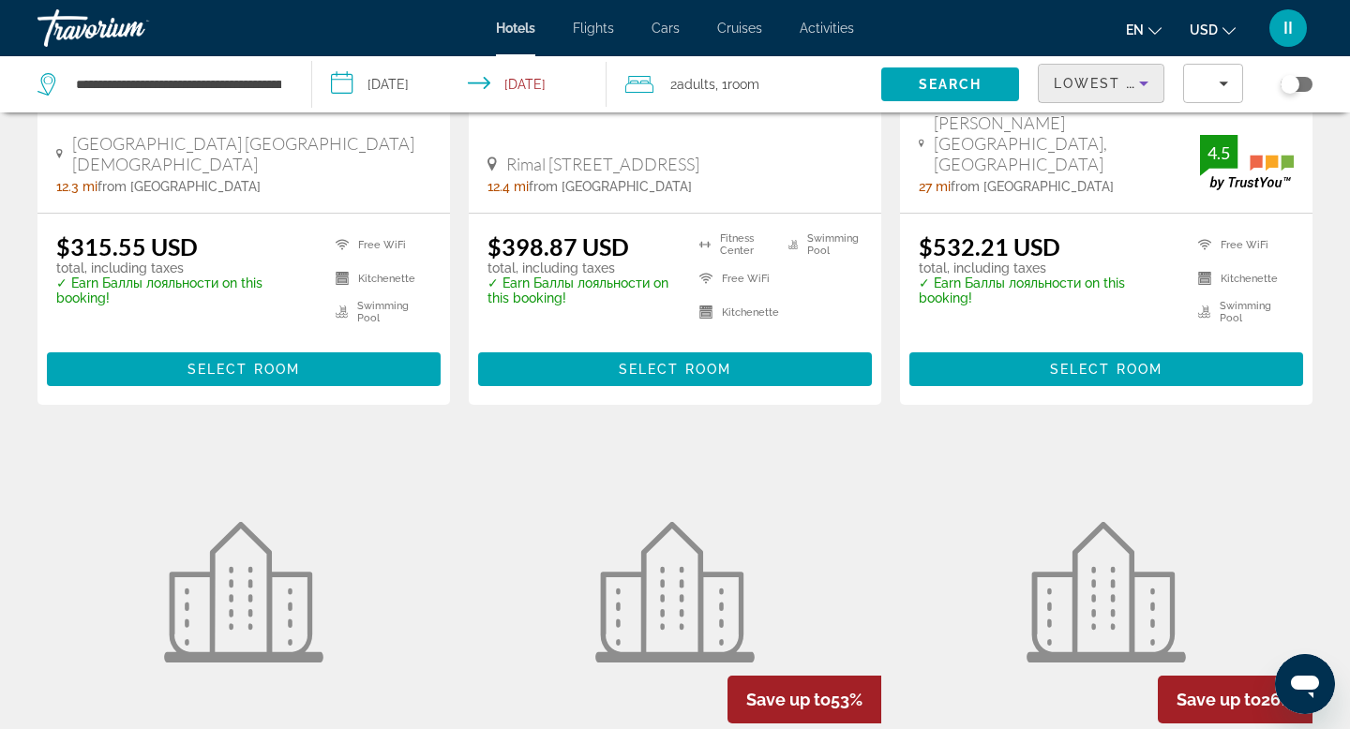
scroll to position [458, 0]
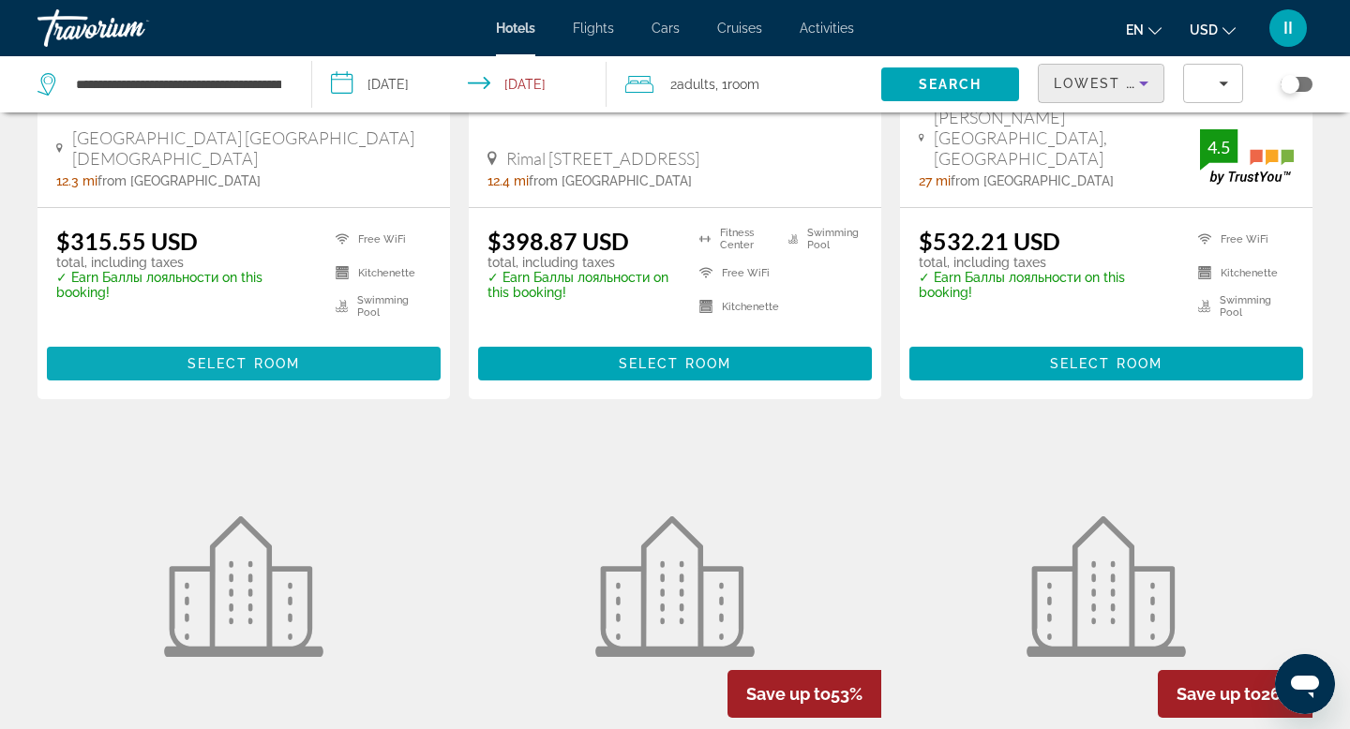
click at [231, 371] on span "Select Room" at bounding box center [244, 363] width 113 height 15
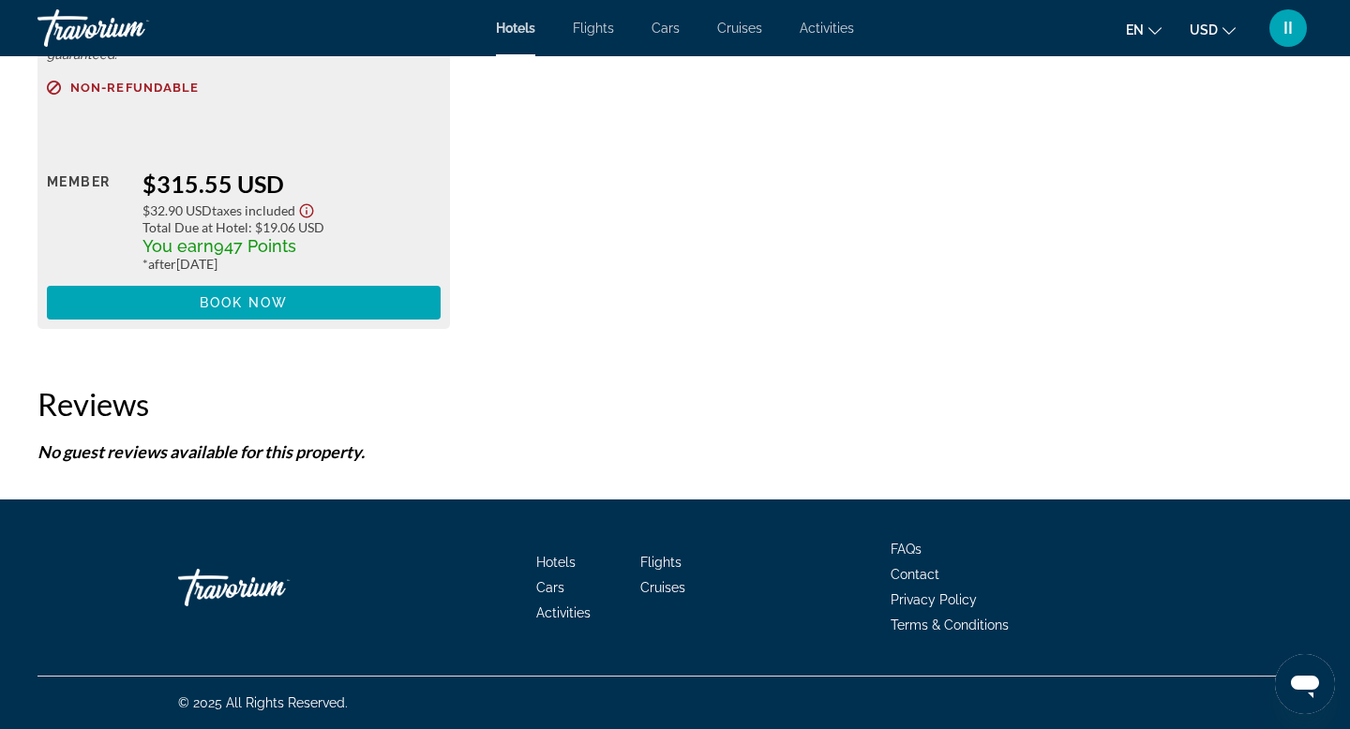
scroll to position [3414, 0]
click at [113, 16] on span "Additional Room Details" at bounding box center [120, 8] width 147 height 15
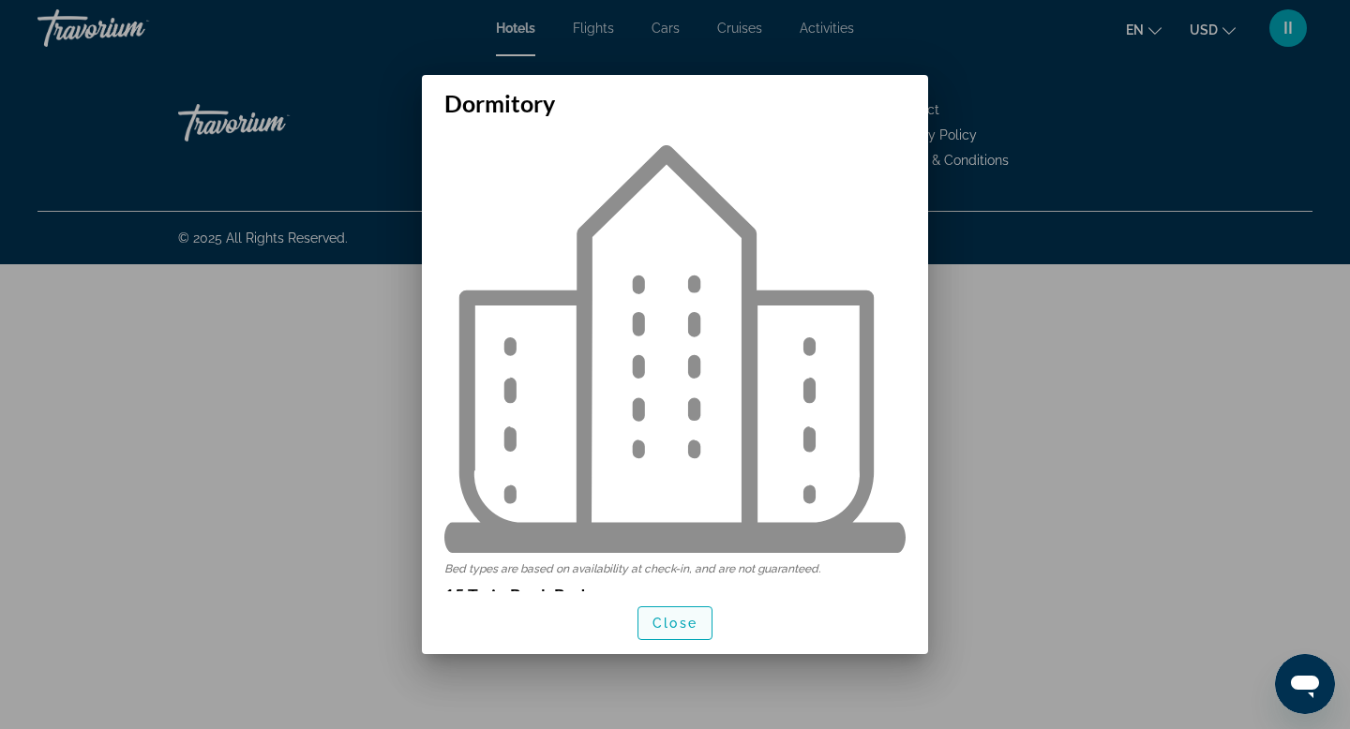
click at [677, 623] on span "Close" at bounding box center [675, 623] width 45 height 15
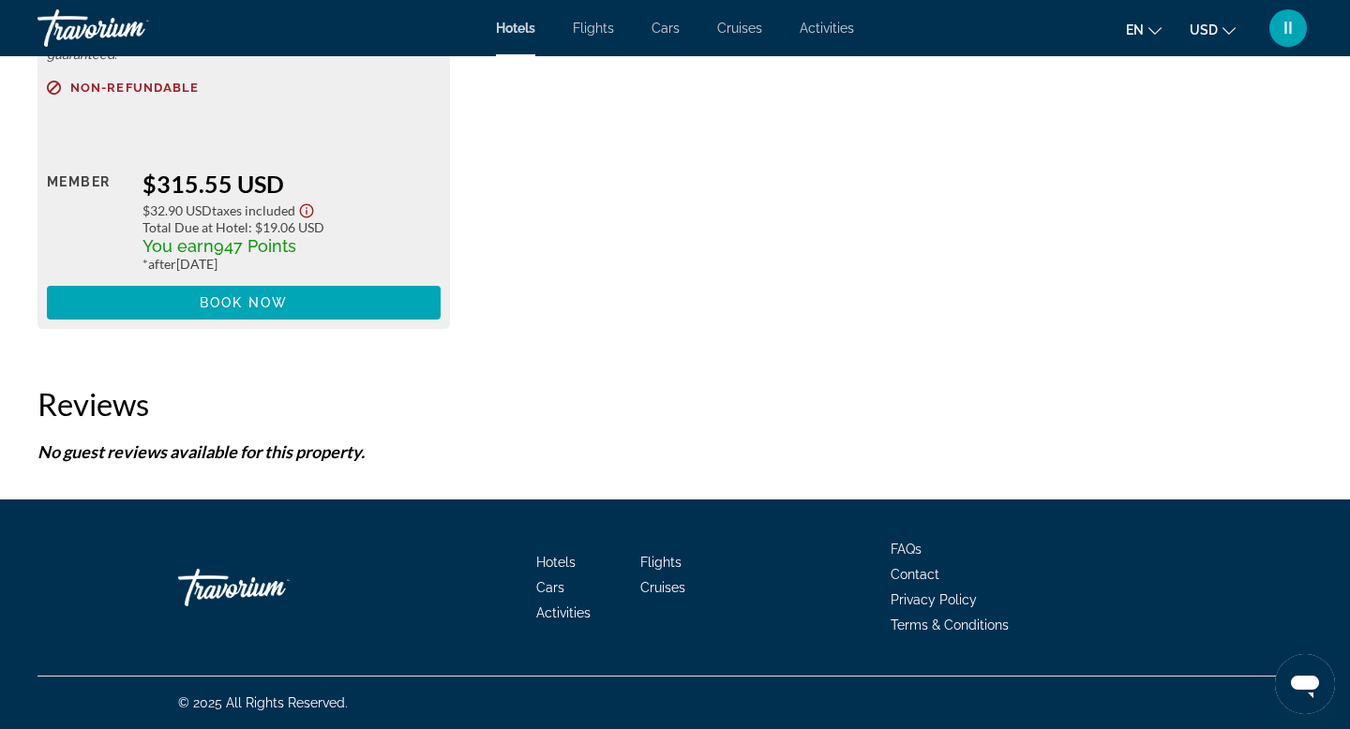
scroll to position [3470, 0]
click at [1149, 35] on icon "Change language" at bounding box center [1155, 30] width 13 height 13
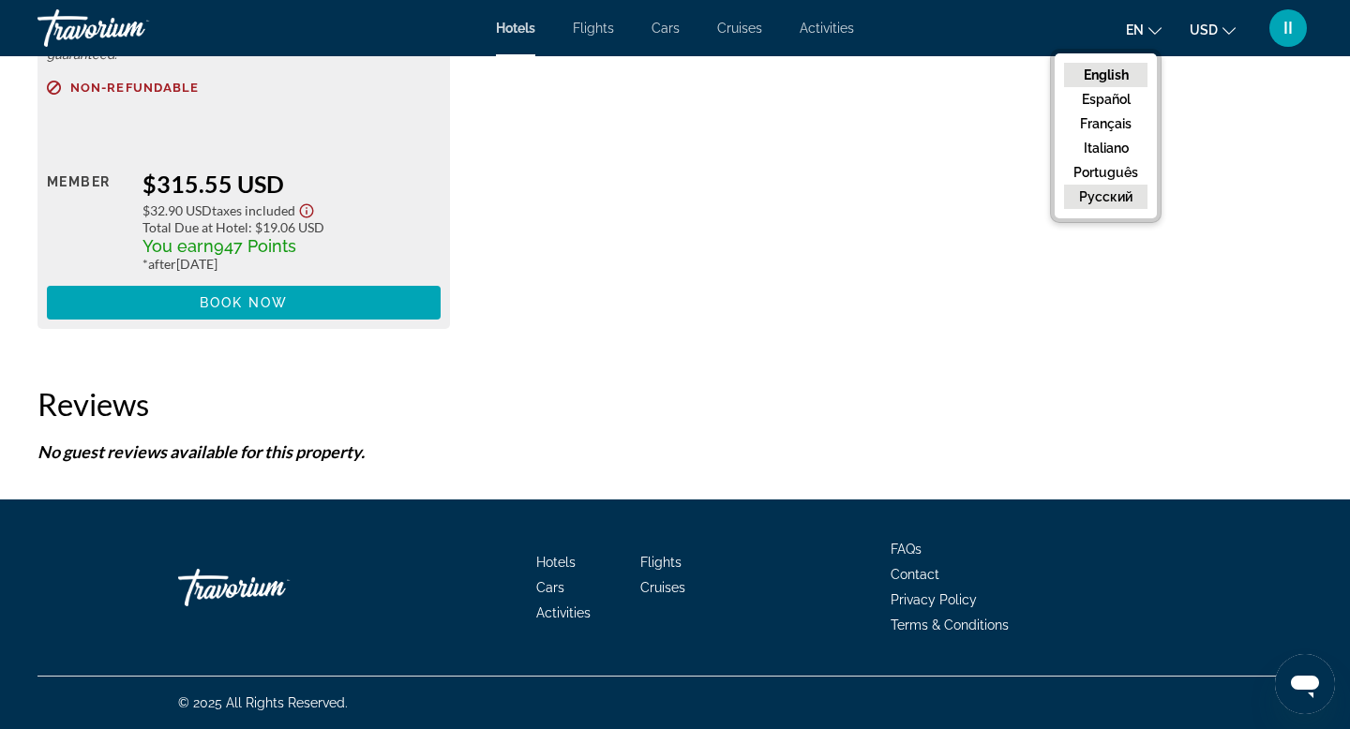
click at [1066, 209] on button "русский" at bounding box center [1105, 197] width 83 height 24
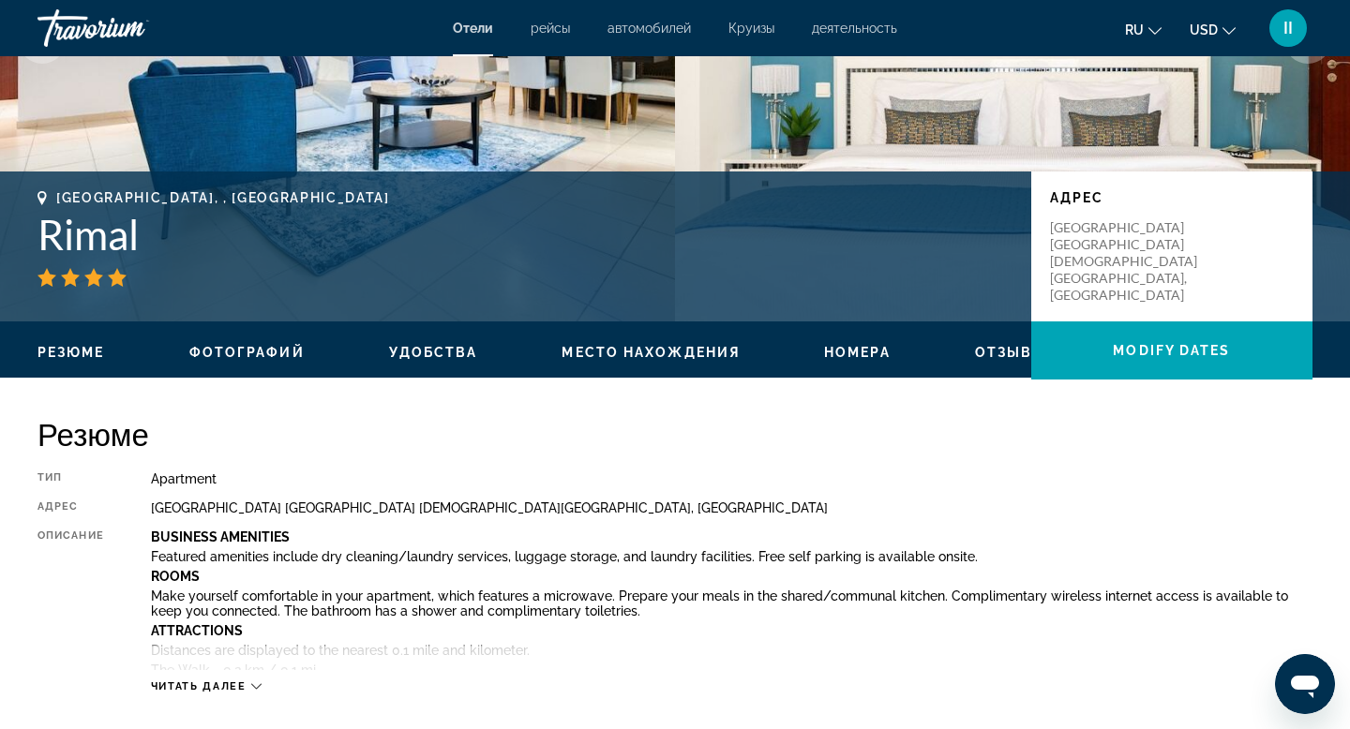
scroll to position [307, 0]
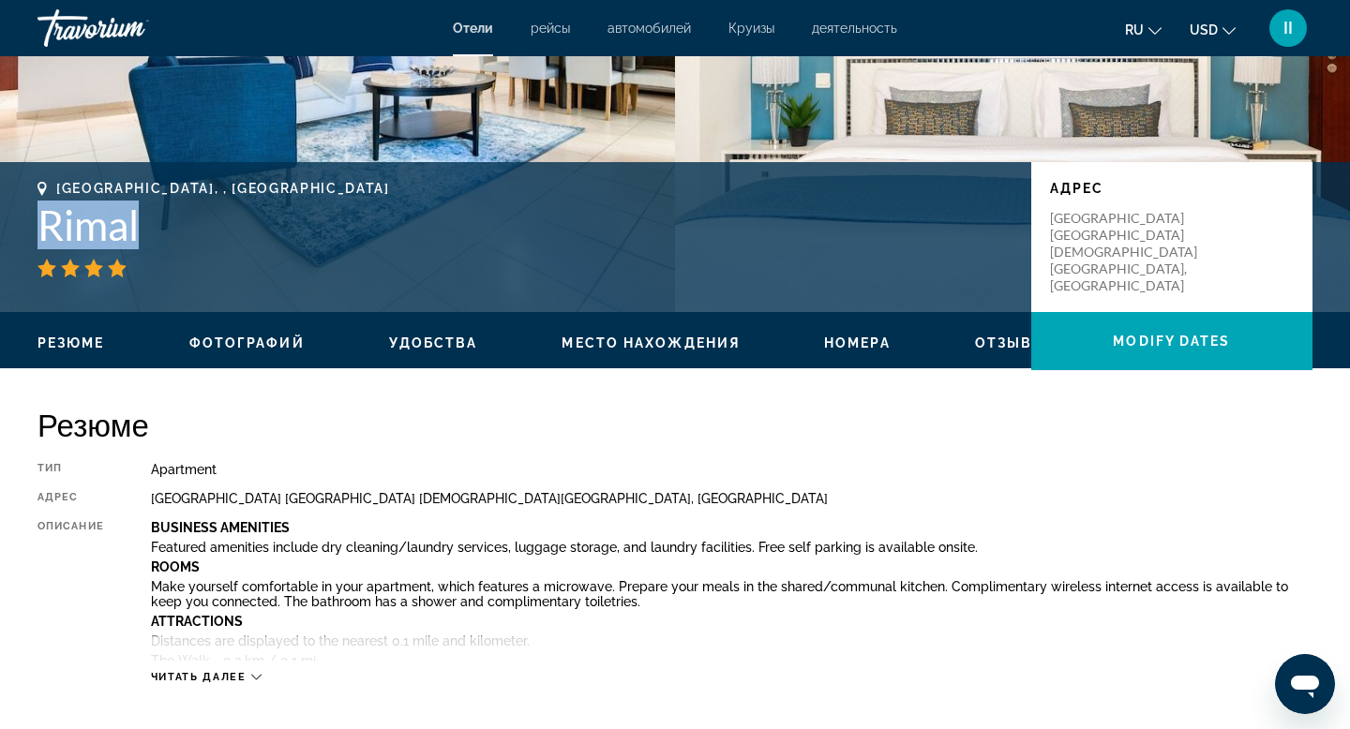
drag, startPoint x: 38, startPoint y: 361, endPoint x: 228, endPoint y: 364, distance: 190.3
click at [228, 293] on div "[GEOGRAPHIC_DATA], , [GEOGRAPHIC_DATA] Rimal адрес [GEOGRAPHIC_DATA] [GEOGRAPHI…" at bounding box center [675, 237] width 1350 height 113
copy h1 "Rimal"
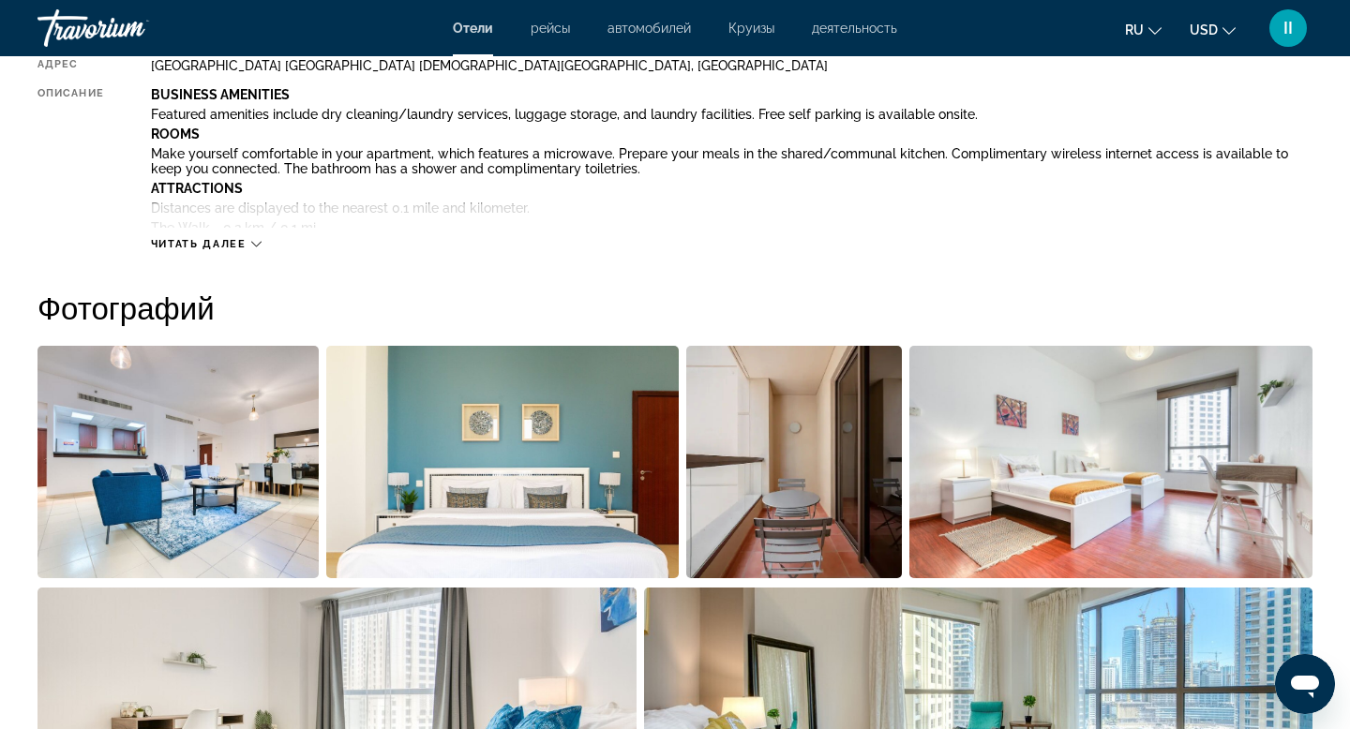
scroll to position [743, 0]
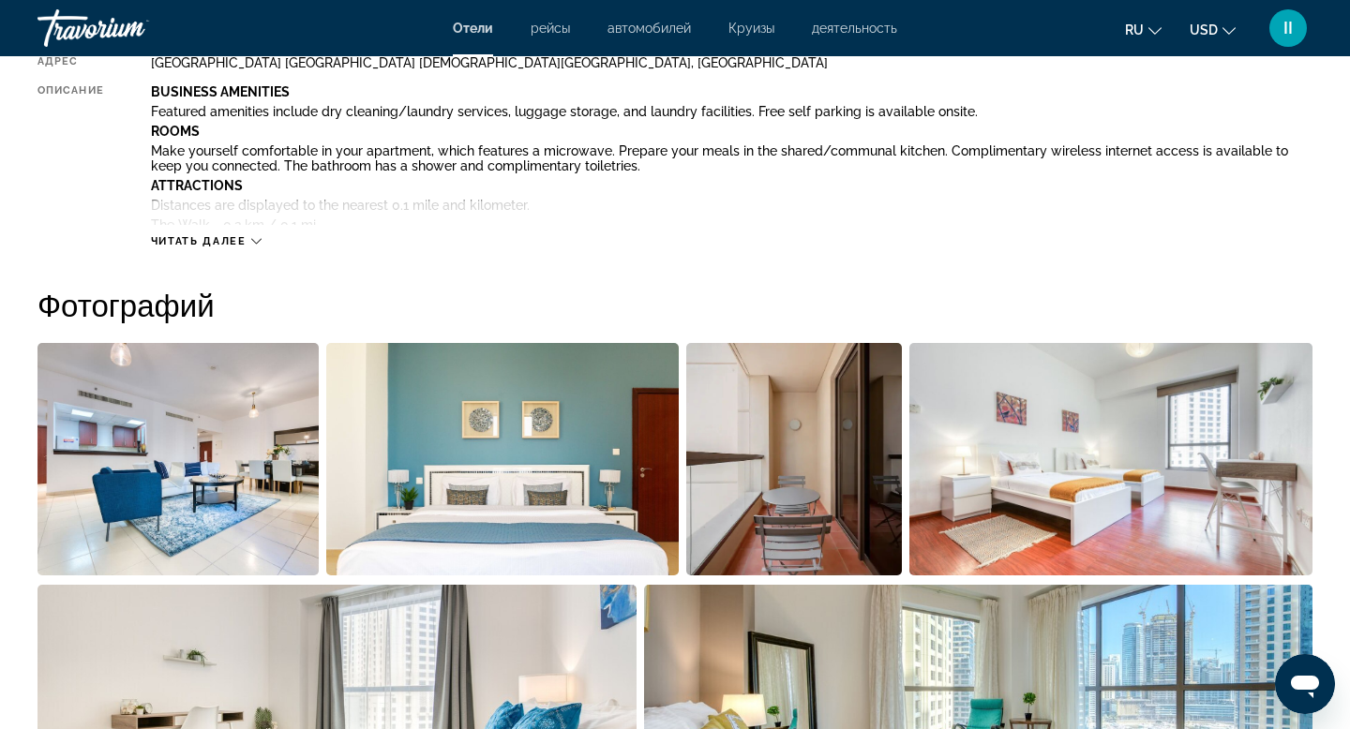
click at [262, 247] on icon "Main content" at bounding box center [256, 241] width 10 height 10
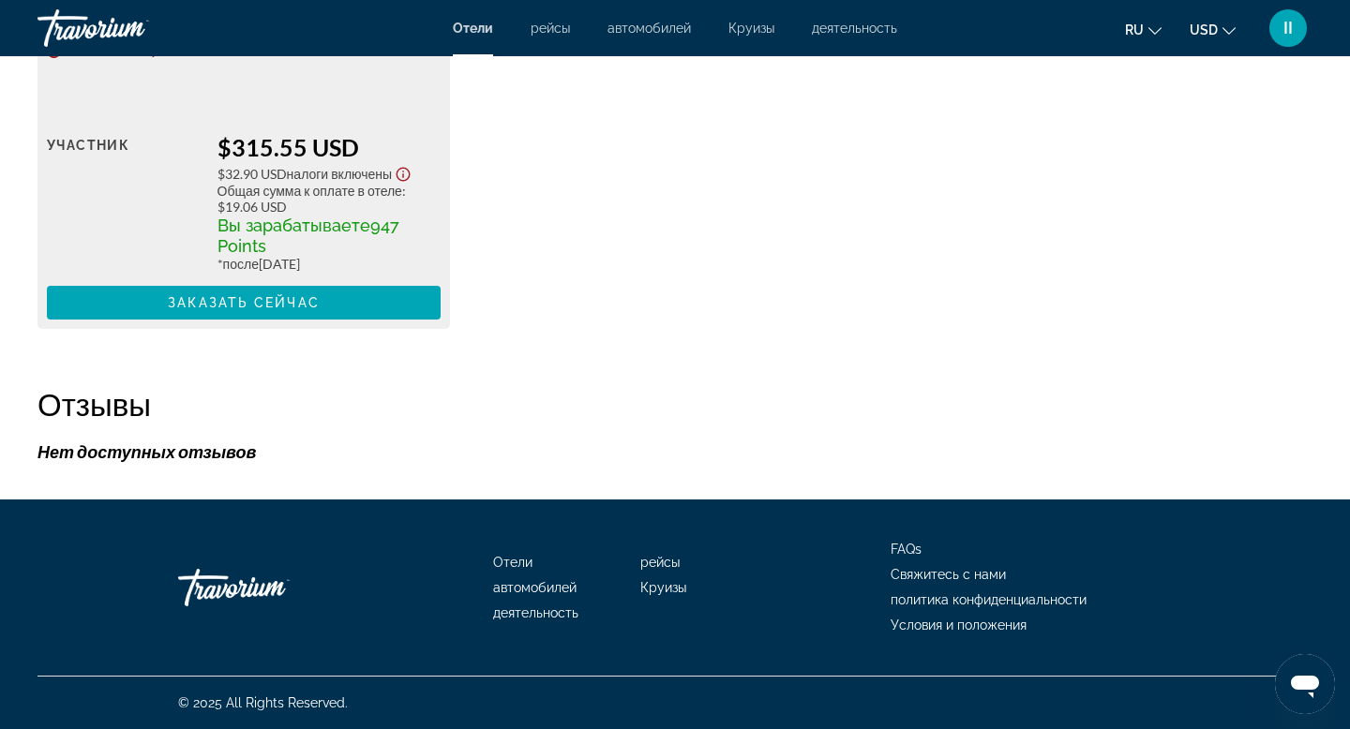
scroll to position [4822, 0]
click at [259, 310] on span "Заказать сейчас" at bounding box center [244, 302] width 152 height 15
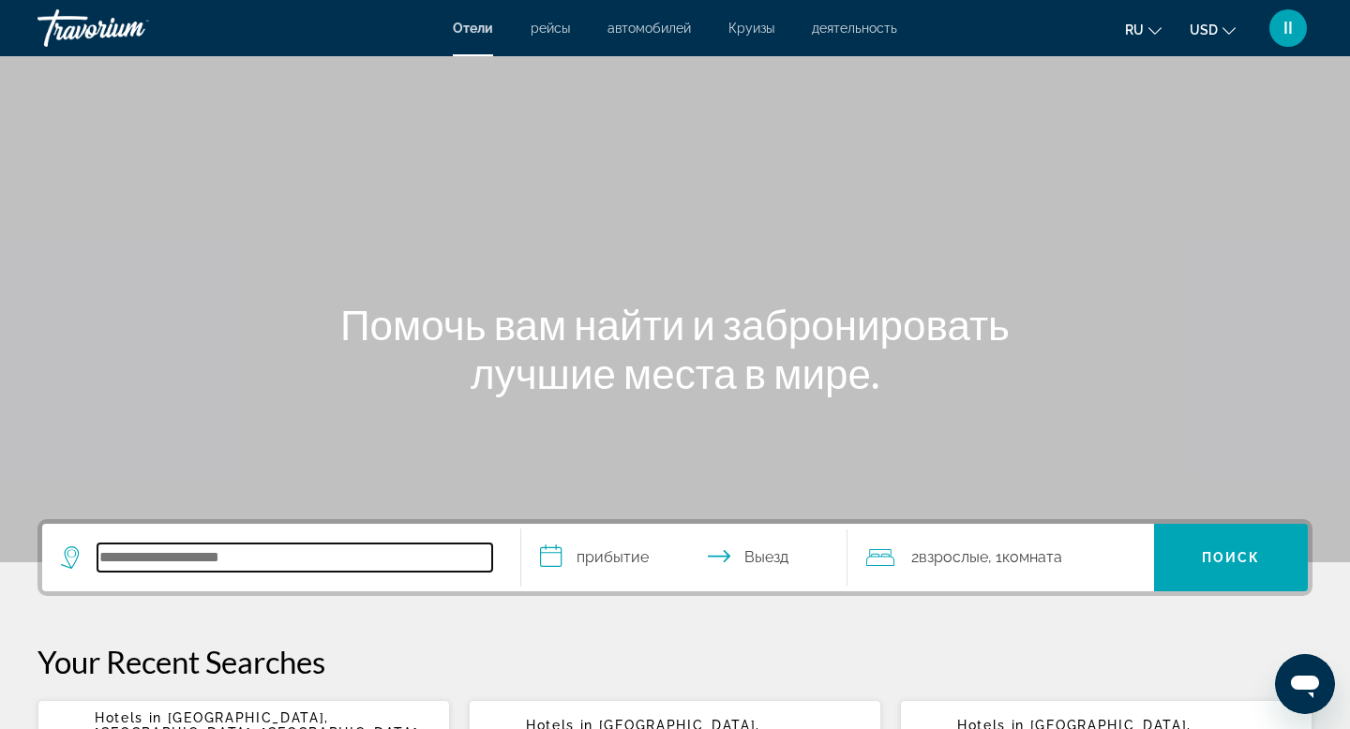
click at [146, 572] on input "Search hotel destination" at bounding box center [295, 558] width 395 height 28
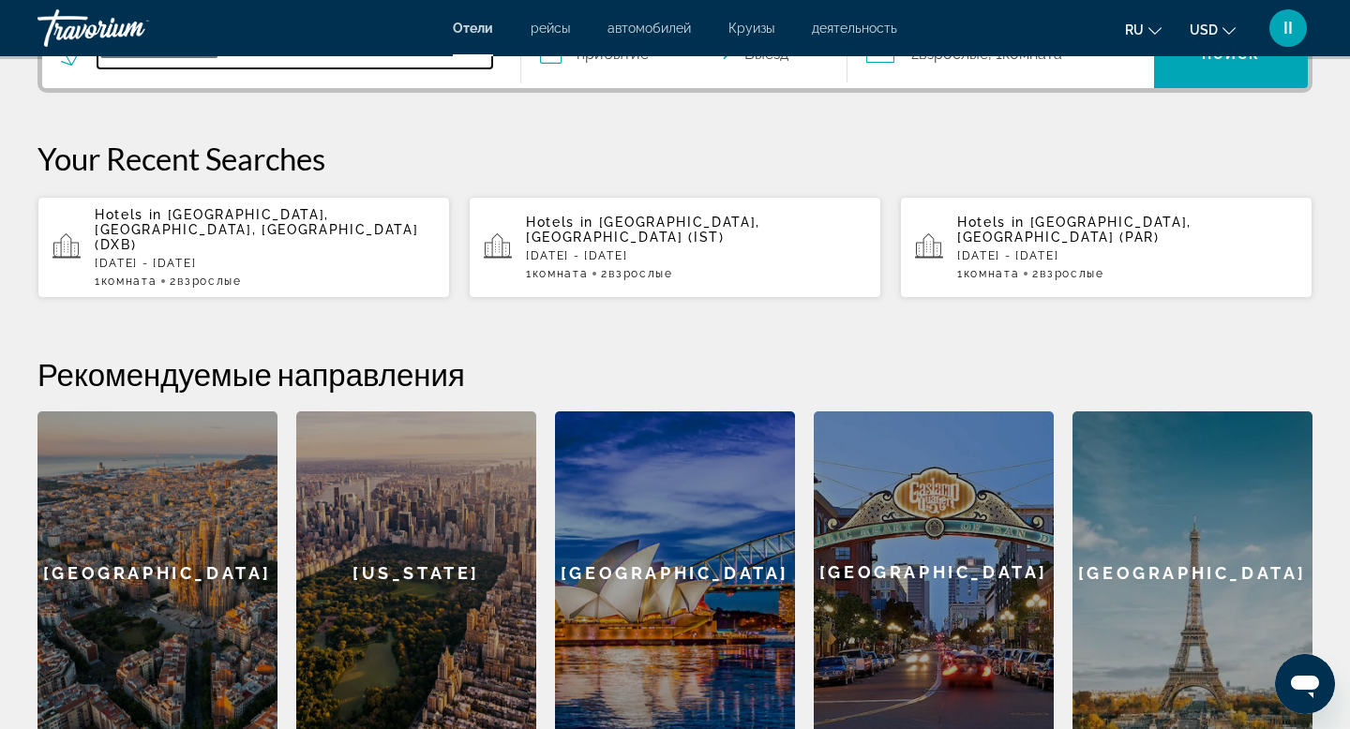
scroll to position [573, 0]
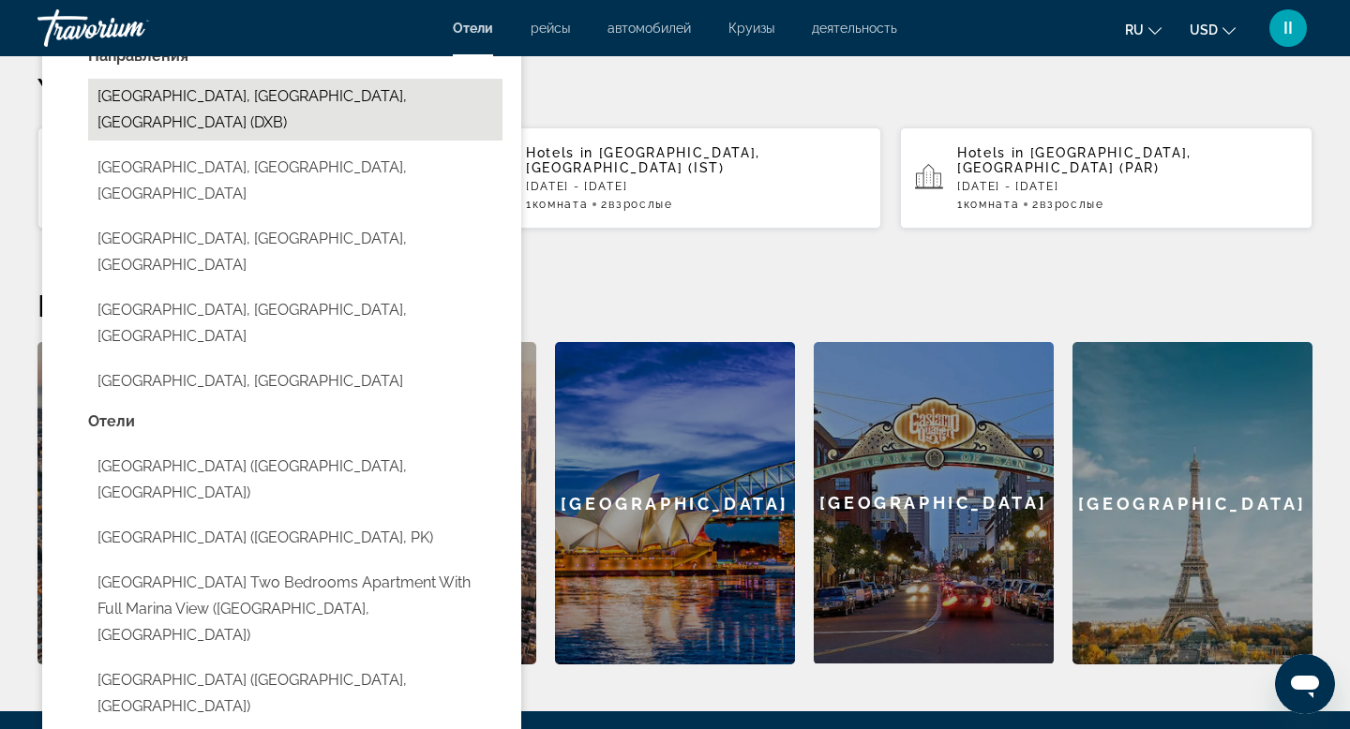
click at [250, 141] on button "[GEOGRAPHIC_DATA], [GEOGRAPHIC_DATA], [GEOGRAPHIC_DATA] (DXB)" at bounding box center [295, 110] width 414 height 62
type input "**********"
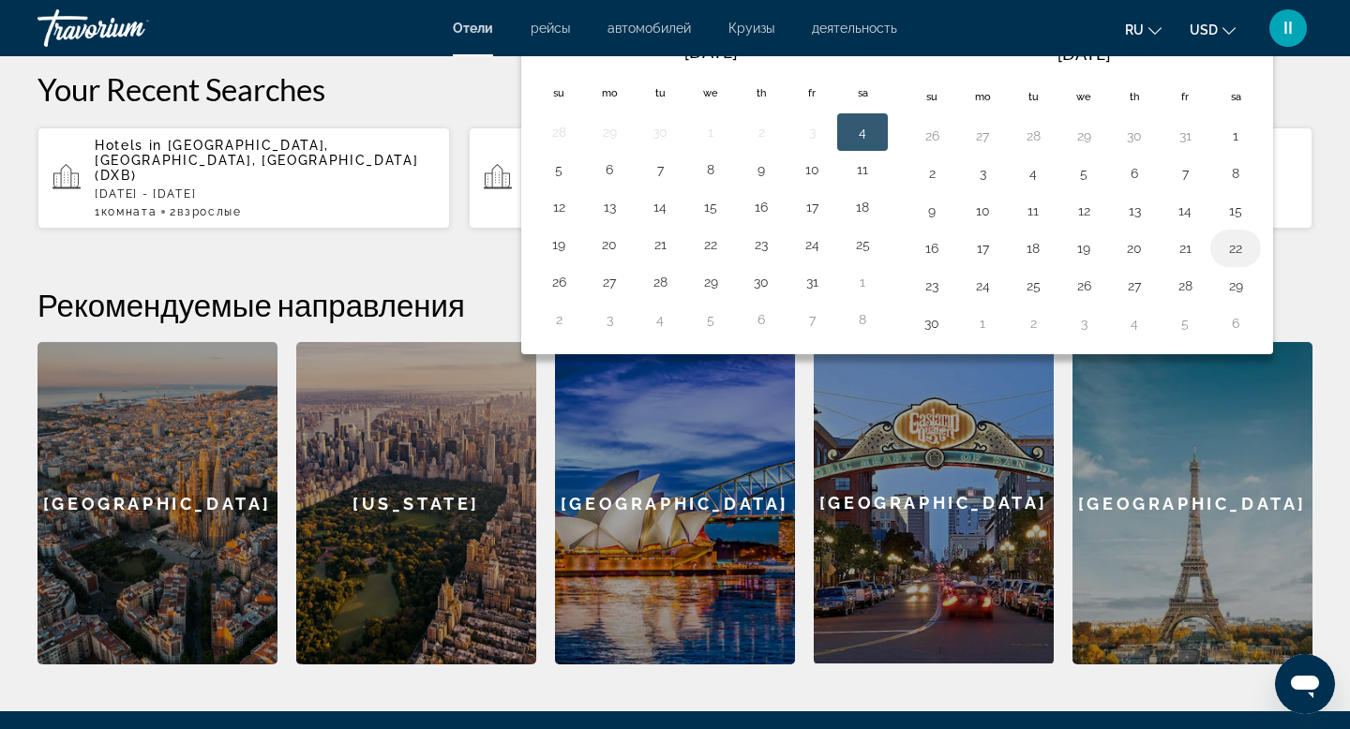
click at [1251, 262] on button "22" at bounding box center [1236, 248] width 30 height 26
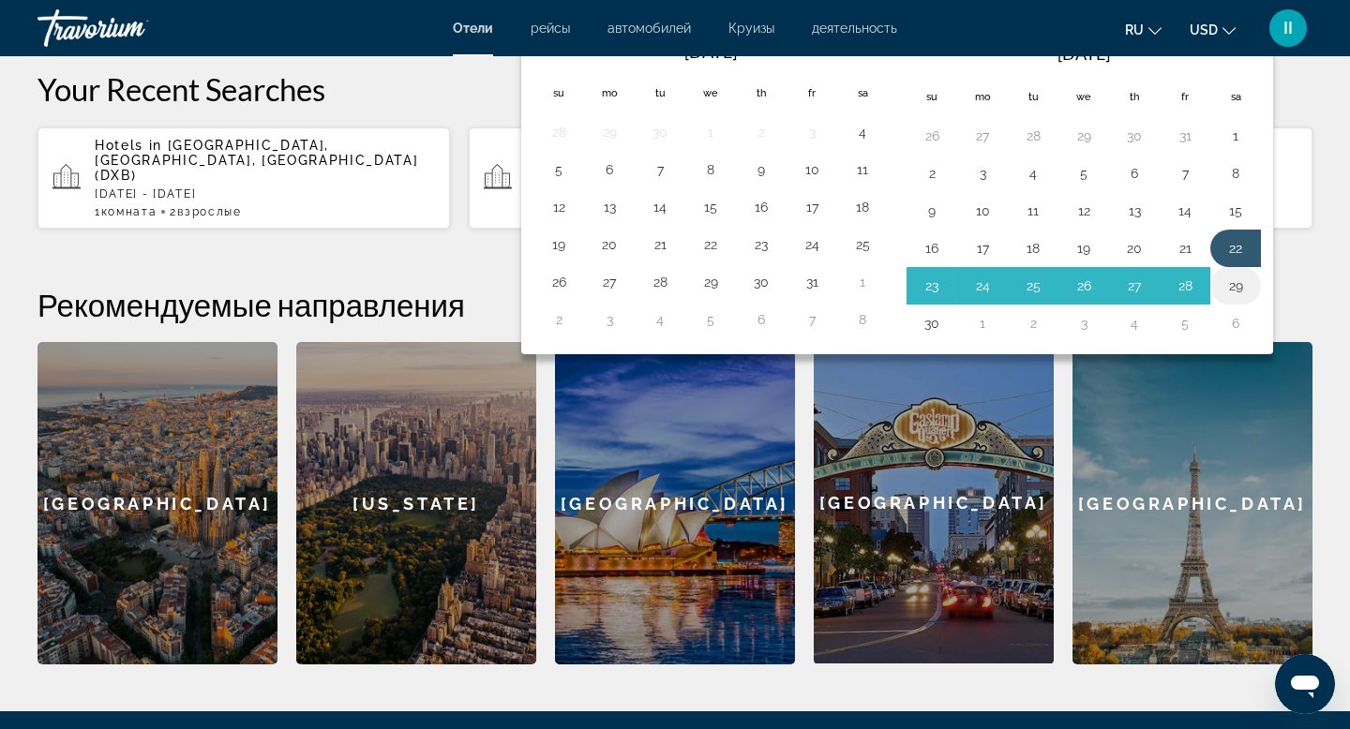
click at [1251, 299] on button "29" at bounding box center [1236, 286] width 30 height 26
type input "**********"
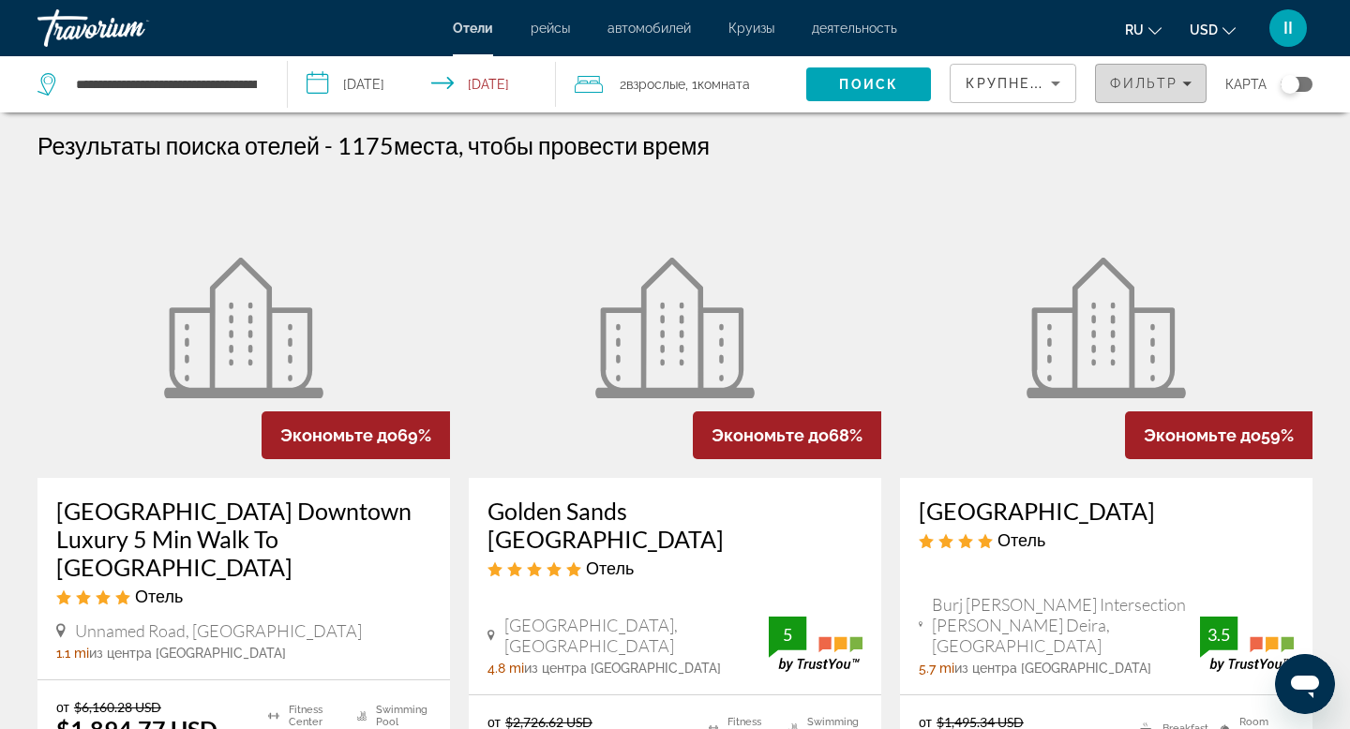
click at [1182, 86] on icon "Filters" at bounding box center [1186, 84] width 9 height 5
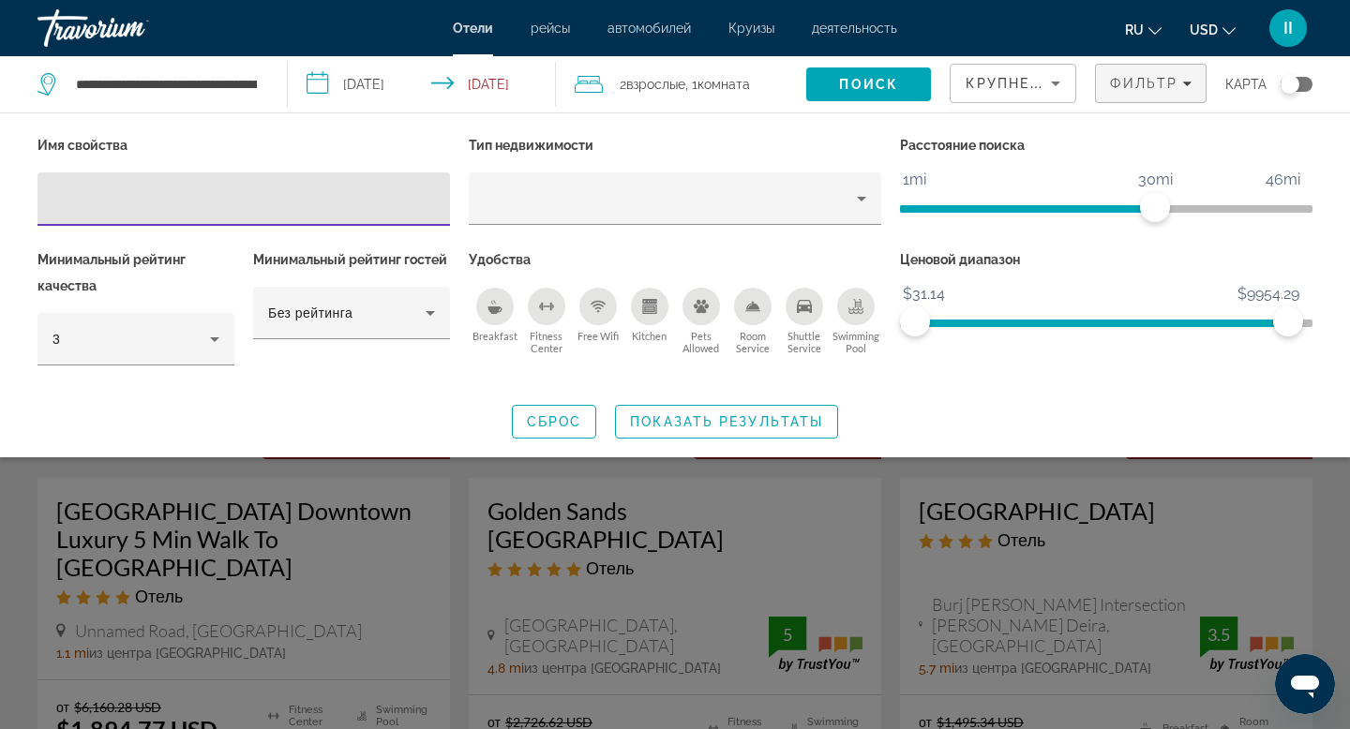
click at [1149, 37] on icon "Change language" at bounding box center [1155, 30] width 13 height 13
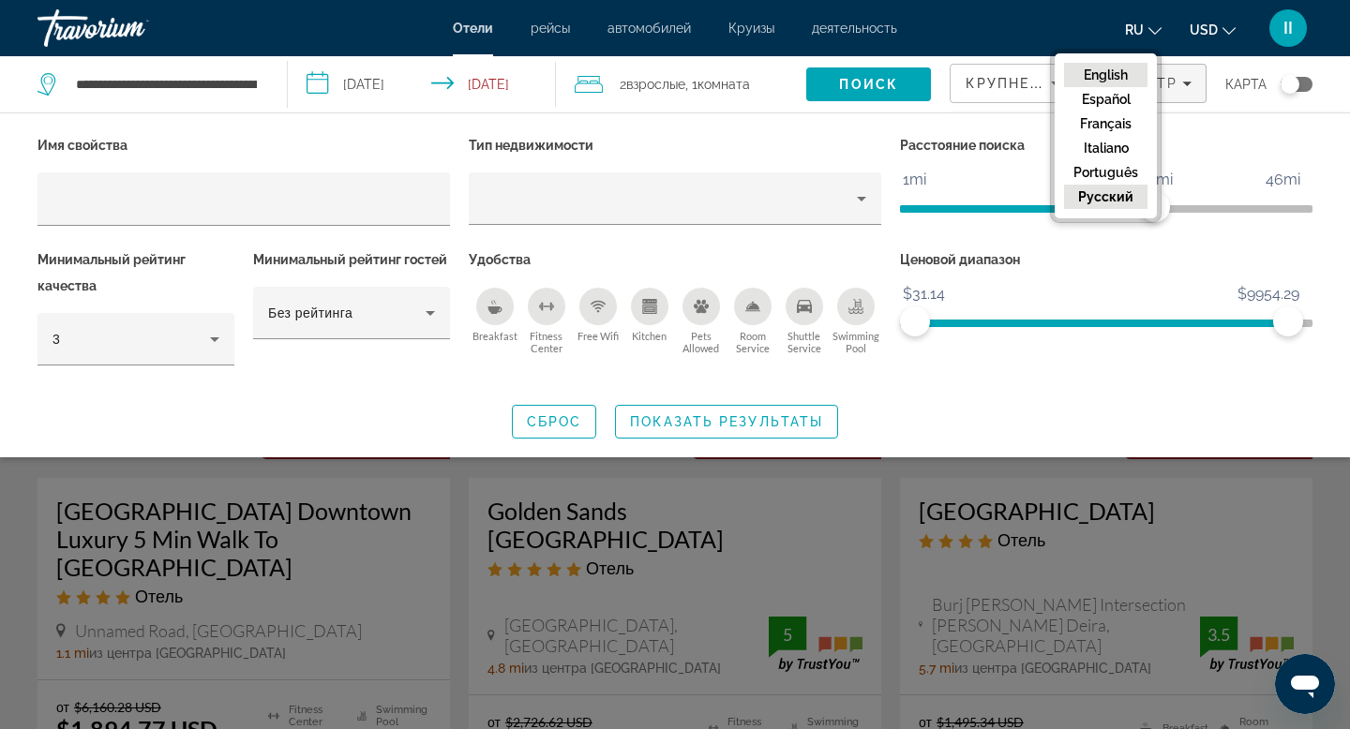
click at [1064, 87] on button "English" at bounding box center [1105, 75] width 83 height 24
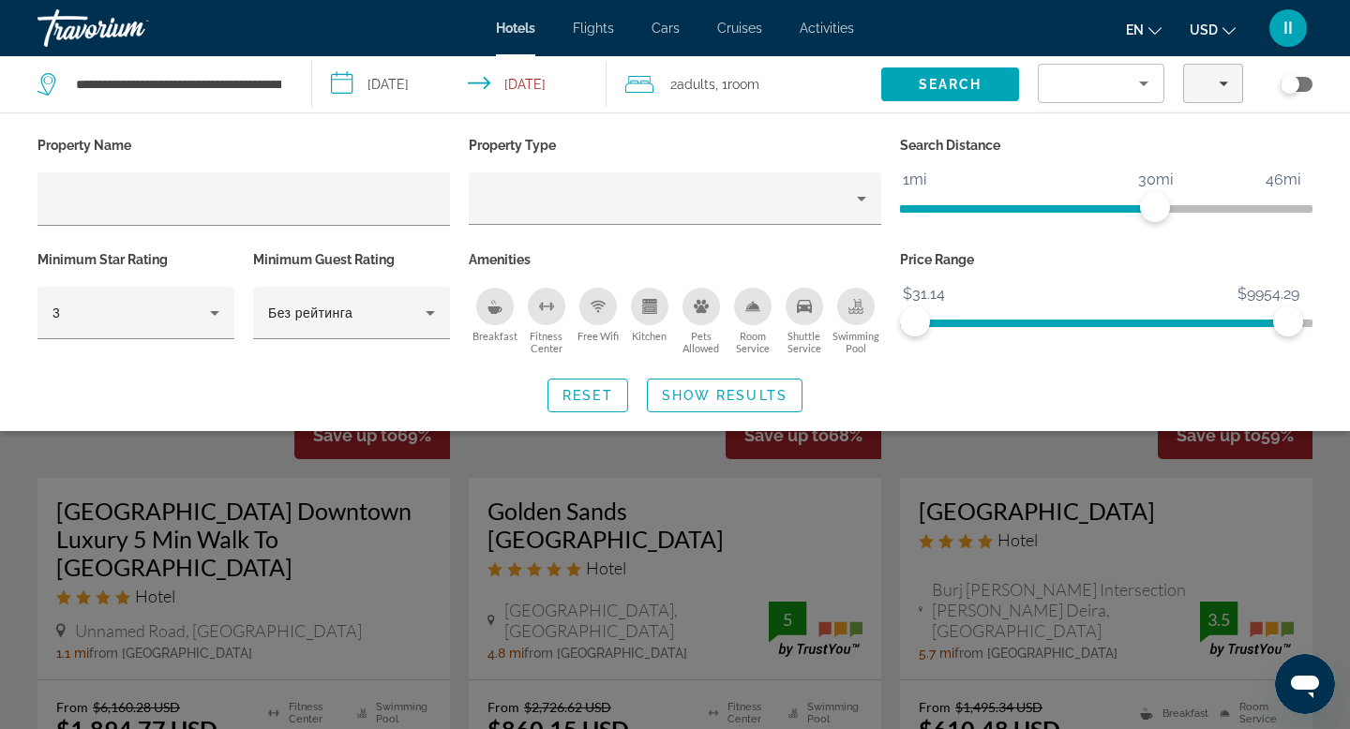
click at [1139, 86] on icon "Sort by" at bounding box center [1143, 84] width 9 height 5
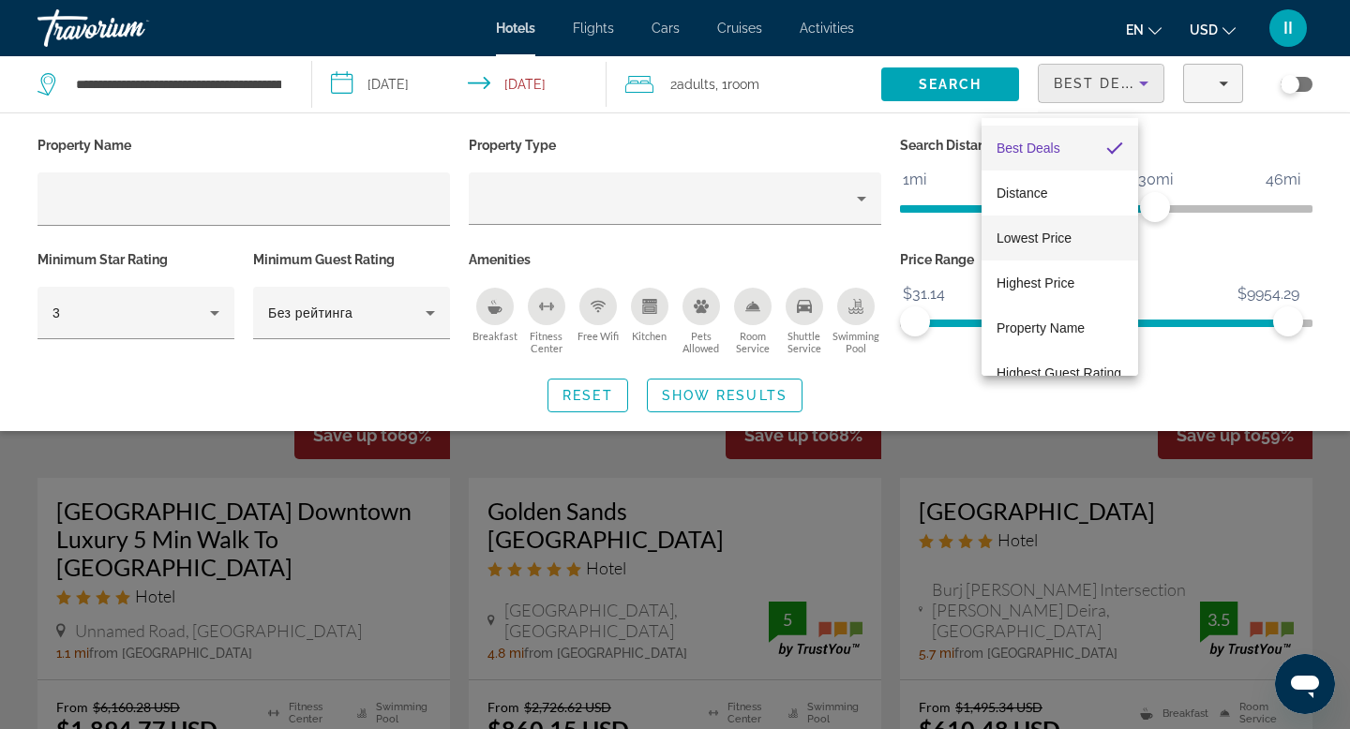
click at [1072, 239] on span "Lowest Price" at bounding box center [1034, 238] width 75 height 15
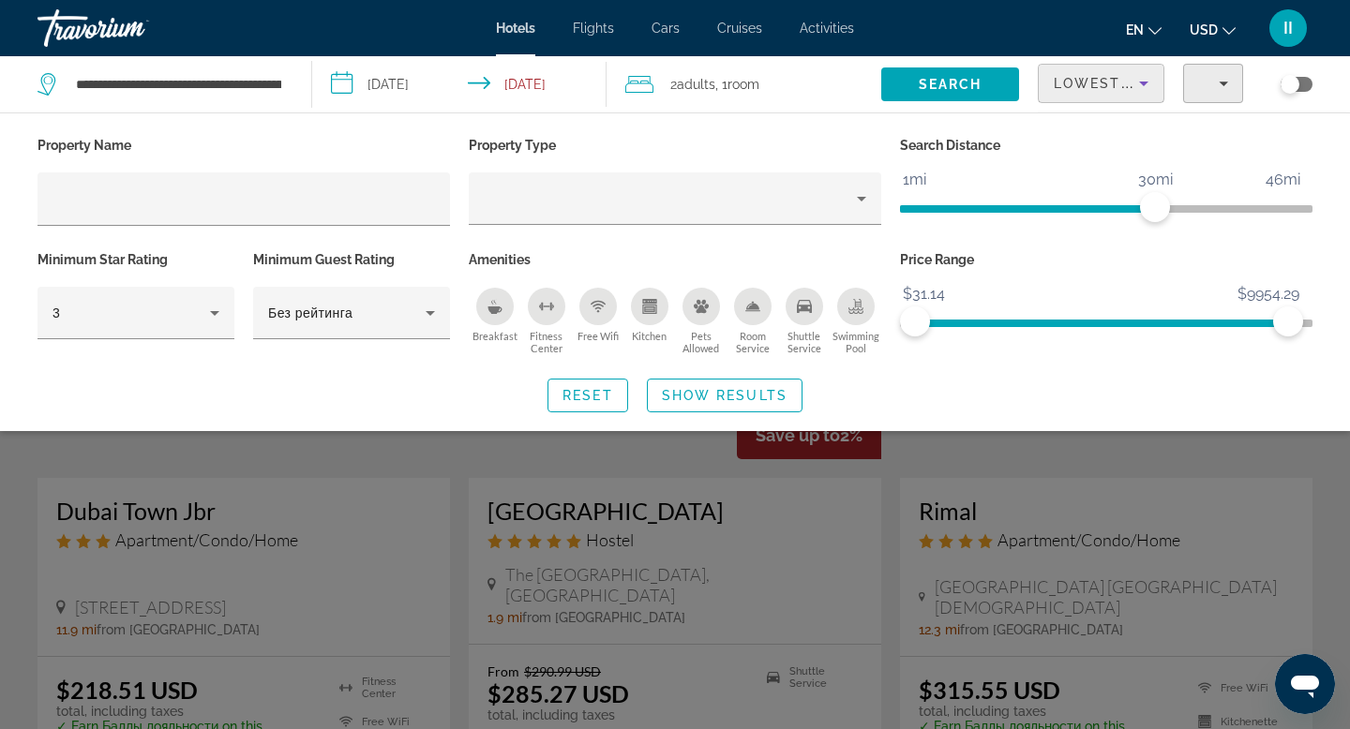
click at [1219, 88] on icon "Filters" at bounding box center [1223, 83] width 9 height 9
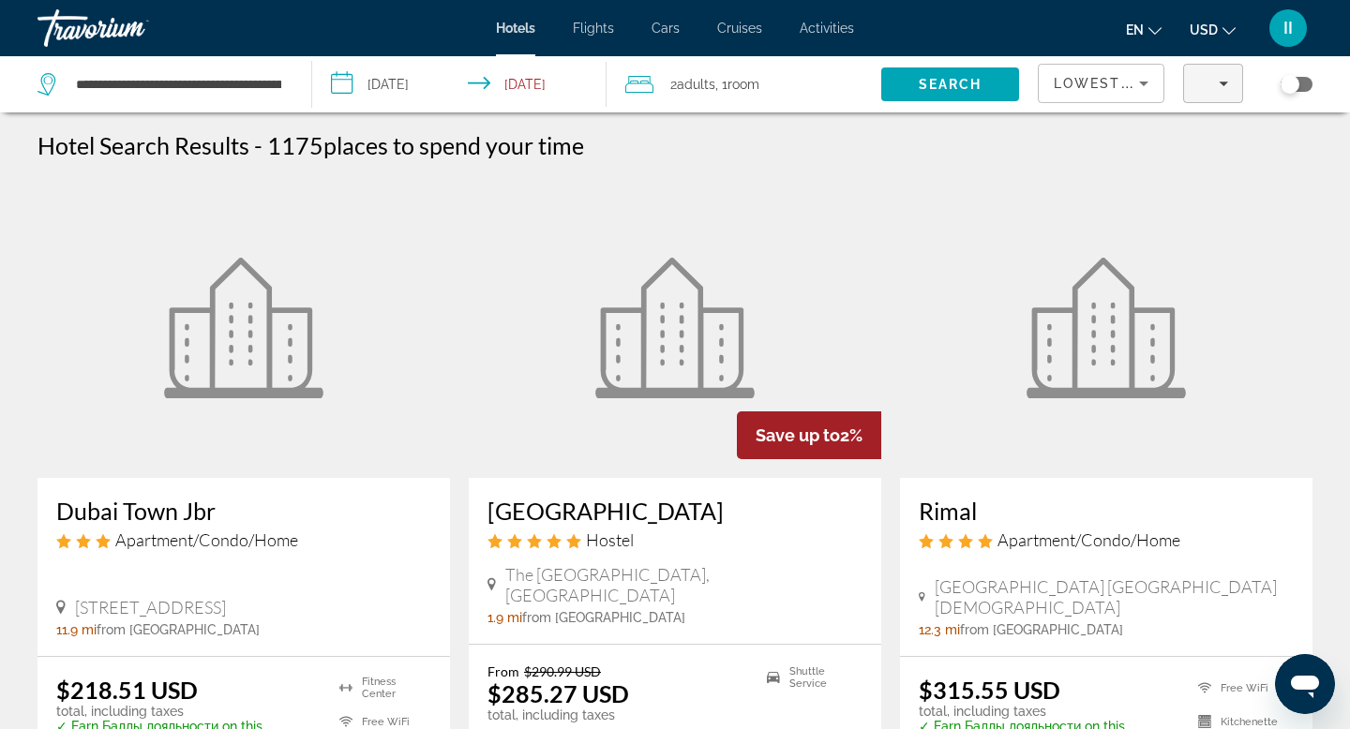
click at [1219, 86] on icon "Filters" at bounding box center [1223, 84] width 9 height 5
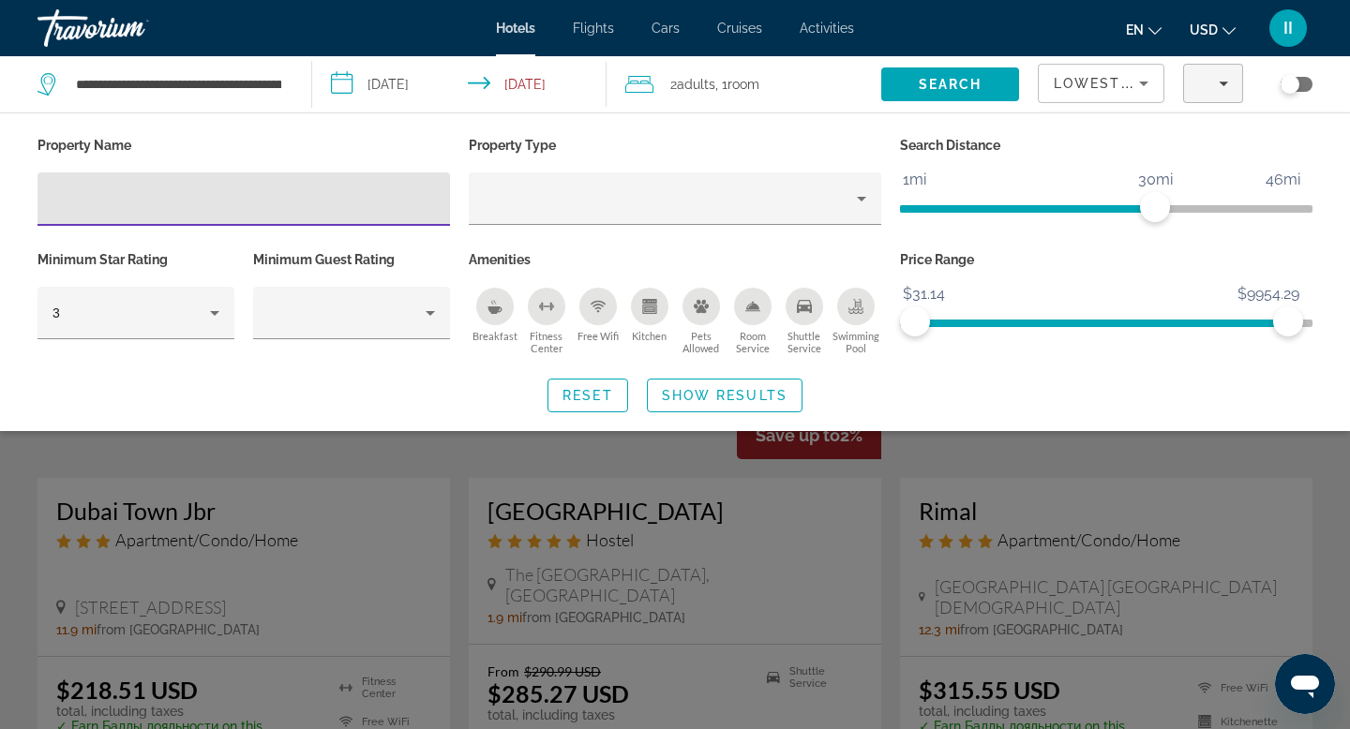
click at [646, 314] on icon "Kitchen" at bounding box center [649, 306] width 15 height 15
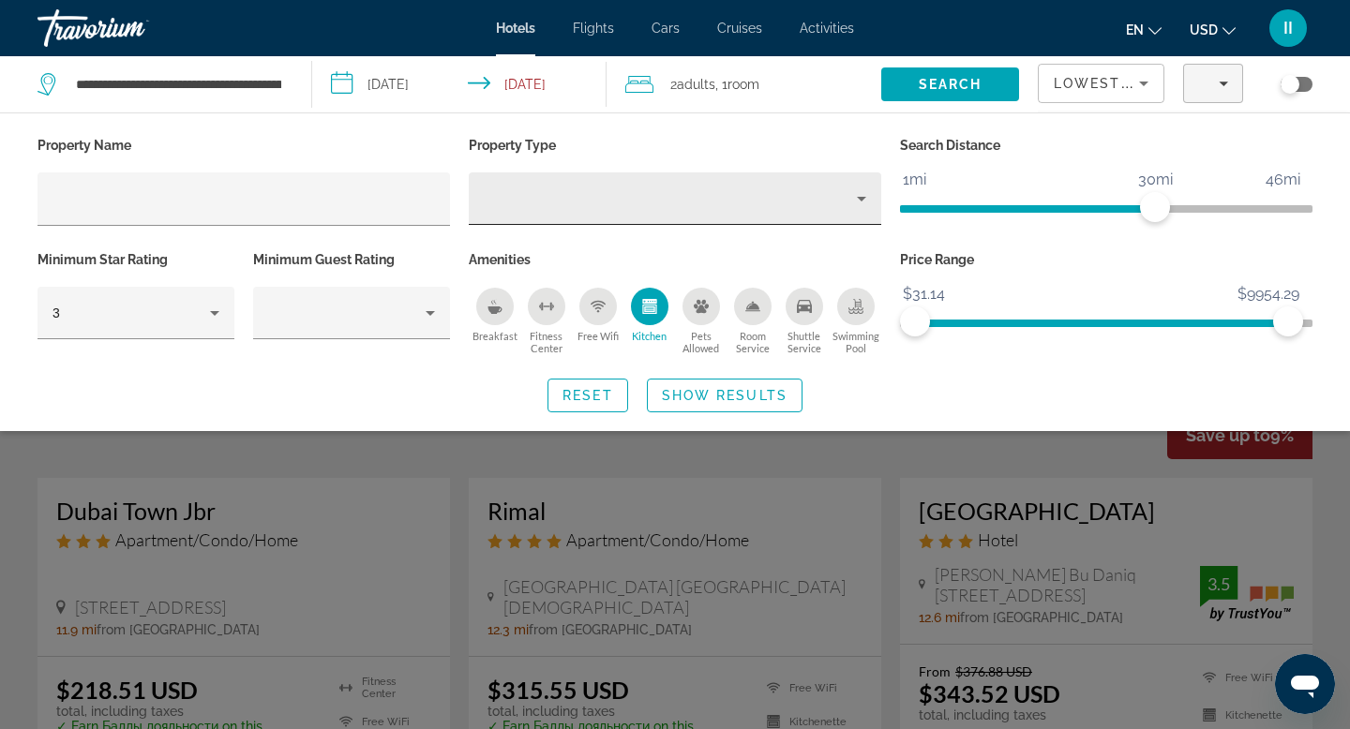
click at [858, 202] on icon "Property type" at bounding box center [861, 199] width 9 height 5
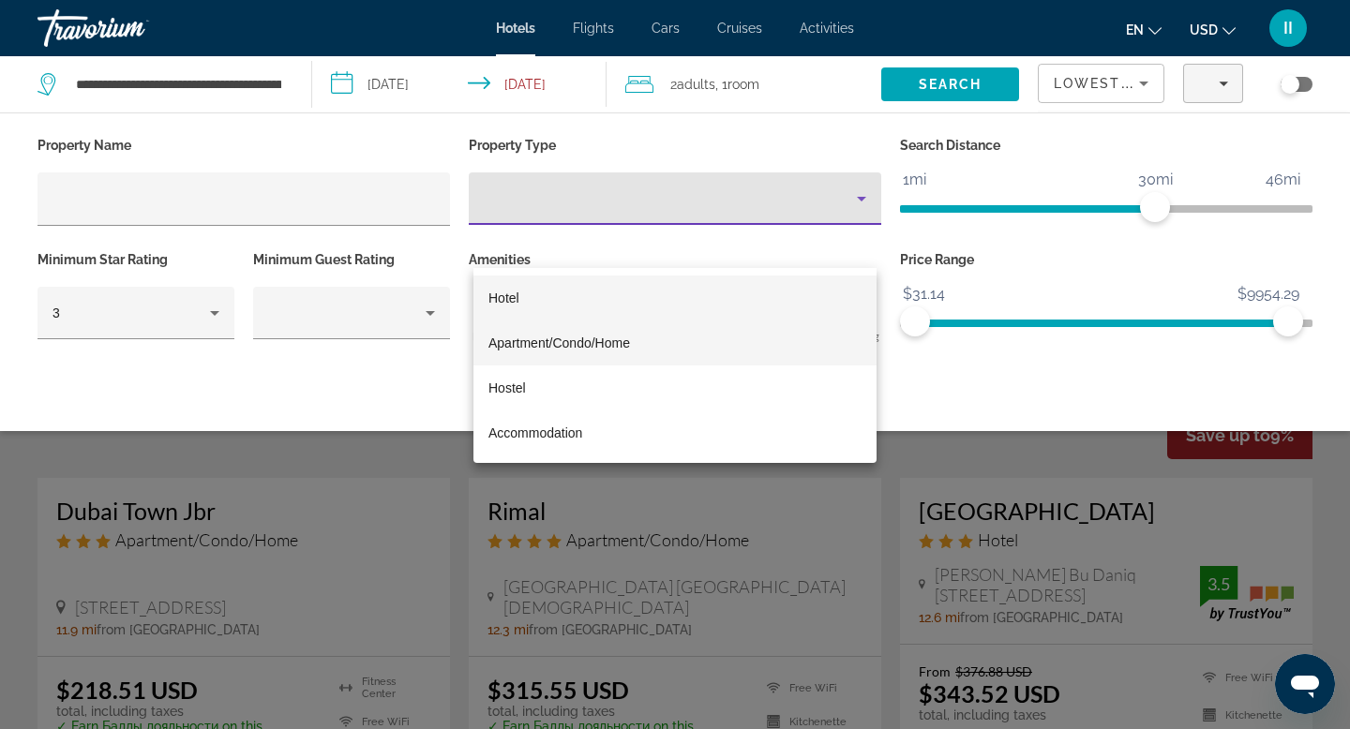
click at [666, 339] on mat-option "Apartment/Condo/Home" at bounding box center [674, 343] width 403 height 45
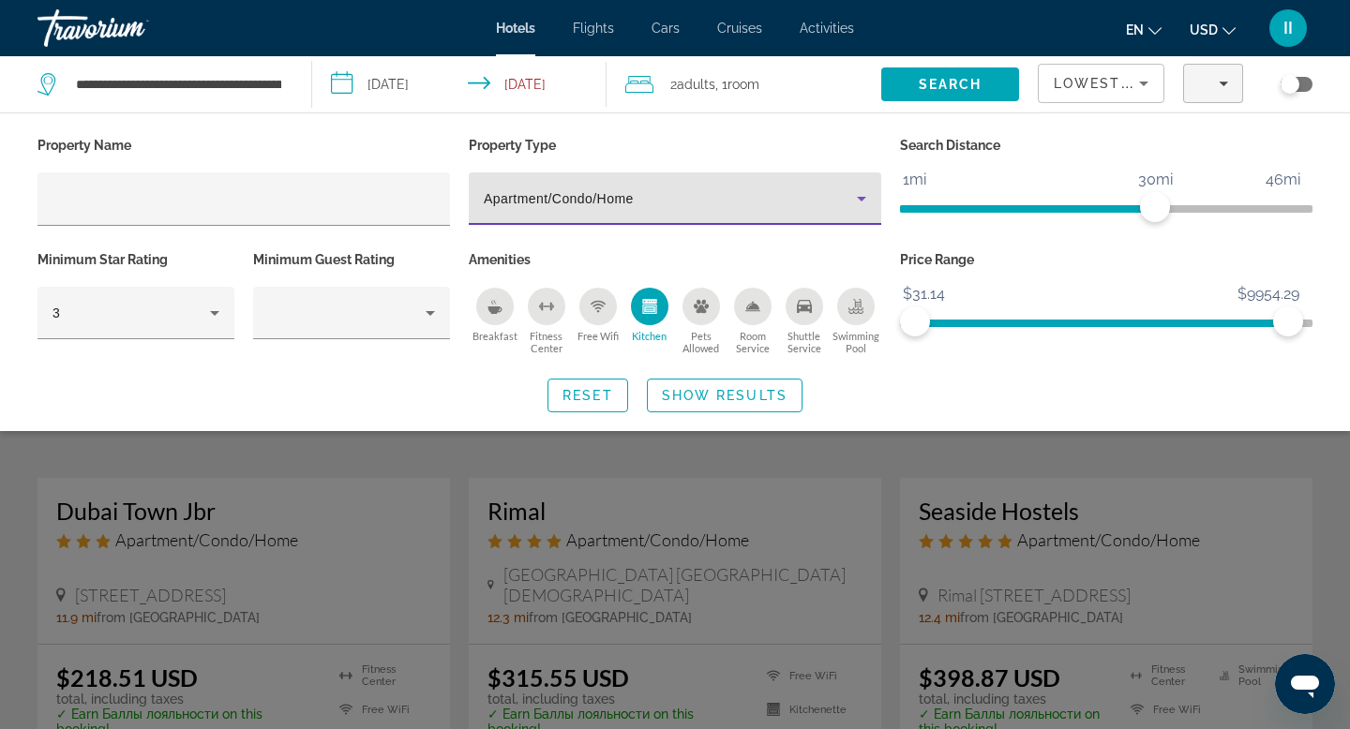
click at [598, 314] on icon "Free Wifi" at bounding box center [598, 306] width 15 height 15
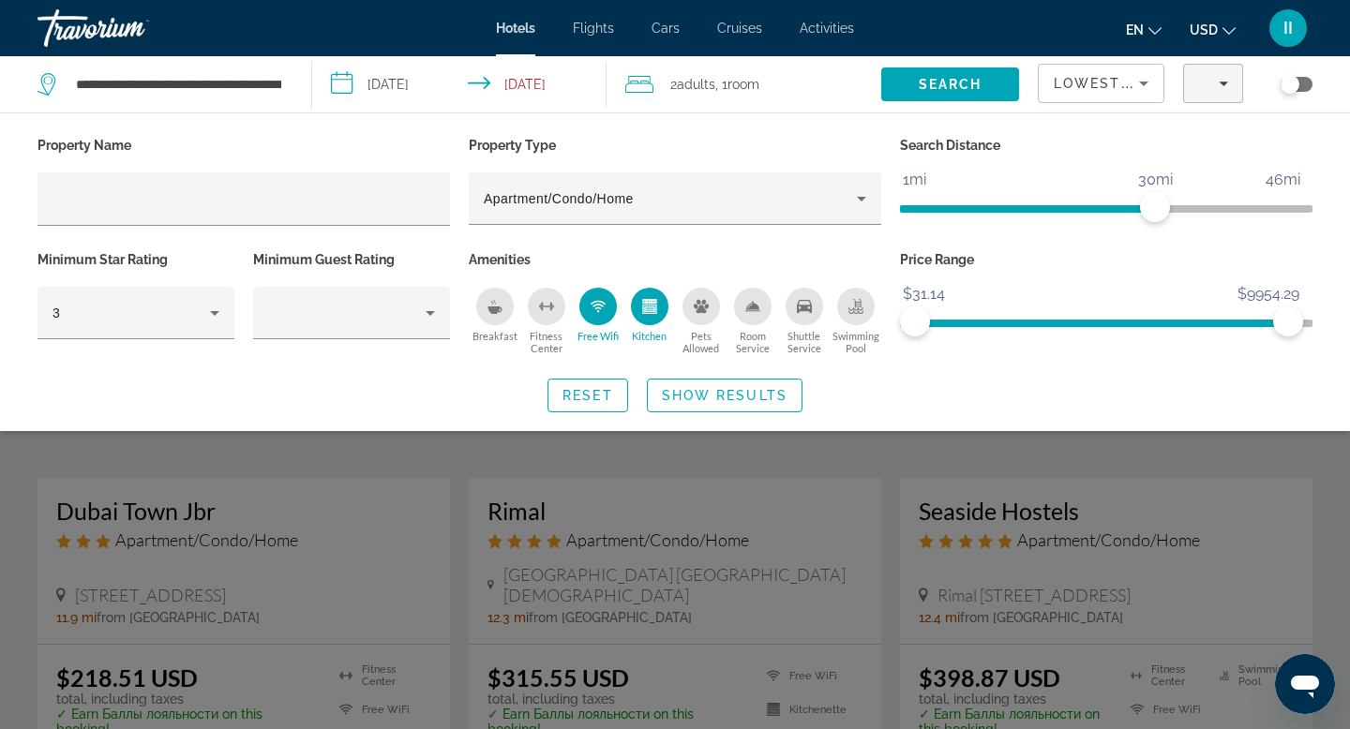
click at [853, 308] on icon "Swimming Pool" at bounding box center [857, 303] width 8 height 9
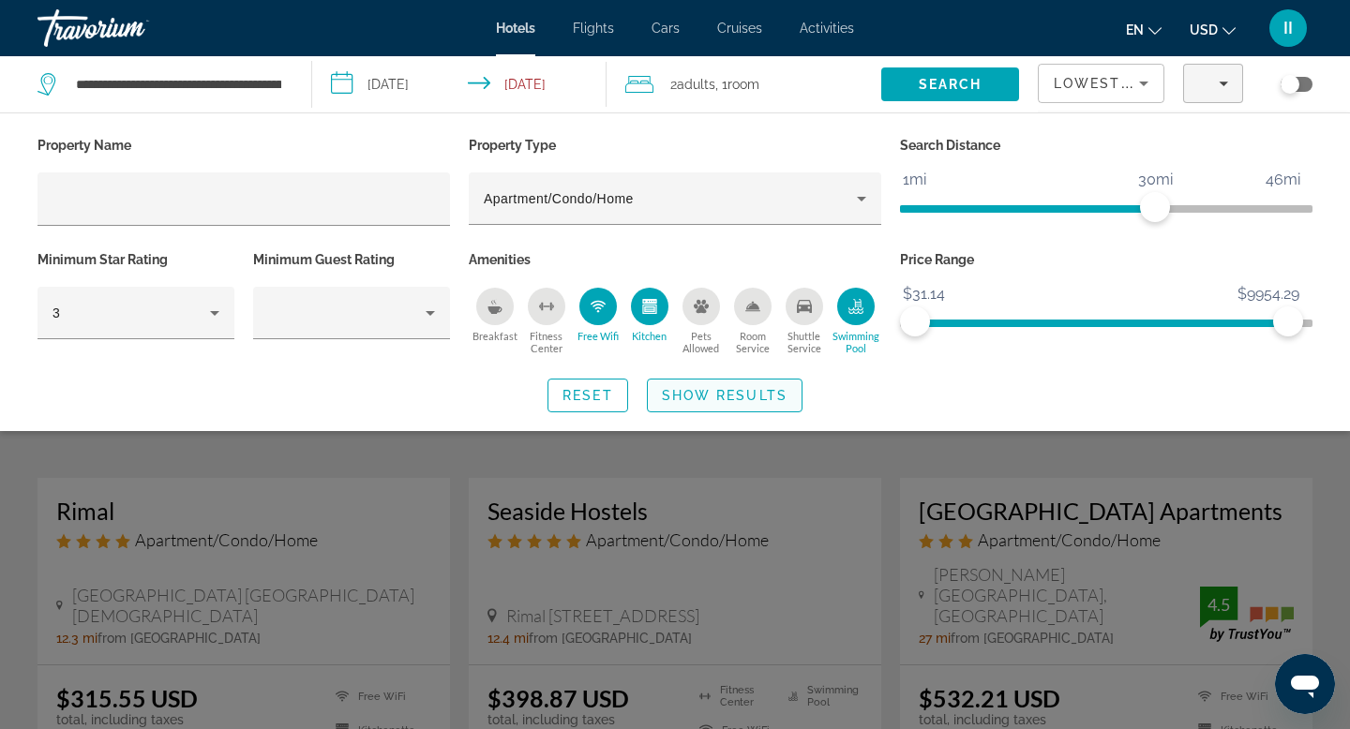
click at [715, 403] on span "Show Results" at bounding box center [725, 395] width 126 height 15
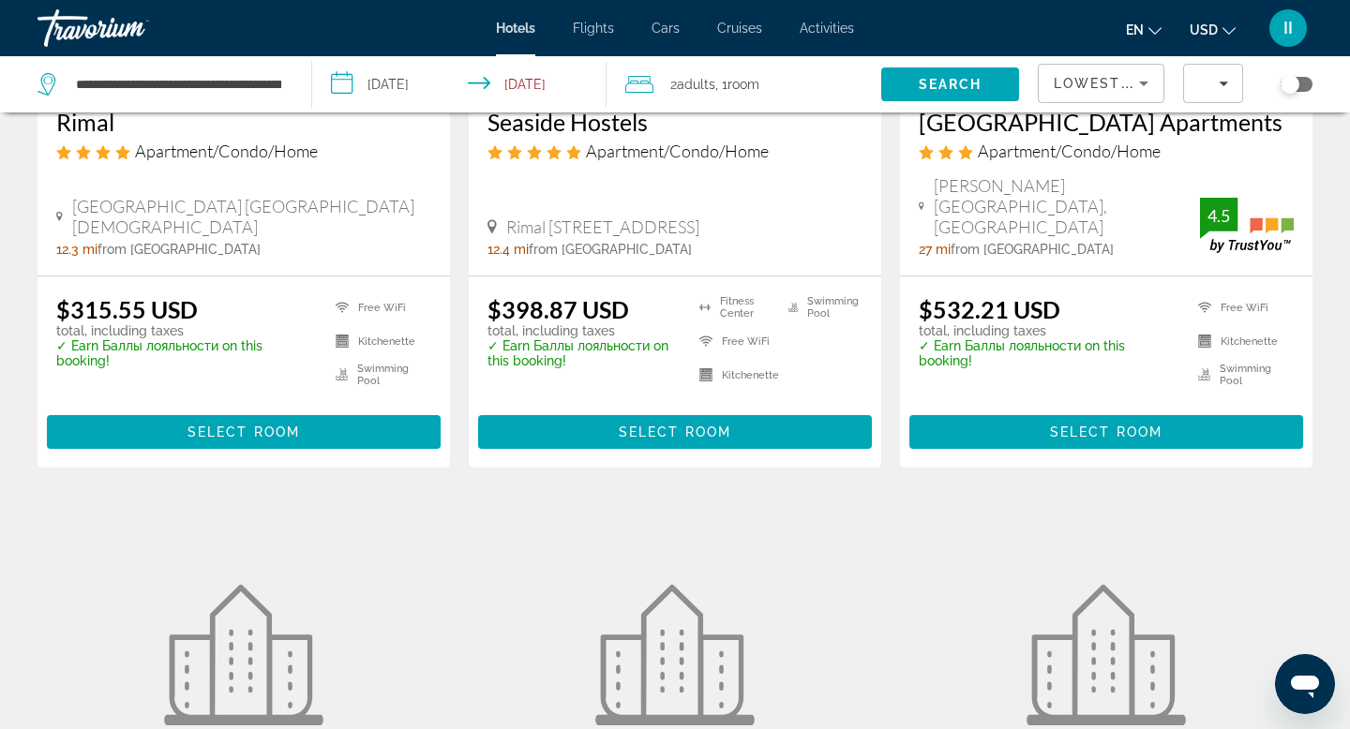
scroll to position [391, 0]
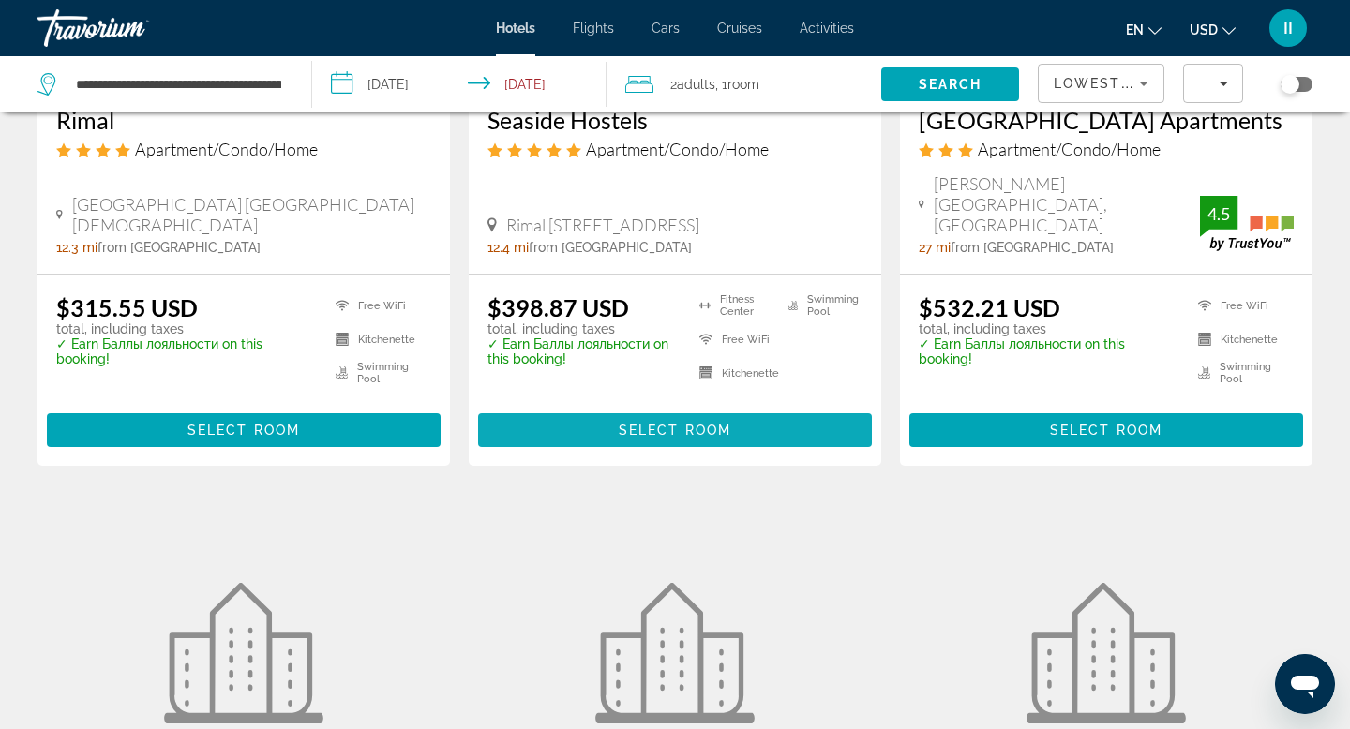
click at [668, 438] on span "Select Room" at bounding box center [675, 430] width 113 height 15
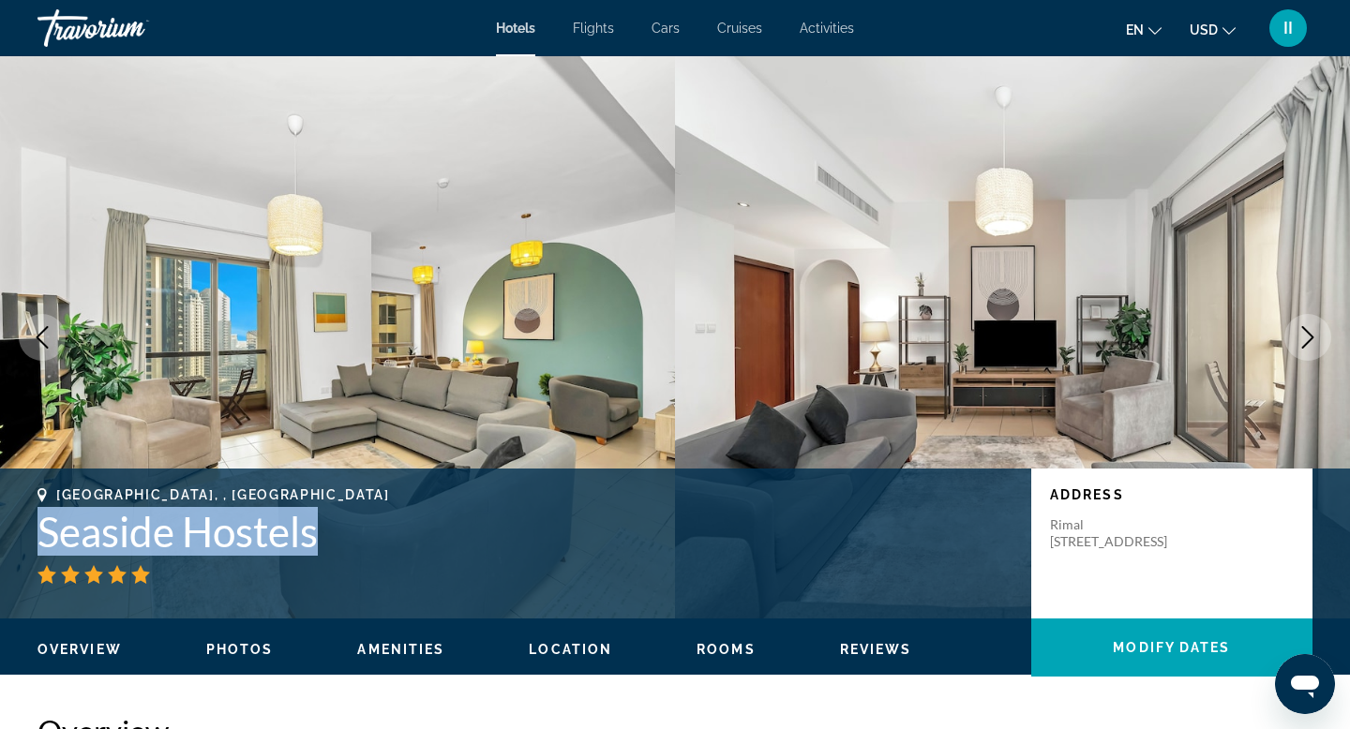
drag, startPoint x: 46, startPoint y: 674, endPoint x: 400, endPoint y: 671, distance: 354.4
click at [400, 556] on h1 "Seaside Hostels" at bounding box center [525, 531] width 975 height 49
copy h1 "Seaside Hostels"
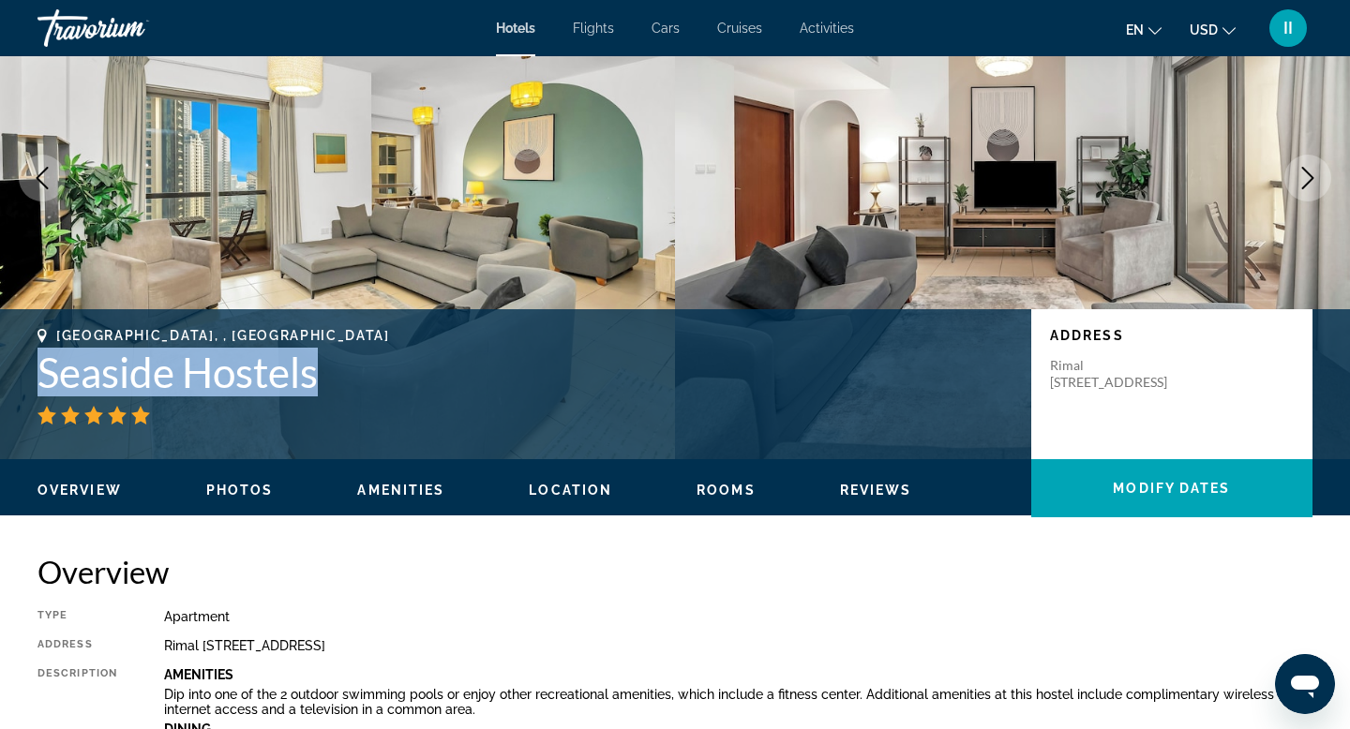
scroll to position [192, 0]
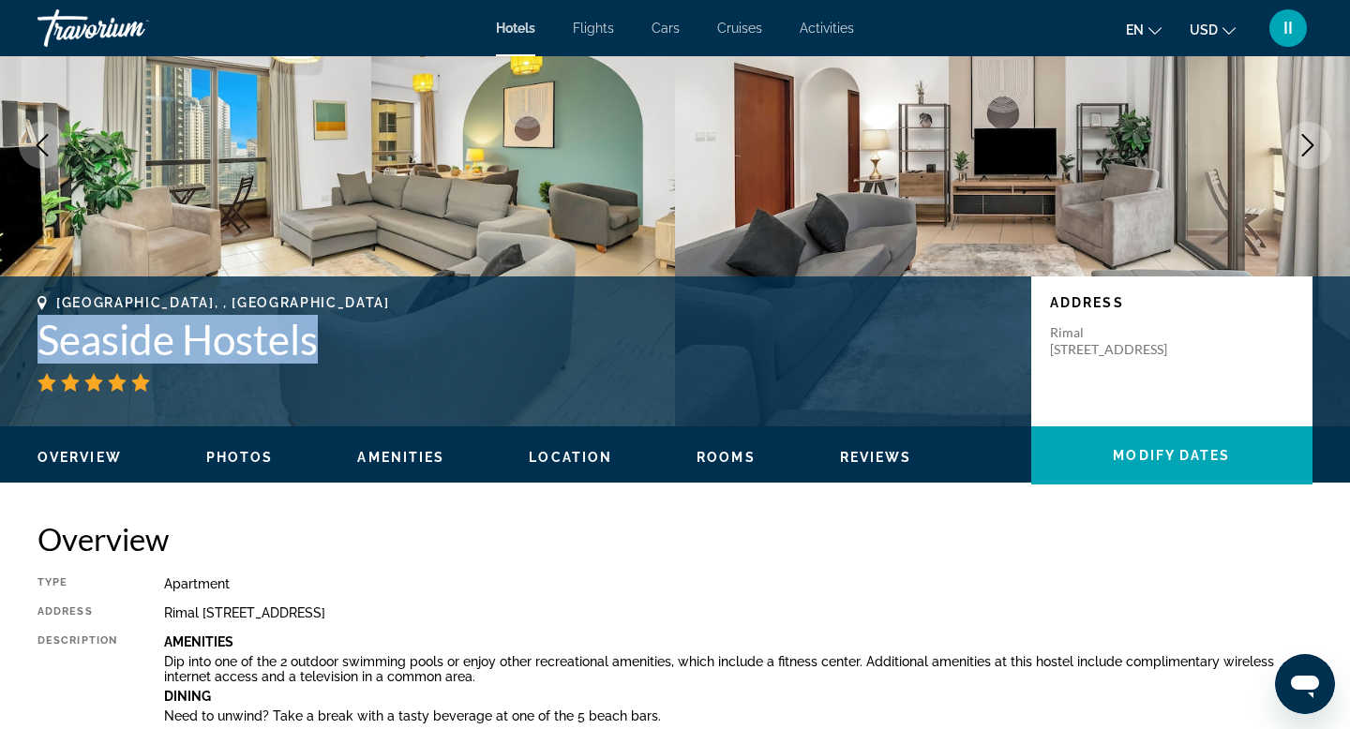
copy h1 "Seaside Hostels"
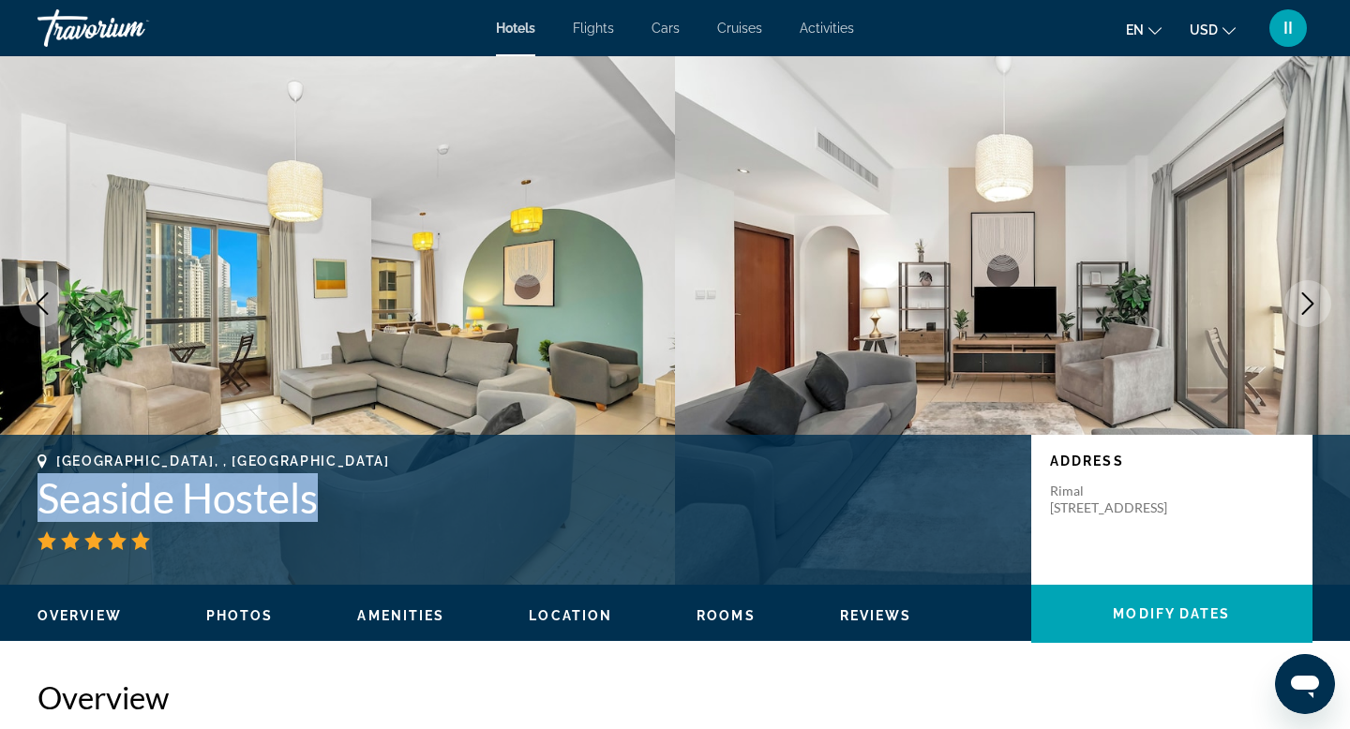
scroll to position [0, 0]
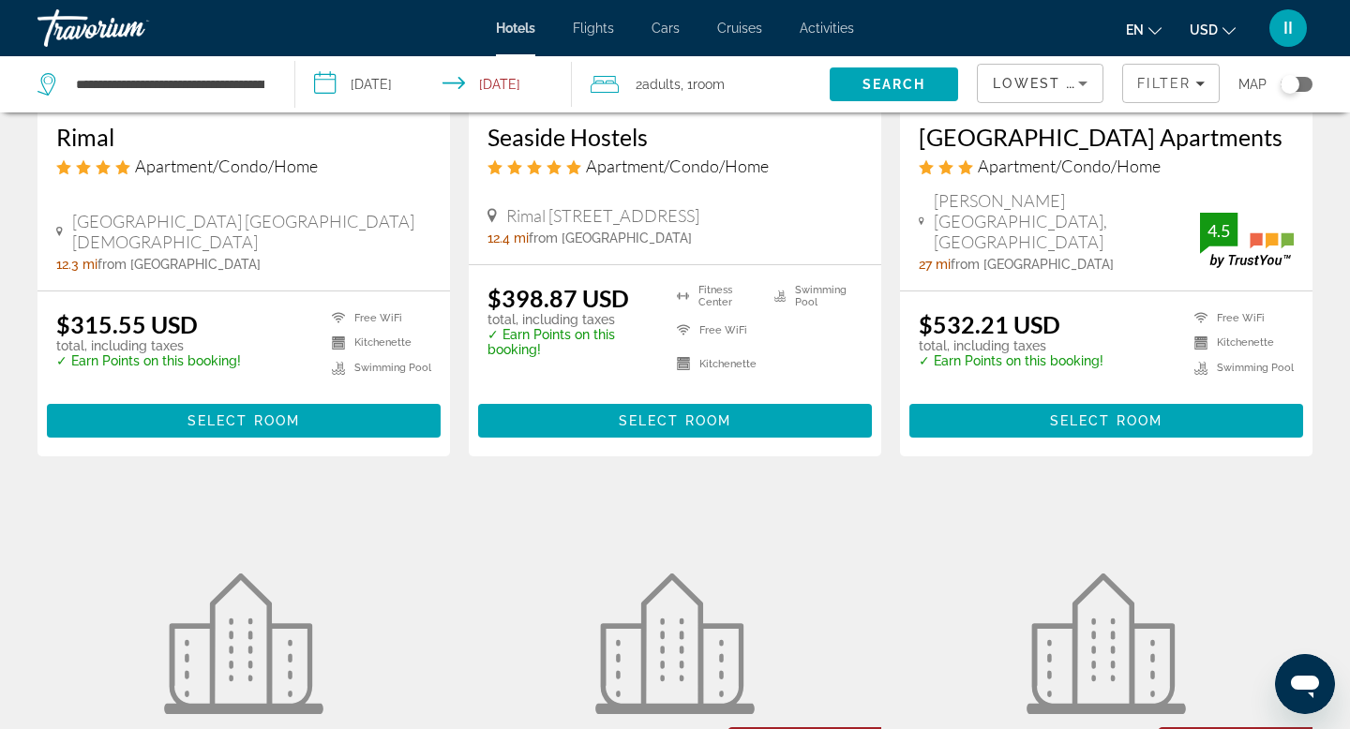
scroll to position [383, 0]
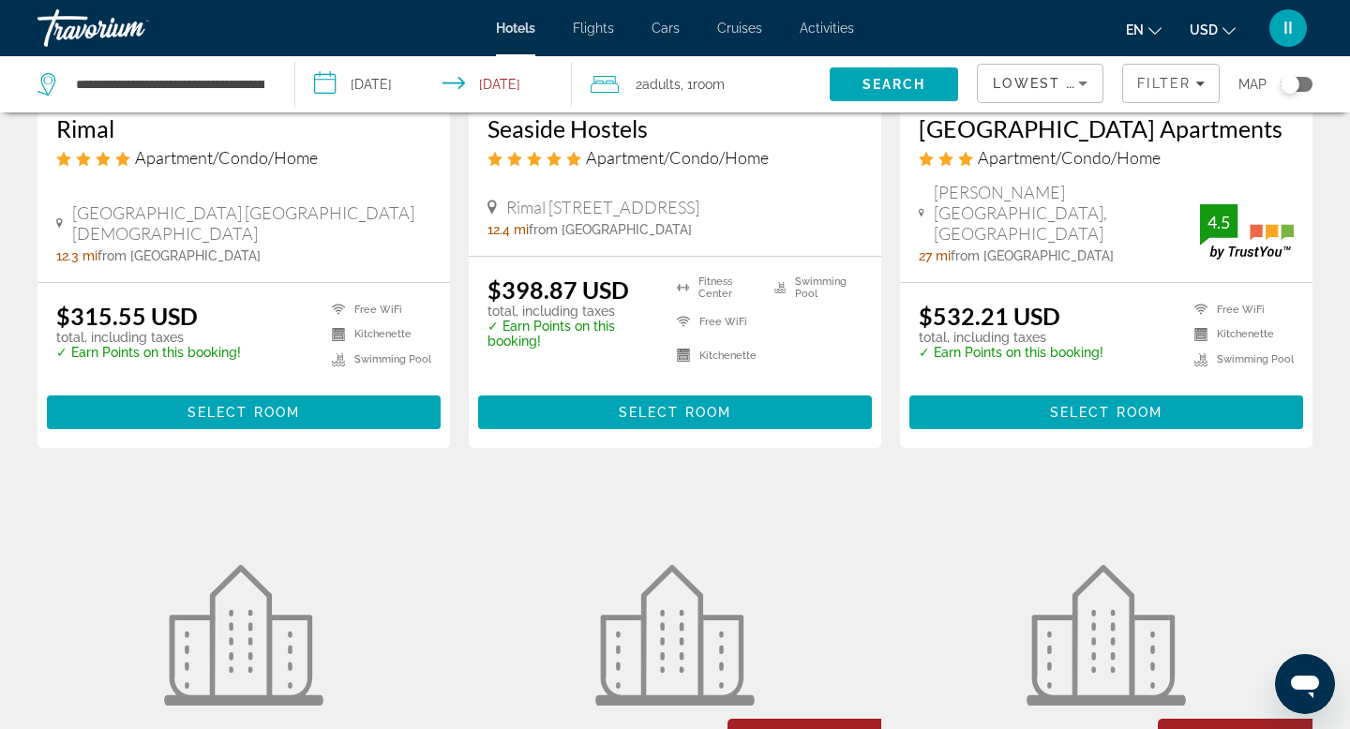
drag, startPoint x: 488, startPoint y: 257, endPoint x: 706, endPoint y: 258, distance: 218.5
click at [706, 256] on div "Seaside Hostels Apartment/Condo/Home Rimal 6 Beach Walk Rimal 6, Dubai 12.4 mi …" at bounding box center [675, 176] width 413 height 160
copy h3 "Seaside Hostels"
